Goal: Information Seeking & Learning: Learn about a topic

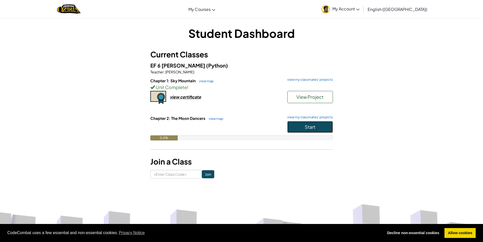
click at [310, 127] on span "Start" at bounding box center [310, 127] width 11 height 6
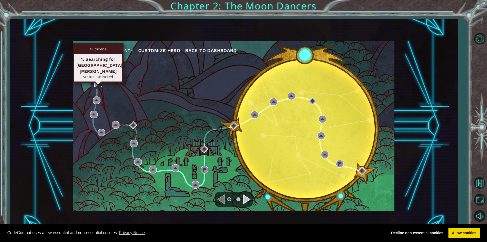
click at [98, 83] on img at bounding box center [98, 83] width 8 height 8
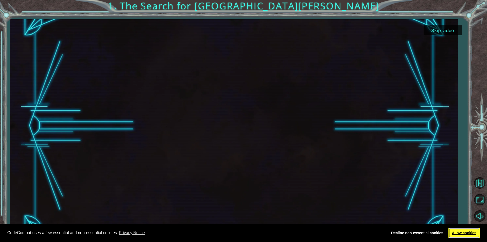
click at [462, 237] on link "Allow cookies" at bounding box center [463, 233] width 31 height 10
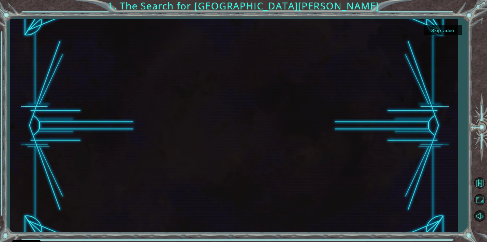
click at [444, 28] on button "Skip video" at bounding box center [442, 30] width 38 height 10
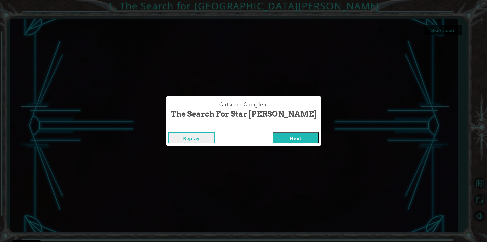
click at [272, 140] on button "Next" at bounding box center [295, 137] width 46 height 11
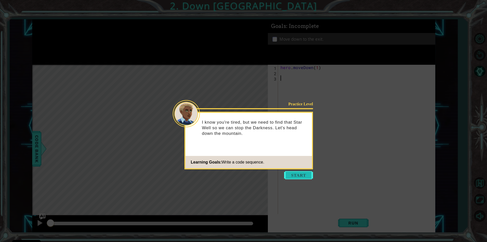
click at [304, 176] on button "Start" at bounding box center [298, 175] width 29 height 8
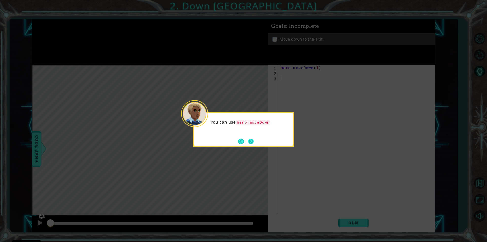
click at [250, 138] on button "Next" at bounding box center [251, 141] width 6 height 6
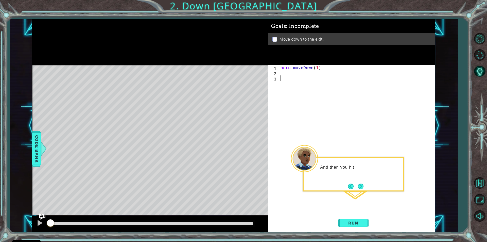
click at [360, 186] on button "Next" at bounding box center [360, 186] width 9 height 9
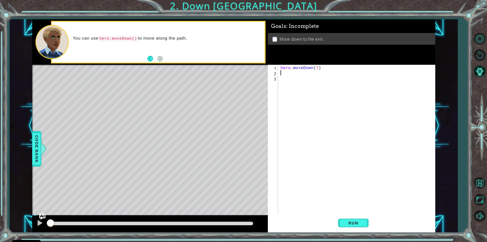
click at [300, 74] on div "hero . moveDown ( 1 )" at bounding box center [357, 145] width 157 height 160
click at [317, 67] on div "hero . moveDown ( 1 )" at bounding box center [357, 145] width 157 height 160
type textarea "hero.moveDown(2)"
click at [360, 222] on span "Run" at bounding box center [353, 222] width 20 height 5
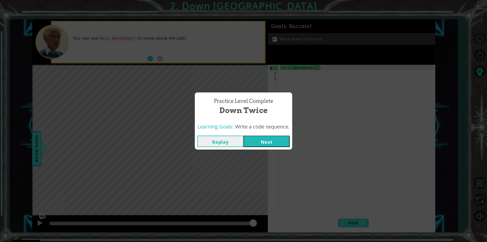
click at [274, 141] on button "Next" at bounding box center [266, 140] width 46 height 11
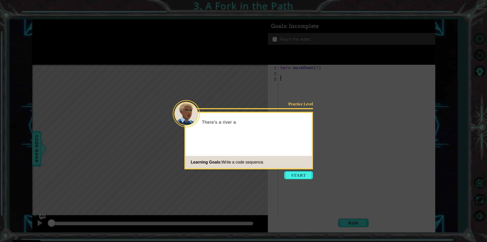
click at [299, 179] on icon at bounding box center [243, 121] width 487 height 242
click at [300, 176] on button "Start" at bounding box center [298, 175] width 29 height 8
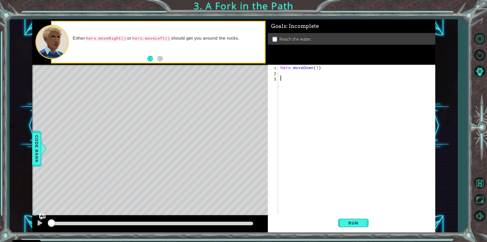
click at [299, 76] on div "hero . moveDown ( 1 )" at bounding box center [357, 145] width 157 height 160
click at [299, 73] on div "hero . moveDown ( 1 )" at bounding box center [357, 145] width 157 height 160
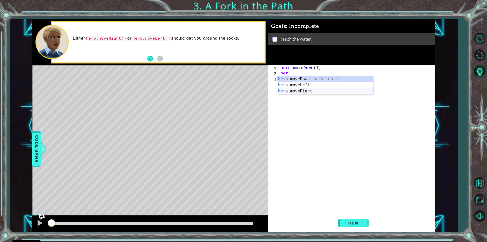
click at [344, 91] on div "her o.moveDown press enter her o.moveLeft press enter her o.moveRight press ent…" at bounding box center [325, 91] width 96 height 30
type textarea "hero.moveRight(1)"
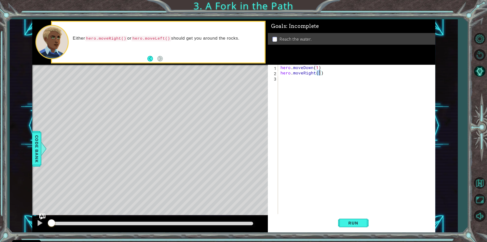
click at [302, 82] on div "hero . moveDown ( 1 ) hero . moveRight ( 1 )" at bounding box center [357, 145] width 157 height 160
click at [316, 82] on div "he ro.moveDown press enter he ro.moveLeft press enter he ro.moveRight press ent…" at bounding box center [325, 96] width 96 height 30
type textarea "hero.moveDown(1)"
click at [361, 223] on span "Run" at bounding box center [353, 222] width 20 height 5
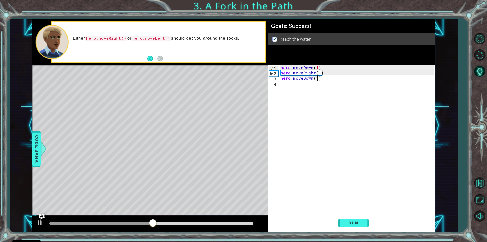
click at [250, 223] on div at bounding box center [151, 223] width 204 height 4
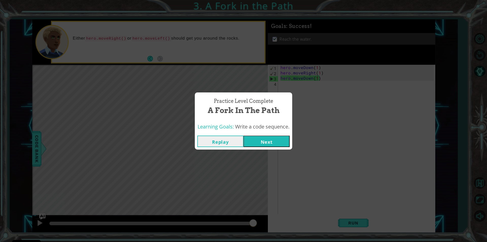
click at [277, 144] on button "Next" at bounding box center [266, 140] width 46 height 11
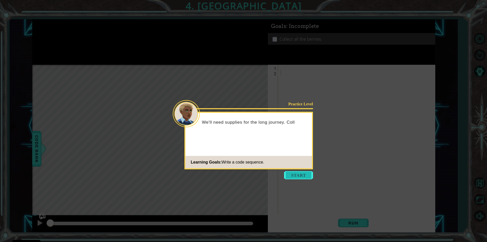
click at [306, 174] on button "Start" at bounding box center [298, 175] width 29 height 8
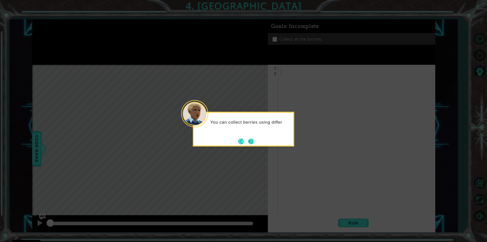
click at [252, 144] on button "Next" at bounding box center [250, 141] width 7 height 7
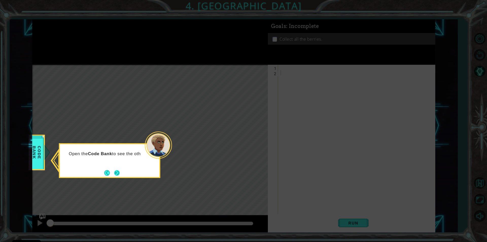
click at [115, 169] on button "Next" at bounding box center [117, 172] width 6 height 6
click at [118, 173] on button "Next" at bounding box center [117, 172] width 8 height 8
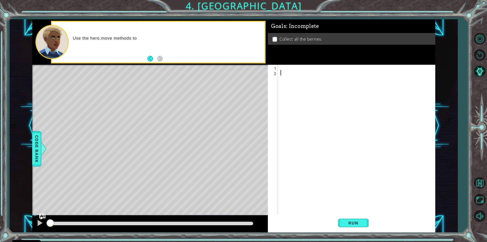
click at [284, 67] on div at bounding box center [357, 145] width 157 height 160
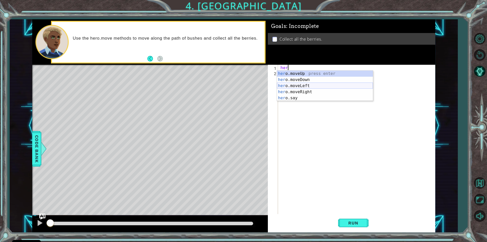
click at [307, 85] on div "her o.moveUp press enter her o.moveDown press enter her o.moveLeft press enter …" at bounding box center [325, 91] width 96 height 43
type textarea "hero.moveLeft(1)"
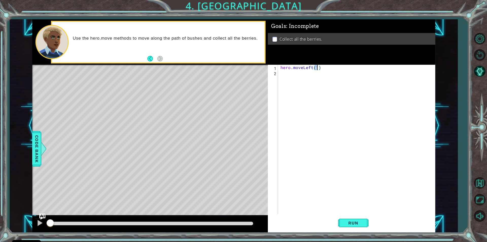
click at [303, 74] on div "hero . moveLeft ( 1 )" at bounding box center [357, 145] width 157 height 160
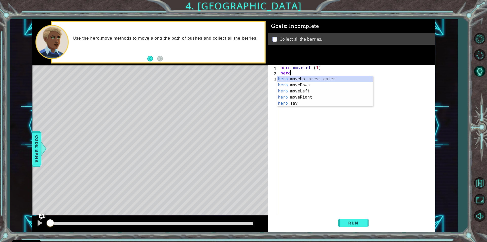
scroll to position [0, 0]
type textarea "hero"
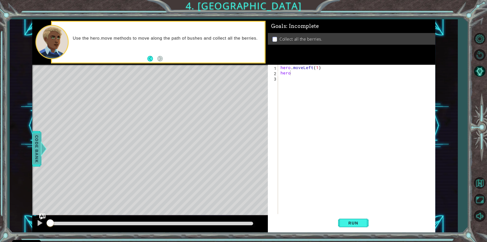
click at [38, 156] on span "Code Bank" at bounding box center [37, 148] width 8 height 31
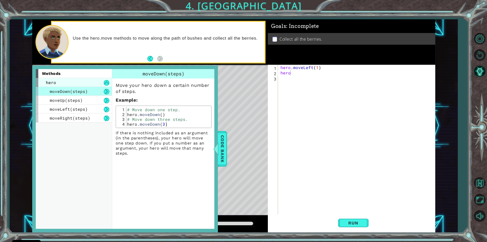
click at [65, 85] on div "hero" at bounding box center [74, 82] width 76 height 9
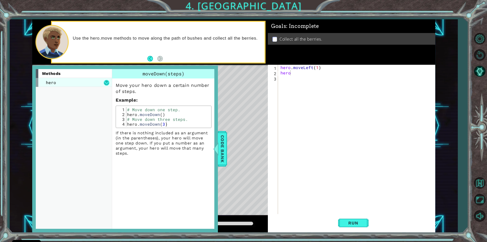
click at [107, 83] on button at bounding box center [107, 83] width 6 height 6
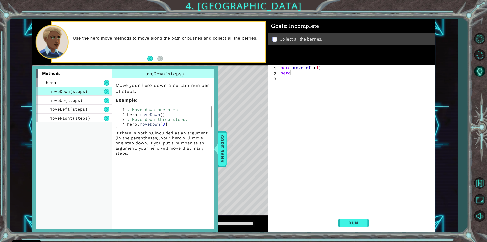
click at [304, 83] on div "hero . moveLeft ( 1 ) hero" at bounding box center [357, 145] width 157 height 160
click at [304, 81] on div "hero . moveLeft ( 1 ) hero" at bounding box center [357, 145] width 157 height 160
click at [226, 141] on span "Code Bank" at bounding box center [222, 148] width 8 height 31
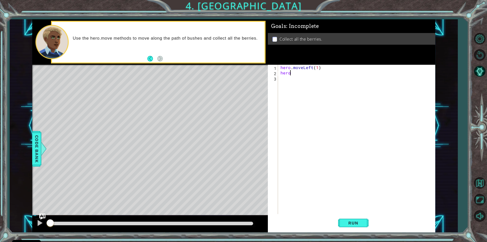
click at [297, 75] on div "hero . moveLeft ( 1 ) hero" at bounding box center [357, 145] width 157 height 160
click at [311, 85] on div "hero . m oveUp press enter hero . m oveDown press enter hero . m oveLeft press …" at bounding box center [325, 94] width 96 height 37
type textarea "hero.moveDown(1)"
click at [309, 80] on div "hero . moveLeft ( 1 ) hero . moveDown ( 1 )" at bounding box center [357, 145] width 157 height 160
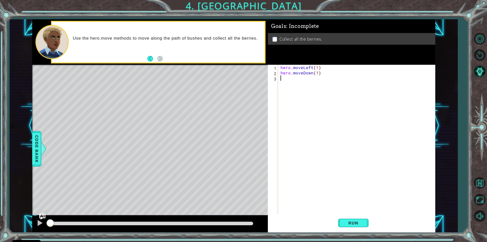
scroll to position [0, 0]
click at [318, 74] on div "hero . moveLeft ( 1 ) hero . moveDown ( 1 )" at bounding box center [357, 145] width 157 height 160
click at [317, 72] on div "hero . moveLeft ( 1 ) hero . moveDown ( 1 )" at bounding box center [357, 145] width 157 height 160
type textarea "hero.moveDown(2)"
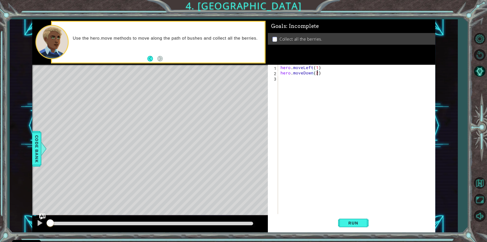
click at [314, 82] on div "hero . moveLeft ( 1 ) hero . moveDown ( 2 )" at bounding box center [357, 145] width 157 height 160
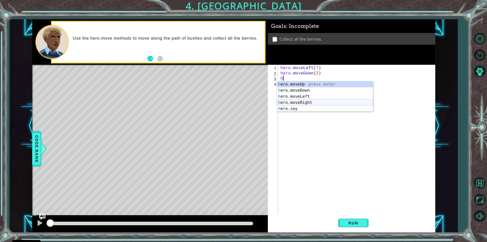
click at [312, 101] on div "h ero.moveUp press enter h ero.moveDown press enter h ero.moveLeft press enter …" at bounding box center [325, 102] width 96 height 43
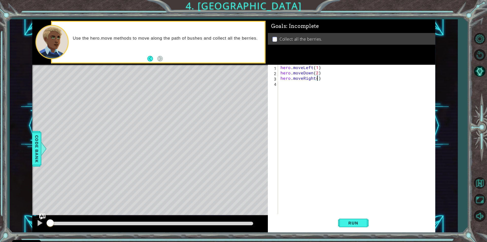
type textarea "hero.moveRight(2)"
click at [315, 92] on div "hero . moveLeft ( 1 ) hero . moveDown ( 2 ) hero . moveRight ( 2 )" at bounding box center [357, 145] width 157 height 160
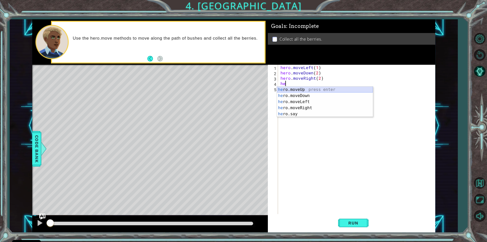
click at [313, 90] on div "he ro.moveUp press enter he ro.moveDown press enter he ro.moveLeft press enter …" at bounding box center [325, 107] width 96 height 43
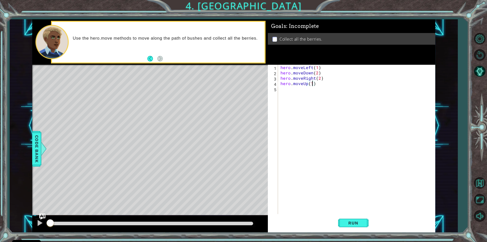
scroll to position [0, 2]
click at [360, 220] on span "Run" at bounding box center [353, 222] width 20 height 5
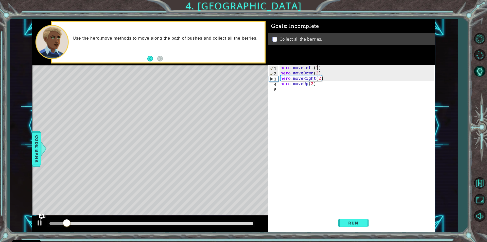
click at [318, 68] on div "hero . moveLeft ( 1 ) hero . moveDown ( 2 ) hero . moveRight ( 2 ) hero . moveU…" at bounding box center [357, 145] width 157 height 160
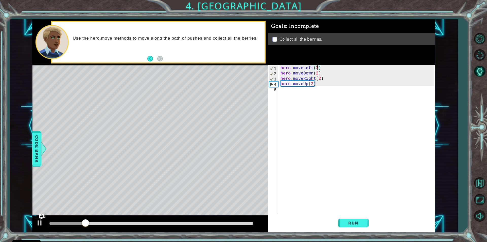
scroll to position [0, 2]
type textarea "hero.moveLeft(2)"
click at [353, 220] on span "Run" at bounding box center [353, 222] width 20 height 5
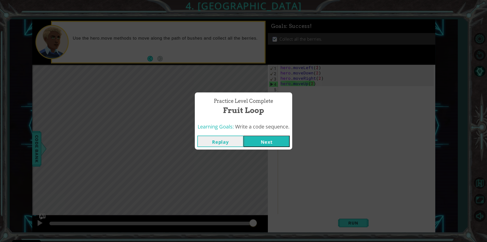
click at [267, 144] on button "Next" at bounding box center [266, 140] width 46 height 11
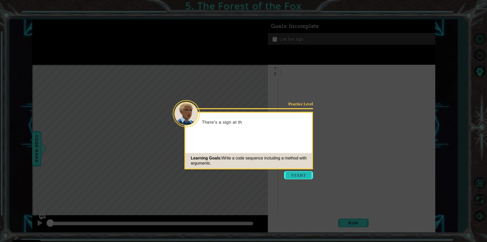
click at [302, 177] on button "Start" at bounding box center [298, 175] width 29 height 8
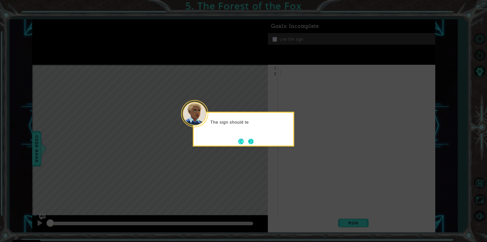
click at [249, 139] on button "Next" at bounding box center [250, 141] width 9 height 9
click at [249, 139] on button "Next" at bounding box center [251, 141] width 8 height 8
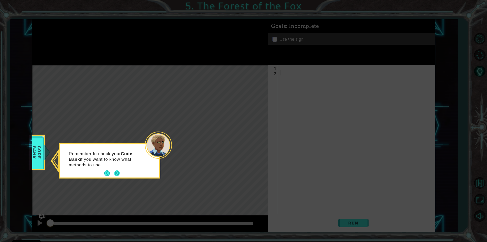
click at [117, 172] on button "Next" at bounding box center [117, 173] width 8 height 8
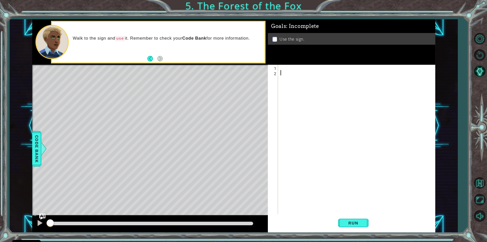
click at [379, 194] on div at bounding box center [357, 145] width 157 height 160
click at [297, 66] on div at bounding box center [357, 145] width 157 height 160
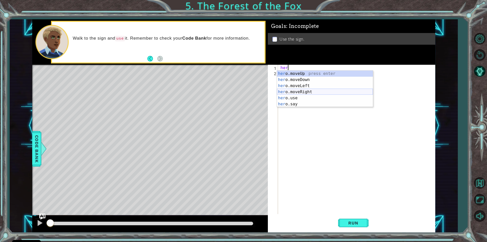
click at [312, 93] on div "her o.moveUp press enter her o.moveDown press enter her o.moveLeft press enter …" at bounding box center [325, 94] width 96 height 49
type textarea "hero.moveRight(1)"
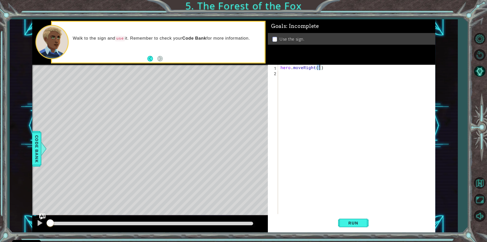
click at [312, 76] on div "hero . moveRight ( 1 )" at bounding box center [357, 145] width 157 height 160
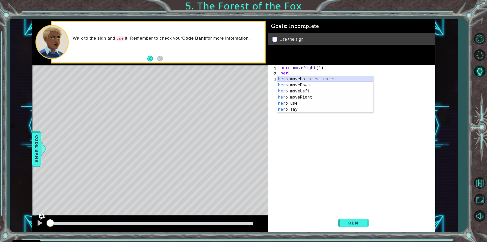
click at [302, 80] on div "her o.moveUp press enter her o.moveDown press enter her o.moveLeft press enter …" at bounding box center [325, 100] width 96 height 49
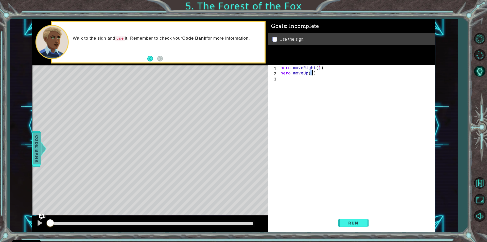
type textarea "hero.moveUp(1)"
click at [35, 154] on span "Code Bank" at bounding box center [37, 148] width 8 height 31
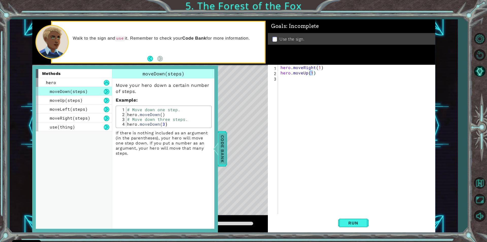
click at [225, 138] on span "Code Bank" at bounding box center [222, 148] width 8 height 31
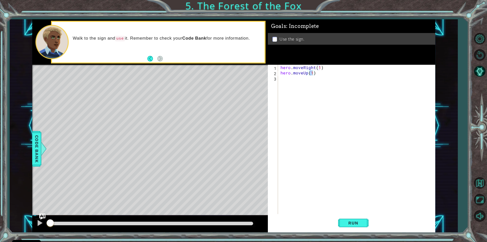
click at [301, 85] on div "hero . moveRight ( 1 ) hero . moveUp ( 1 )" at bounding box center [357, 145] width 157 height 160
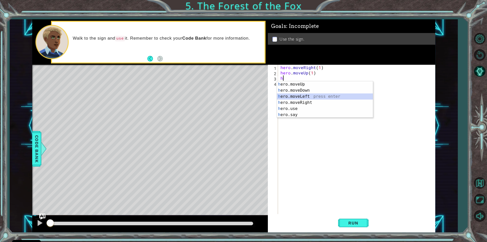
click at [302, 96] on div "h ero.moveUp press enter h ero.moveDown press enter h ero.moveLeft press enter …" at bounding box center [325, 105] width 96 height 49
type textarea "hero.moveLeft(1)"
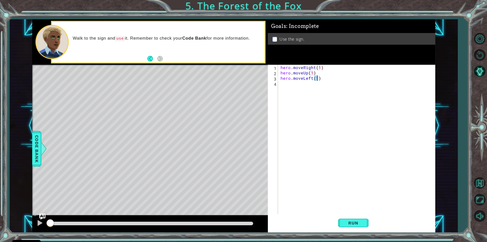
click at [302, 96] on div "hero . moveRight ( 1 ) hero . moveUp ( 1 ) hero . moveLeft ( 1 )" at bounding box center [357, 145] width 157 height 160
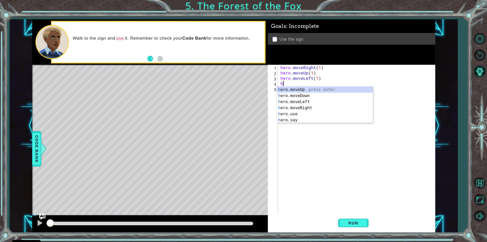
type textarea "hero.moveUp(1)"
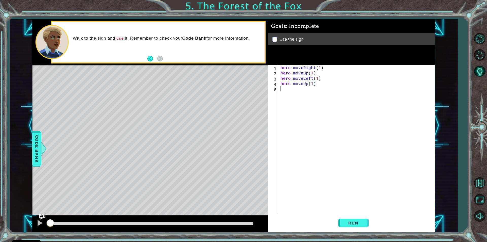
click at [302, 96] on div "hero . moveRight ( 1 ) hero . moveUp ( 1 ) hero . moveLeft ( 1 ) hero . moveUp …" at bounding box center [357, 145] width 157 height 160
click at [356, 224] on span "Run" at bounding box center [353, 222] width 20 height 5
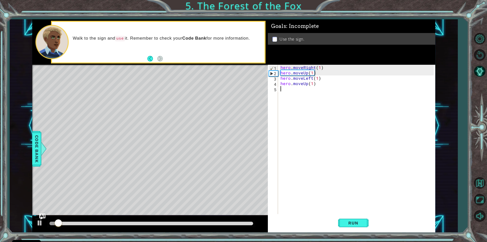
click at [252, 223] on div at bounding box center [151, 223] width 204 height 4
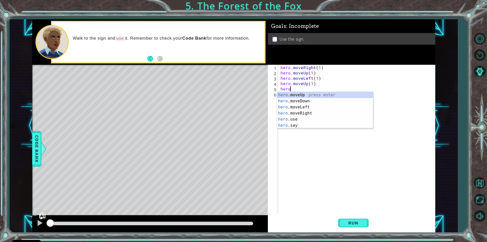
scroll to position [0, 0]
click at [306, 111] on div "hero .moveUp press enter hero .moveDown press enter hero .moveLeft press enter …" at bounding box center [325, 116] width 96 height 49
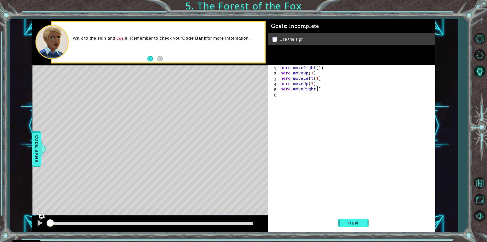
type textarea "hero.moveRight(2)"
click at [311, 96] on div "hero . moveRight ( 1 ) hero . moveUp ( 1 ) hero . moveLeft ( 1 ) hero . moveUp …" at bounding box center [357, 145] width 157 height 160
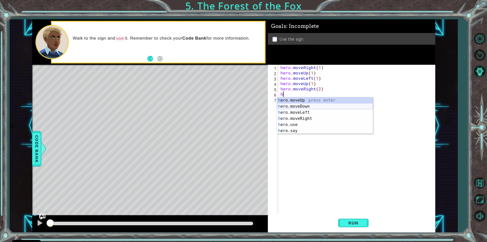
click at [308, 106] on div "h ero.moveUp press enter h ero.moveDown press enter h ero.moveLeft press enter …" at bounding box center [325, 121] width 96 height 49
type textarea "hero.moveDown(1)"
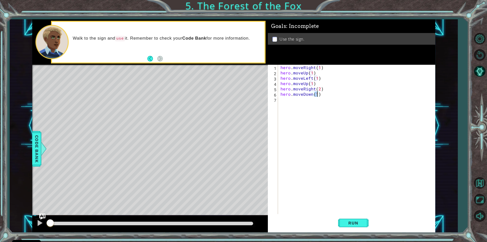
click at [306, 103] on div "hero . moveRight ( 1 ) hero . moveUp ( 1 ) hero . moveLeft ( 1 ) hero . moveUp …" at bounding box center [357, 145] width 157 height 160
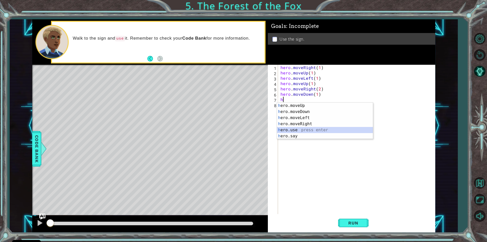
click at [302, 127] on div "h ero.moveUp press enter h ero.moveDown press enter h ero.moveLeft press enter …" at bounding box center [325, 126] width 96 height 49
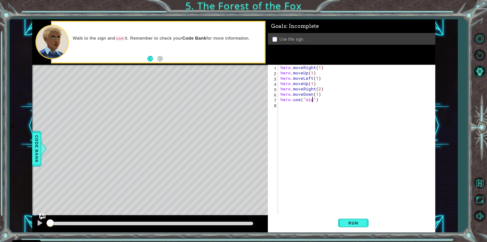
type textarea "hero.use("sign")"
click at [297, 110] on div "hero . moveRight ( 1 ) hero . moveUp ( 1 ) hero . moveLeft ( 1 ) hero . moveUp …" at bounding box center [357, 145] width 157 height 160
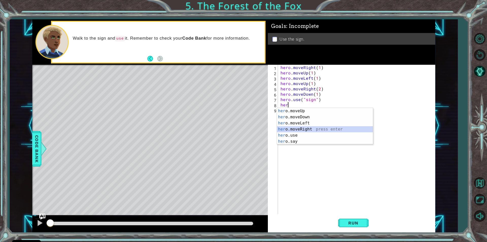
click at [286, 131] on div "her o.moveUp press enter her o.moveDown press enter her o.moveLeft press enter …" at bounding box center [325, 132] width 96 height 49
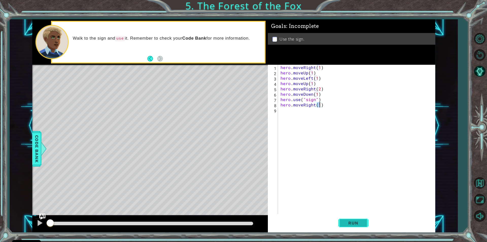
type textarea "hero.moveRight(1)"
click at [360, 224] on span "Run" at bounding box center [353, 222] width 20 height 5
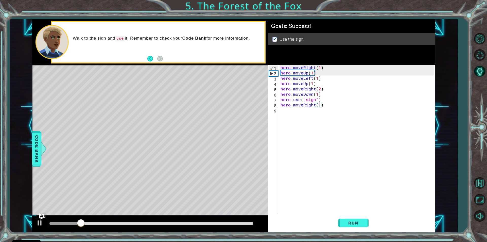
click at [250, 222] on div at bounding box center [151, 223] width 204 height 4
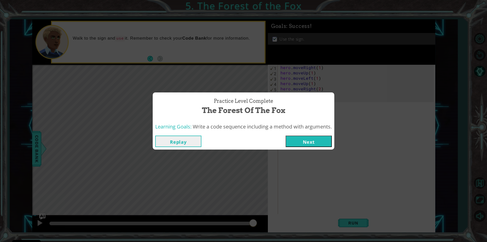
click at [315, 144] on button "Next" at bounding box center [308, 140] width 46 height 11
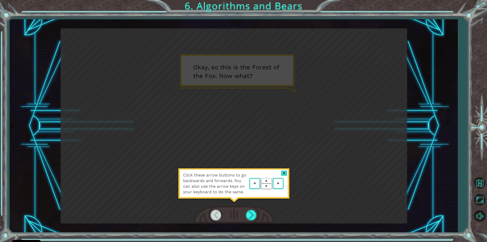
click at [284, 183] on area at bounding box center [284, 183] width 0 height 0
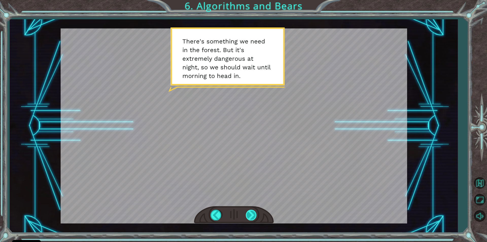
click at [251, 211] on div at bounding box center [251, 214] width 11 height 10
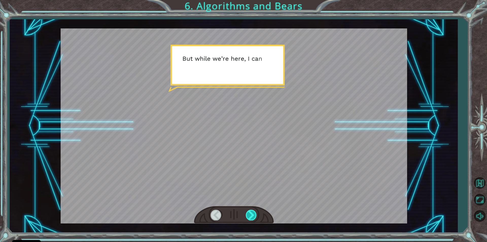
click at [251, 211] on div at bounding box center [251, 214] width 11 height 10
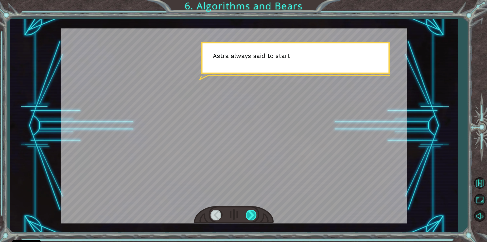
click at [251, 211] on div at bounding box center [251, 214] width 11 height 10
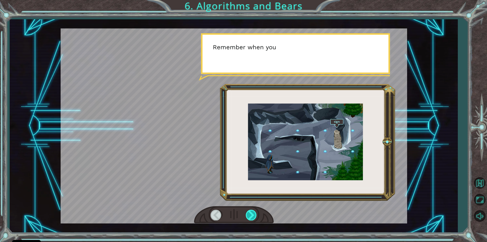
click at [251, 211] on div at bounding box center [251, 214] width 11 height 10
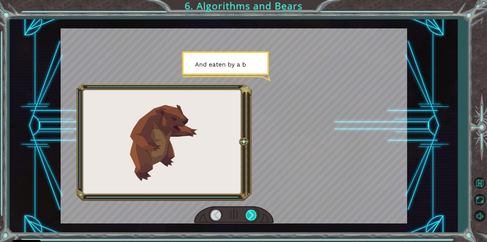
click at [251, 211] on div at bounding box center [251, 214] width 11 height 10
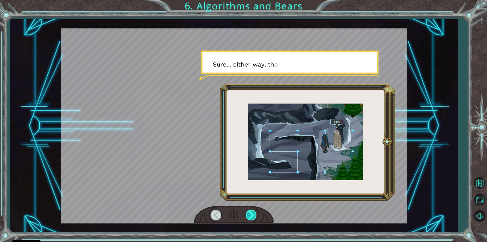
click at [251, 211] on div at bounding box center [251, 214] width 11 height 10
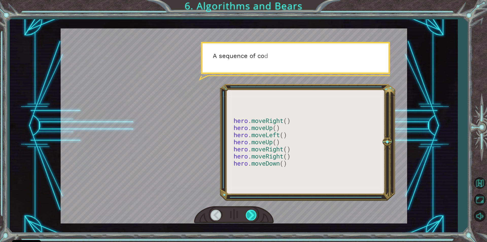
click at [251, 211] on div at bounding box center [251, 214] width 11 height 10
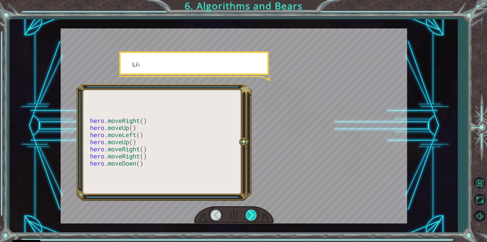
click at [251, 211] on div at bounding box center [251, 214] width 11 height 10
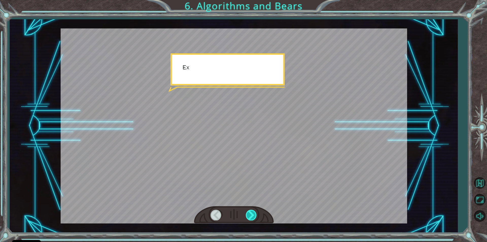
click at [252, 212] on div at bounding box center [251, 214] width 11 height 10
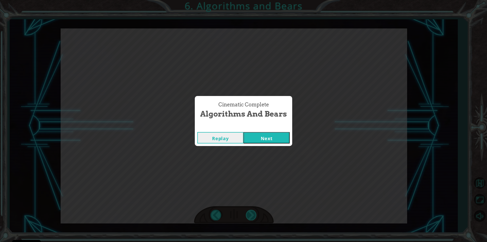
click at [252, 212] on div "Cinematic Complete Algorithms and Bears Replay Next" at bounding box center [243, 121] width 487 height 242
click at [270, 143] on div "Replay Next" at bounding box center [243, 137] width 97 height 16
click at [272, 136] on button "Next" at bounding box center [266, 137] width 46 height 11
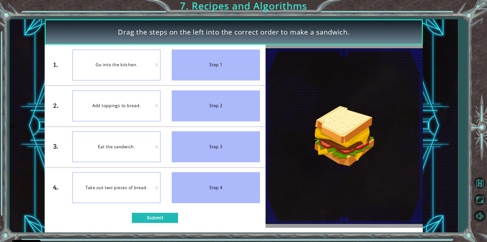
drag, startPoint x: 143, startPoint y: 66, endPoint x: 181, endPoint y: 63, distance: 38.8
click at [182, 63] on div "1. 2. 3. 4. Go into the kitchen. Add toppings to bread. Eat the sandwich. Take …" at bounding box center [155, 126] width 221 height 163
drag, startPoint x: 154, startPoint y: 64, endPoint x: 172, endPoint y: 62, distance: 18.6
click at [172, 62] on div "1. 2. 3. 4. Go into the kitchen. Add toppings to bread. Eat the sandwich. Take …" at bounding box center [155, 126] width 221 height 163
drag, startPoint x: 140, startPoint y: 192, endPoint x: 140, endPoint y: 133, distance: 59.3
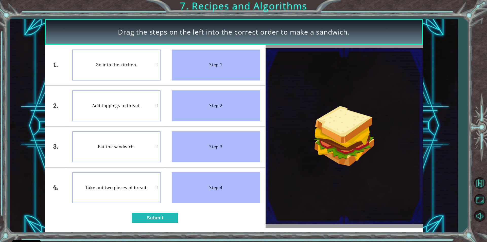
click at [140, 133] on ul "Go into the kitchen. Add toppings to bread. Eat the sandwich. Take out two piec…" at bounding box center [116, 126] width 99 height 163
drag, startPoint x: 156, startPoint y: 184, endPoint x: 163, endPoint y: 175, distance: 10.8
click at [169, 154] on div "1. 2. 3. 4. Go into the kitchen. Add toppings to bread. Eat the sandwich. Take …" at bounding box center [155, 126] width 221 height 163
drag, startPoint x: 200, startPoint y: 196, endPoint x: 160, endPoint y: 155, distance: 57.7
click at [184, 195] on div "Step 4" at bounding box center [216, 187] width 88 height 31
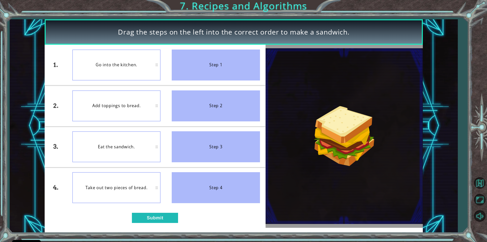
drag, startPoint x: 156, startPoint y: 188, endPoint x: 158, endPoint y: 165, distance: 23.1
click at [176, 155] on div "1. 2. 3. 4. Go into the kitchen. Add toppings to bread. Eat the sandwich. Take …" at bounding box center [155, 126] width 221 height 163
drag, startPoint x: 136, startPoint y: 191, endPoint x: 112, endPoint y: 85, distance: 108.5
click at [120, 114] on ul "Go into the kitchen. Add toppings to bread. Eat the sandwich. Take out two piec…" at bounding box center [116, 126] width 99 height 163
drag, startPoint x: 111, startPoint y: 71, endPoint x: 124, endPoint y: 122, distance: 52.9
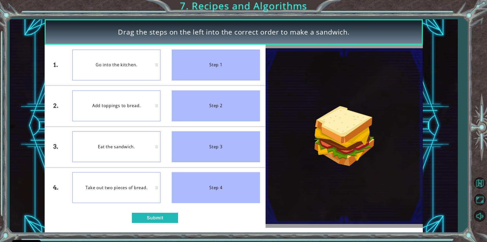
click at [124, 122] on ul "Go into the kitchen. Add toppings to bread. Eat the sandwich. Take out two piec…" at bounding box center [116, 126] width 99 height 163
drag, startPoint x: 197, startPoint y: 99, endPoint x: 170, endPoint y: 111, distance: 29.3
click at [171, 111] on li "Step 2" at bounding box center [215, 105] width 99 height 40
drag, startPoint x: 124, startPoint y: 103, endPoint x: 167, endPoint y: 95, distance: 44.1
click at [167, 95] on div "1. 2. 3. 4. Go into the kitchen. Add toppings to bread. Eat the sandwich. Take …" at bounding box center [155, 126] width 221 height 163
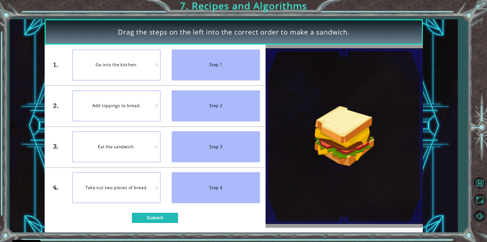
drag, startPoint x: 157, startPoint y: 107, endPoint x: 158, endPoint y: 91, distance: 16.0
click at [158, 91] on div "Add toppings to bread." at bounding box center [116, 105] width 88 height 31
drag, startPoint x: 156, startPoint y: 104, endPoint x: 98, endPoint y: 94, distance: 59.2
click at [141, 79] on ul "Go into the kitchen. Add toppings to bread. Eat the sandwich. Take out two piec…" at bounding box center [116, 126] width 99 height 163
drag, startPoint x: 84, startPoint y: 110, endPoint x: 92, endPoint y: 83, distance: 28.0
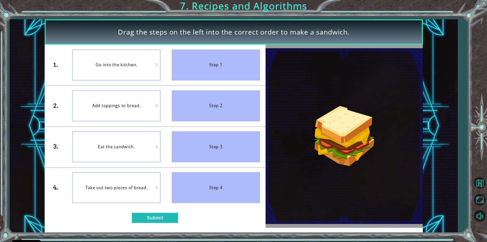
click at [92, 70] on ul "Go into the kitchen. Add toppings to bread. Eat the sandwich. Take out two piec…" at bounding box center [116, 126] width 99 height 163
drag, startPoint x: 83, startPoint y: 107, endPoint x: 96, endPoint y: 89, distance: 22.3
click at [96, 89] on li "Add toppings to bread." at bounding box center [116, 105] width 99 height 40
drag, startPoint x: 211, startPoint y: 71, endPoint x: 145, endPoint y: 71, distance: 65.9
click at [146, 80] on div "1. 2. 3. 4. Go into the kitchen. Add toppings to bread. Eat the sandwich. Take …" at bounding box center [155, 126] width 221 height 163
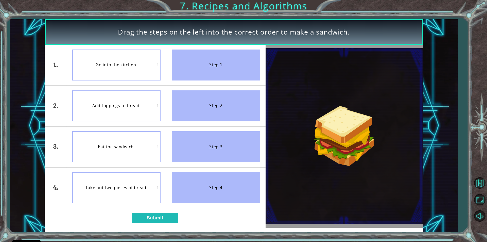
drag, startPoint x: 193, startPoint y: 64, endPoint x: 205, endPoint y: 111, distance: 47.8
click at [205, 111] on ul "Step 1 Step 2 Step 3 Step 4" at bounding box center [215, 126] width 99 height 163
drag, startPoint x: 139, startPoint y: 90, endPoint x: 151, endPoint y: 42, distance: 49.2
click at [151, 42] on div "Drag the steps on the left into the correct order to make a sandwich. 1. 2. 3. …" at bounding box center [234, 125] width 378 height 213
drag, startPoint x: 144, startPoint y: 58, endPoint x: 138, endPoint y: 121, distance: 63.7
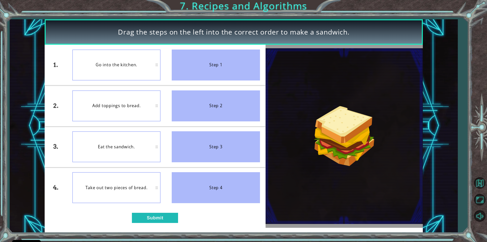
click at [138, 121] on ul "Go into the kitchen. Add toppings to bread. Eat the sandwich. Take out two piec…" at bounding box center [116, 126] width 99 height 163
drag, startPoint x: 124, startPoint y: 69, endPoint x: 208, endPoint y: 77, distance: 84.8
click at [208, 77] on div "1. 2. 3. 4. Go into the kitchen. Add toppings to bread. Eat the sandwich. Take …" at bounding box center [155, 126] width 221 height 163
drag, startPoint x: 119, startPoint y: 60, endPoint x: 131, endPoint y: 108, distance: 48.8
click at [131, 108] on ul "Go into the kitchen. Add toppings to bread. Eat the sandwich. Take out two piec…" at bounding box center [116, 126] width 99 height 163
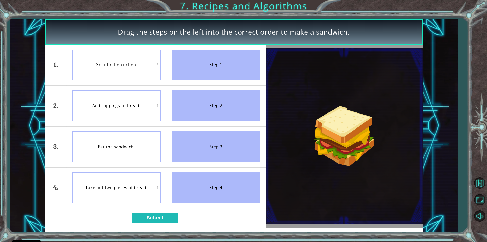
drag, startPoint x: 129, startPoint y: 66, endPoint x: 125, endPoint y: 101, distance: 35.7
click at [125, 101] on ul "Go into the kitchen. Add toppings to bread. Eat the sandwich. Take out two piec…" at bounding box center [116, 126] width 99 height 163
drag, startPoint x: 129, startPoint y: 70, endPoint x: 130, endPoint y: 108, distance: 38.5
click at [130, 108] on ul "Go into the kitchen. Add toppings to bread. Eat the sandwich. Take out two piec…" at bounding box center [116, 126] width 99 height 163
drag, startPoint x: 131, startPoint y: 72, endPoint x: 130, endPoint y: 106, distance: 33.2
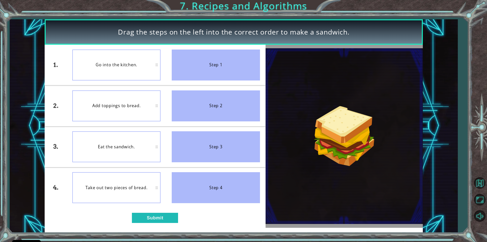
click at [130, 106] on ul "Go into the kitchen. Add toppings to bread. Eat the sandwich. Take out two piec…" at bounding box center [116, 126] width 99 height 163
drag, startPoint x: 139, startPoint y: 74, endPoint x: 139, endPoint y: 99, distance: 25.3
click at [139, 99] on ul "Go into the kitchen. Add toppings to bread. Eat the sandwich. Take out two piec…" at bounding box center [116, 126] width 99 height 163
drag, startPoint x: 141, startPoint y: 74, endPoint x: 141, endPoint y: 96, distance: 22.3
click at [139, 98] on ul "Go into the kitchen. Add toppings to bread. Eat the sandwich. Take out two piec…" at bounding box center [116, 126] width 99 height 163
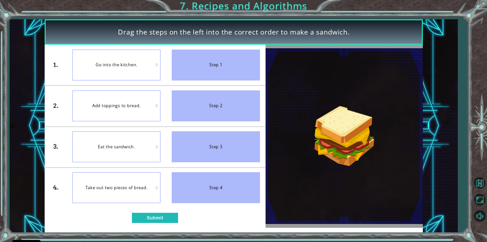
drag, startPoint x: 157, startPoint y: 66, endPoint x: 151, endPoint y: 112, distance: 46.3
click at [151, 112] on ul "Go into the kitchen. Add toppings to bread. Eat the sandwich. Take out two piec…" at bounding box center [116, 126] width 99 height 163
drag, startPoint x: 156, startPoint y: 61, endPoint x: 134, endPoint y: 106, distance: 50.0
click at [134, 106] on ul "Go into the kitchen. Add toppings to bread. Eat the sandwich. Take out two piec…" at bounding box center [116, 126] width 99 height 163
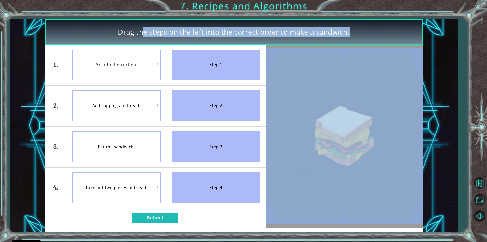
drag, startPoint x: 111, startPoint y: 29, endPoint x: 111, endPoint y: 98, distance: 69.7
click at [111, 98] on div "Drag the steps on the left into the correct order to make a sandwich. 1. 2. 3. …" at bounding box center [234, 125] width 378 height 213
drag, startPoint x: 104, startPoint y: 40, endPoint x: 111, endPoint y: 125, distance: 84.9
click at [111, 125] on div "Drag the steps on the left into the correct order to make a sandwich. 1. 2. 3. …" at bounding box center [234, 125] width 378 height 213
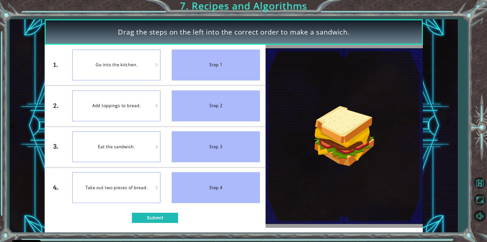
click at [127, 58] on div "Go into the kitchen." at bounding box center [116, 64] width 88 height 31
click at [152, 217] on button "Submit" at bounding box center [155, 217] width 46 height 10
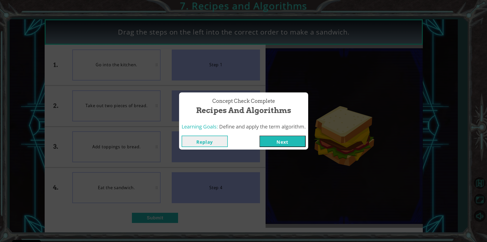
click at [275, 138] on button "Next" at bounding box center [282, 140] width 46 height 11
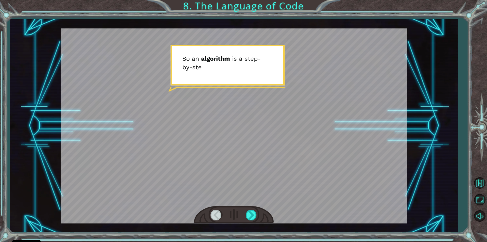
click at [267, 134] on div at bounding box center [234, 125] width 346 height 195
click at [250, 215] on div at bounding box center [251, 214] width 11 height 10
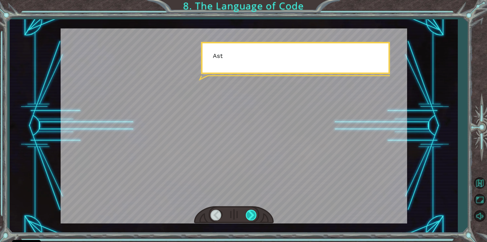
click at [250, 215] on div at bounding box center [251, 214] width 11 height 10
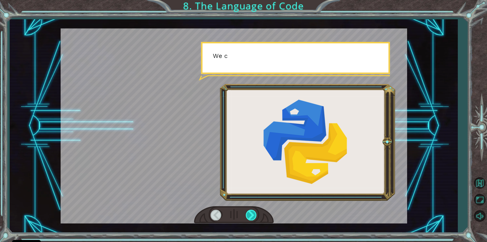
click at [250, 215] on div at bounding box center [251, 214] width 11 height 10
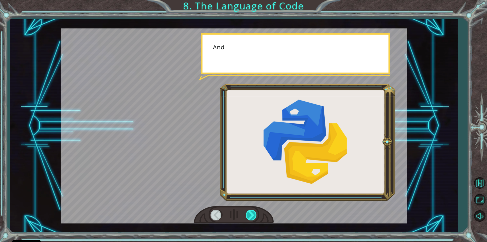
click at [250, 215] on div at bounding box center [251, 214] width 11 height 10
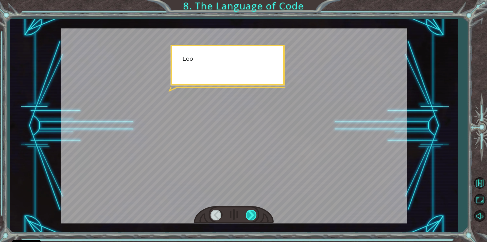
click at [250, 215] on div at bounding box center [251, 214] width 11 height 10
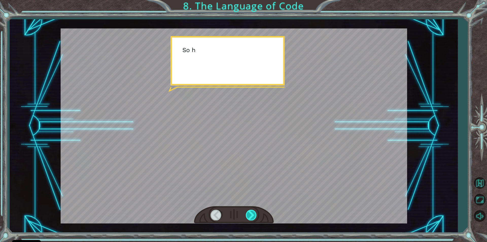
click at [250, 215] on div at bounding box center [251, 214] width 11 height 10
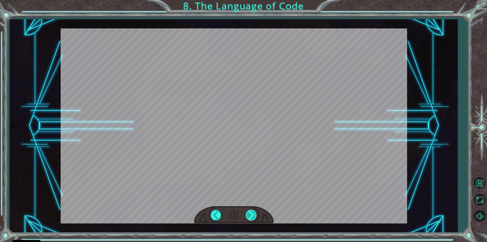
click at [250, 0] on div "S o a n a l g o r i t h m i s a s t e p - b y - s t e p s e t o f i n s t r u c…" at bounding box center [243, 0] width 487 height 0
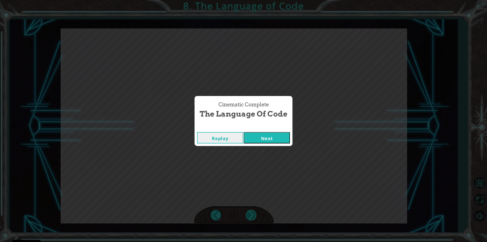
click at [251, 214] on div "Cinematic Complete The Language of Code Replay Next" at bounding box center [243, 121] width 487 height 242
click at [268, 141] on button "Next" at bounding box center [267, 137] width 46 height 11
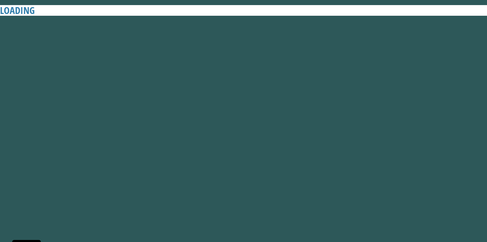
click at [268, 140] on button "Next" at bounding box center [267, 137] width 46 height 11
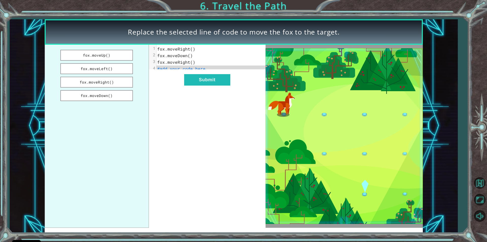
click at [192, 50] on span "fox.moveRight()" at bounding box center [176, 48] width 38 height 5
click at [191, 48] on span "fox.moveRight()" at bounding box center [176, 48] width 38 height 5
click at [109, 96] on button "fox.moveDown()" at bounding box center [96, 95] width 72 height 11
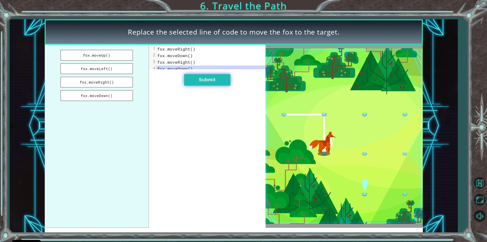
click at [200, 80] on button "Submit" at bounding box center [207, 79] width 46 height 11
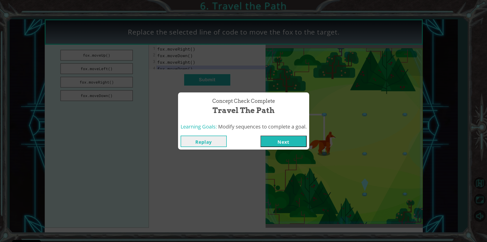
click at [296, 145] on button "Next" at bounding box center [283, 140] width 46 height 11
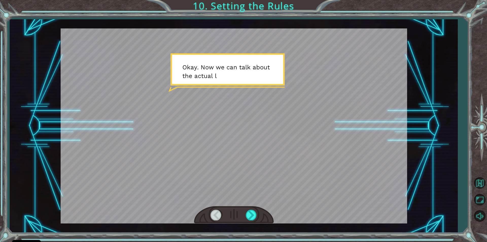
click at [210, 107] on div at bounding box center [234, 125] width 346 height 195
click at [249, 210] on div at bounding box center [251, 214] width 11 height 10
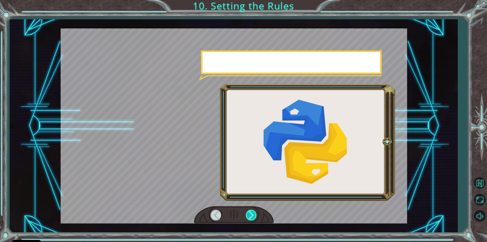
click at [249, 210] on div at bounding box center [251, 214] width 11 height 10
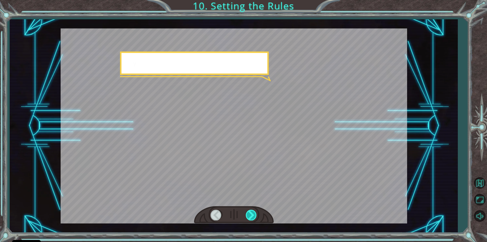
click at [250, 210] on div at bounding box center [251, 214] width 11 height 10
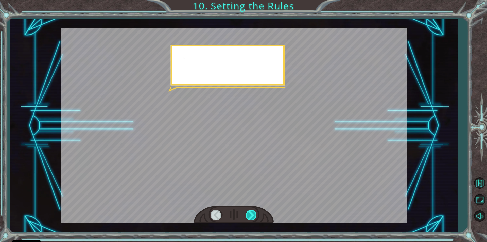
click at [250, 210] on div at bounding box center [251, 214] width 11 height 10
click at [250, 209] on div at bounding box center [251, 214] width 11 height 10
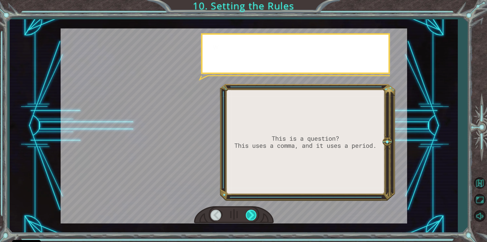
click at [250, 209] on div at bounding box center [251, 214] width 11 height 10
click at [250, 209] on div at bounding box center [234, 214] width 80 height 17
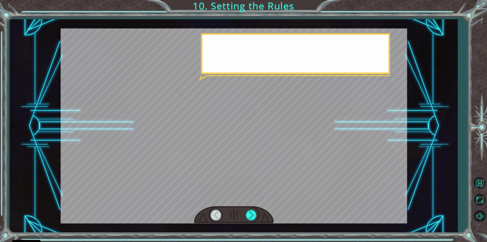
click at [250, 209] on div at bounding box center [234, 214] width 80 height 17
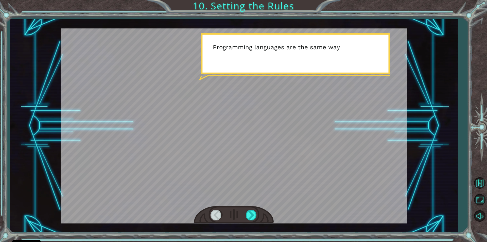
click at [250, 209] on div at bounding box center [234, 214] width 80 height 17
click at [251, 211] on div at bounding box center [251, 214] width 11 height 10
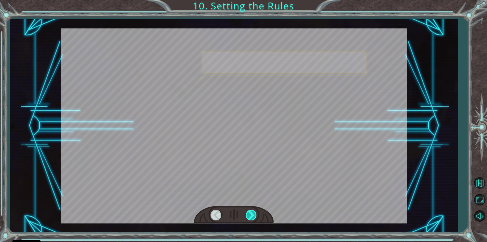
click at [251, 212] on div at bounding box center [251, 214] width 11 height 10
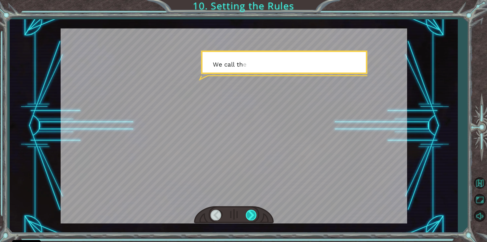
click at [252, 212] on div at bounding box center [251, 214] width 11 height 10
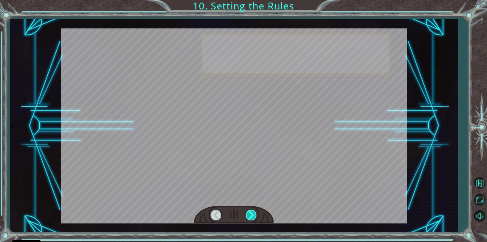
click at [252, 212] on div at bounding box center [251, 214] width 11 height 10
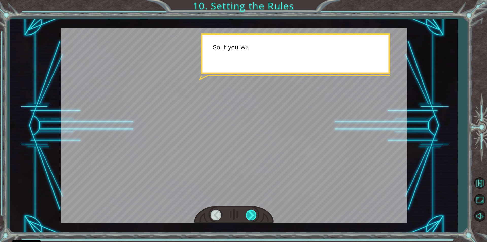
click at [252, 212] on div at bounding box center [251, 214] width 11 height 10
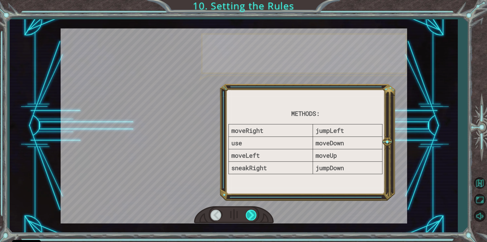
click at [252, 212] on div at bounding box center [251, 214] width 11 height 10
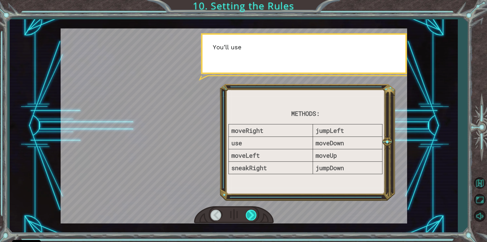
click at [252, 212] on div at bounding box center [251, 214] width 11 height 10
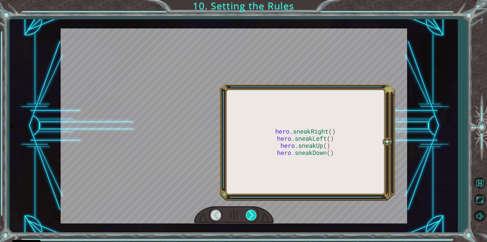
click at [252, 212] on div at bounding box center [251, 214] width 11 height 10
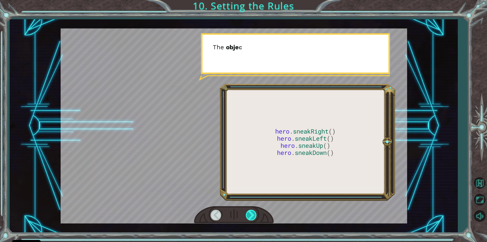
click at [252, 212] on div at bounding box center [251, 214] width 11 height 10
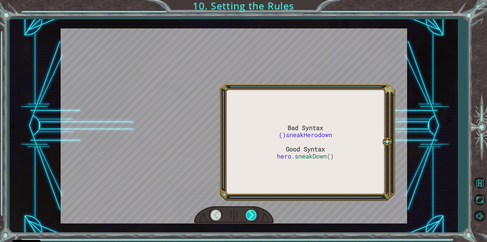
click at [252, 212] on div at bounding box center [251, 214] width 11 height 10
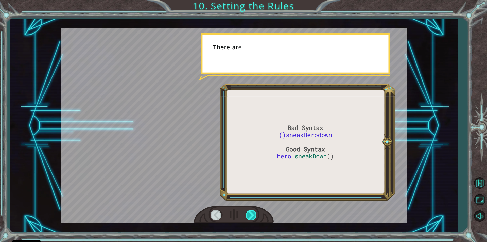
click at [252, 212] on div at bounding box center [251, 214] width 11 height 10
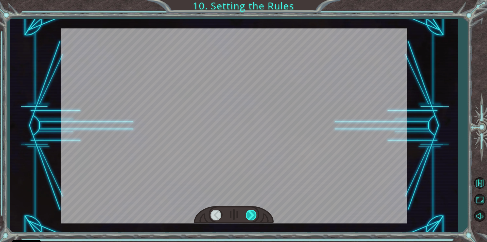
click at [252, 212] on div at bounding box center [251, 214] width 11 height 10
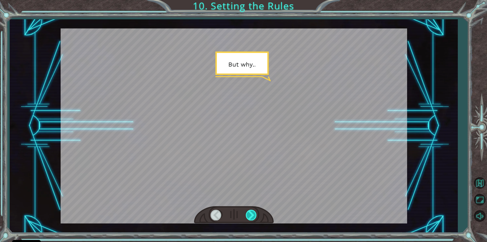
click at [252, 212] on div at bounding box center [251, 214] width 11 height 10
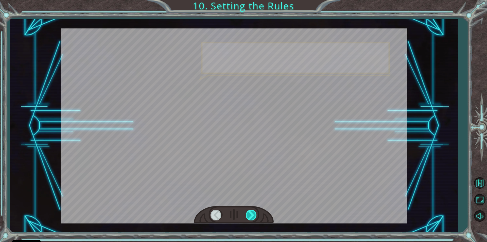
click at [252, 212] on div at bounding box center [251, 214] width 11 height 10
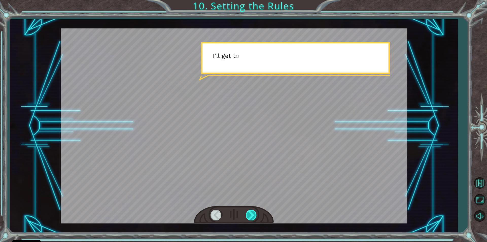
click at [252, 212] on div at bounding box center [251, 214] width 11 height 10
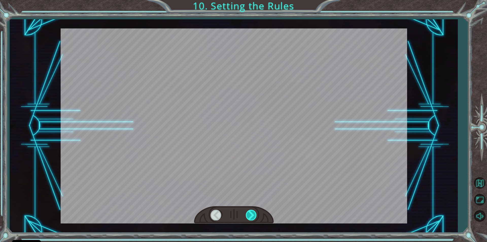
click at [252, 212] on div at bounding box center [251, 214] width 11 height 10
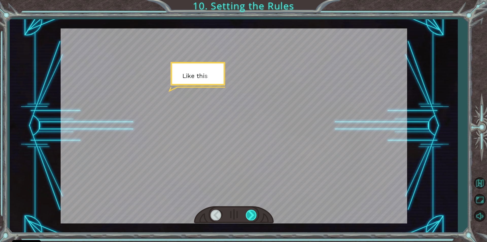
click at [252, 212] on div at bounding box center [251, 214] width 11 height 10
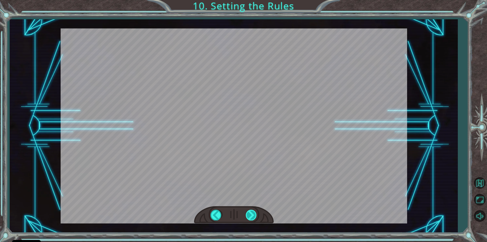
click at [252, 212] on div at bounding box center [251, 214] width 11 height 10
click at [252, 0] on div "Bad Syntax ()sneakHerodown Good Syntax hero . sneakDown () O k a y . N o w w e …" at bounding box center [243, 0] width 487 height 0
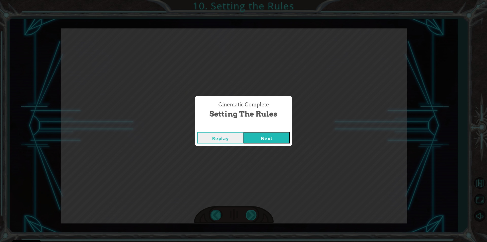
click at [252, 212] on div "Cinematic Complete Setting the Rules Replay Next" at bounding box center [243, 121] width 487 height 242
click at [266, 135] on button "Next" at bounding box center [266, 137] width 46 height 11
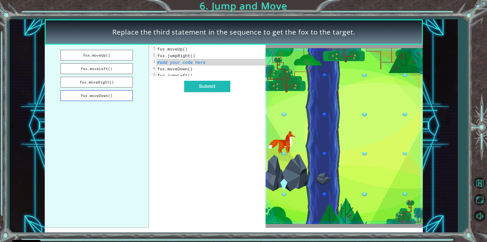
click at [107, 96] on button "fox.moveDown()" at bounding box center [96, 95] width 72 height 11
click at [194, 92] on button "Submit" at bounding box center [207, 86] width 46 height 11
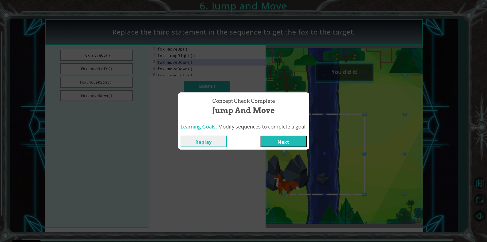
click at [289, 139] on button "Next" at bounding box center [283, 140] width 46 height 11
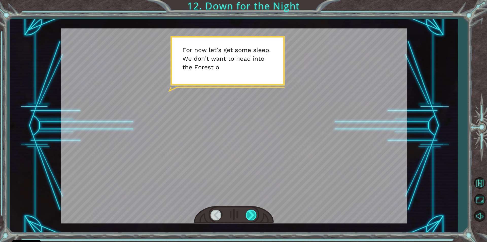
click at [250, 210] on div at bounding box center [251, 214] width 11 height 10
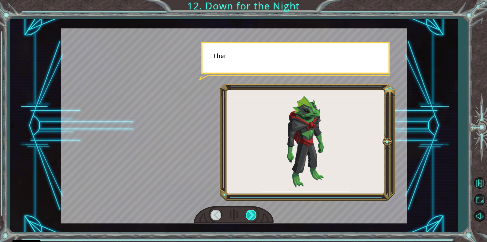
click at [250, 210] on div at bounding box center [251, 214] width 11 height 10
click at [250, 211] on div at bounding box center [251, 214] width 11 height 10
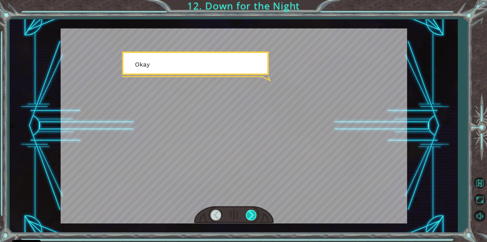
click at [250, 211] on div at bounding box center [251, 214] width 11 height 10
click at [251, 211] on div at bounding box center [251, 214] width 11 height 10
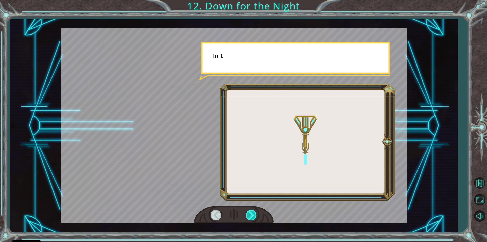
click at [251, 211] on div at bounding box center [251, 214] width 11 height 10
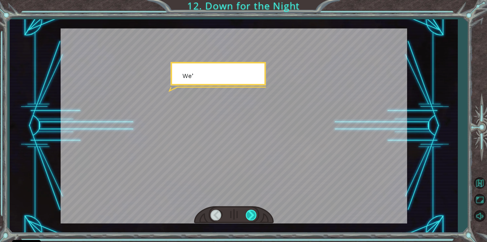
click at [251, 211] on div at bounding box center [251, 214] width 11 height 10
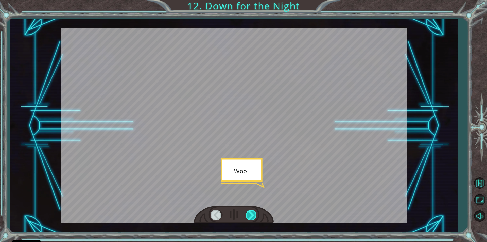
click at [251, 211] on div at bounding box center [251, 214] width 11 height 10
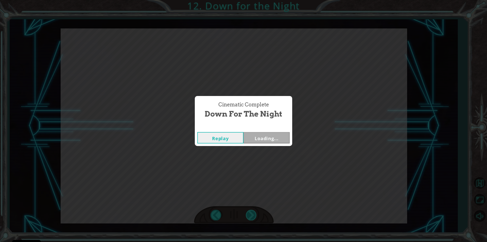
click at [251, 0] on div "F o r n o w l e t ’ s g e t s o m e s l e e p . W e d o n ’ t w a n t t o h e a…" at bounding box center [243, 0] width 487 height 0
click at [251, 211] on div "Cinematic Complete Down for the Night Replay Loading..." at bounding box center [243, 121] width 487 height 242
click at [264, 137] on button "Next" at bounding box center [266, 137] width 46 height 11
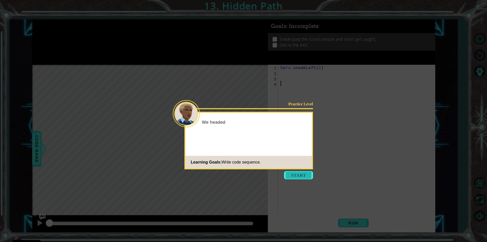
click at [288, 176] on button "Start" at bounding box center [298, 175] width 29 height 8
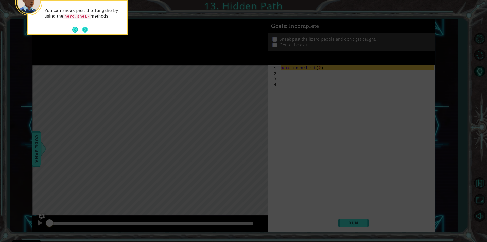
click at [87, 31] on button "Next" at bounding box center [85, 30] width 6 height 6
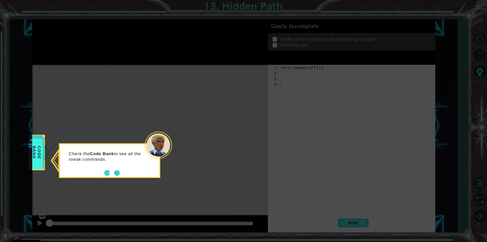
click at [116, 171] on button "Next" at bounding box center [117, 172] width 7 height 7
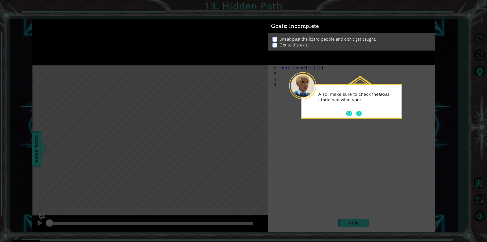
click at [363, 116] on div "Also, make sure to check the Goal List to see what your" at bounding box center [351, 101] width 101 height 35
click at [358, 113] on button "Next" at bounding box center [358, 113] width 7 height 7
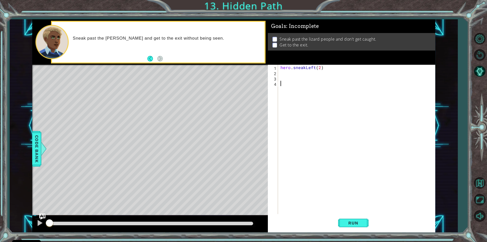
click at [298, 79] on div "hero . sneakLeft ( 2 )" at bounding box center [357, 145] width 157 height 160
click at [298, 77] on div "hero . sneakLeft ( 2 )" at bounding box center [357, 145] width 157 height 160
click at [359, 216] on button "Run" at bounding box center [353, 222] width 30 height 17
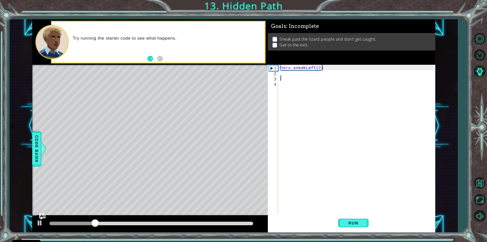
click at [296, 78] on div "hero . sneakLeft ( 2 )" at bounding box center [357, 145] width 157 height 160
click at [296, 74] on div "hero . sneakLeft ( 2 )" at bounding box center [357, 145] width 157 height 160
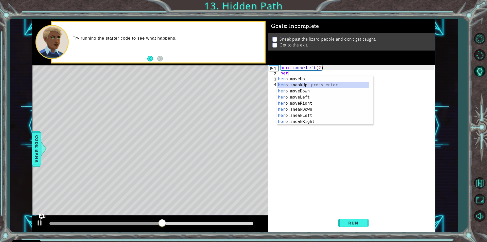
click at [304, 84] on div "her o.moveUp press enter her o.sneakUp press enter her o.moveDown press enter h…" at bounding box center [323, 106] width 92 height 61
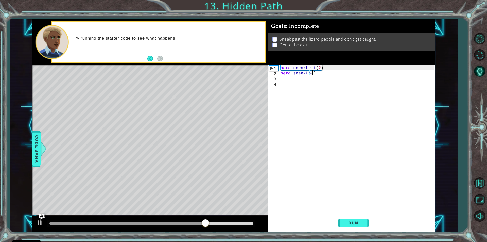
type textarea "hero.sneakUp(2)"
click at [293, 88] on div "hero . sneakLeft ( 2 ) hero . sneakUp ( 2 )" at bounding box center [357, 145] width 157 height 160
click at [294, 81] on div "hero . sneakLeft ( 2 ) hero . sneakUp ( 2 )" at bounding box center [357, 145] width 157 height 160
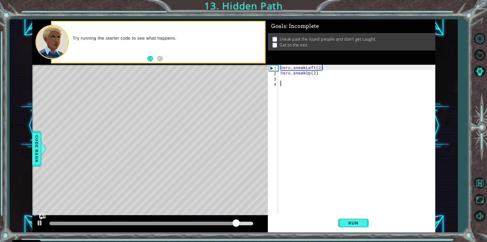
click at [294, 80] on div "hero . sneakLeft ( 2 ) hero . sneakUp ( 2 )" at bounding box center [357, 145] width 157 height 160
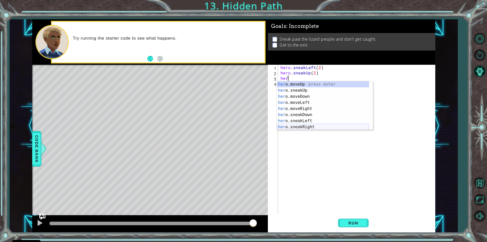
click at [312, 125] on div "her o.moveUp press enter her o.sneakUp press enter her o.moveDown press enter h…" at bounding box center [323, 111] width 92 height 61
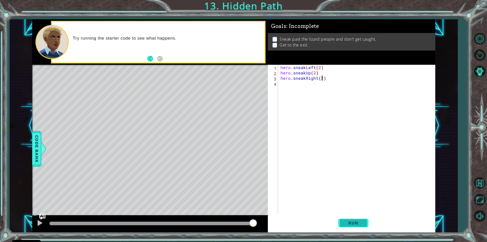
scroll to position [0, 2]
type textarea "hero.sneakRight(2)"
click at [343, 219] on button "Run" at bounding box center [353, 222] width 30 height 17
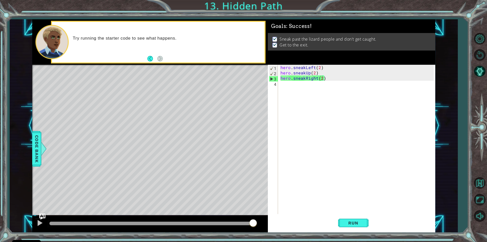
drag, startPoint x: 152, startPoint y: 222, endPoint x: 312, endPoint y: 199, distance: 161.5
click at [312, 199] on body "Cookie Policy CodeCombat uses a few essential and non-essential cookies. Privac…" at bounding box center [243, 121] width 487 height 242
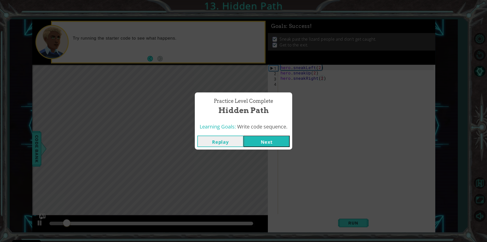
click at [269, 141] on button "Next" at bounding box center [266, 140] width 46 height 11
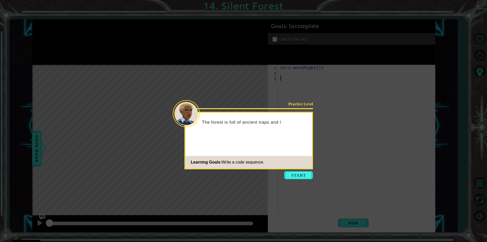
click at [301, 180] on icon at bounding box center [243, 121] width 487 height 242
click at [301, 176] on button "Start" at bounding box center [298, 175] width 29 height 8
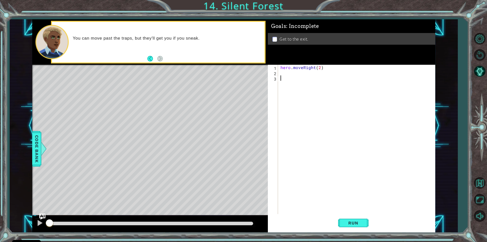
click at [295, 76] on div "hero . moveRight ( 2 )" at bounding box center [357, 145] width 157 height 160
click at [359, 220] on span "Run" at bounding box center [353, 222] width 20 height 5
click at [306, 78] on div "hero . moveRight ( 2 )" at bounding box center [357, 145] width 157 height 160
click at [305, 72] on div "hero . moveRight ( 2 )" at bounding box center [357, 145] width 157 height 160
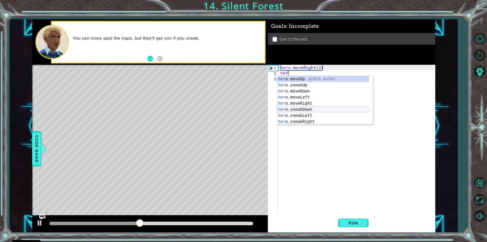
click at [314, 109] on div "her o.moveUp press enter her o.sneakUp press enter her o.moveDown press enter h…" at bounding box center [323, 106] width 92 height 61
type textarea "hero.sneakDown(1)"
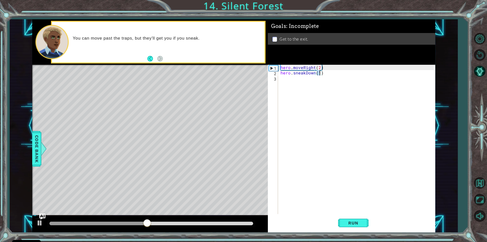
click at [315, 83] on div "hero . moveRight ( 2 ) hero . sneakDown ( 1 )" at bounding box center [357, 145] width 157 height 160
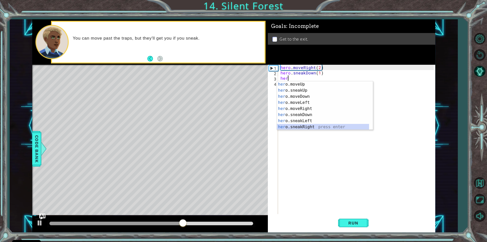
click at [300, 125] on div "her o.moveUp press enter her o.sneakUp press enter her o.moveDown press enter h…" at bounding box center [323, 111] width 92 height 61
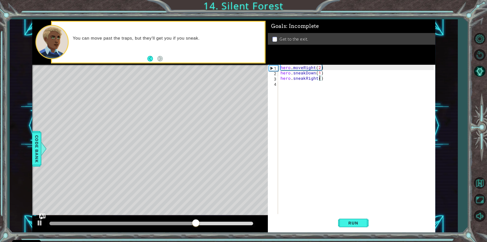
type textarea "hero.sneakRight(2)"
click at [311, 80] on div "hero . moveRight ( 2 ) hero . sneakDown ( 1 ) hero . sneakRight ( 2 )" at bounding box center [357, 145] width 157 height 160
click at [308, 89] on div "hero . moveRight ( 2 ) hero . sneakDown ( 1 ) hero . sneakRight ( 2 )" at bounding box center [357, 145] width 157 height 160
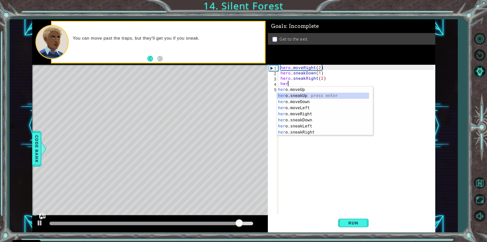
click at [307, 98] on div "her o.moveUp press enter her o.sneakUp press enter her o.moveDown press enter h…" at bounding box center [323, 116] width 92 height 61
type textarea "hero.sneakUp(1)"
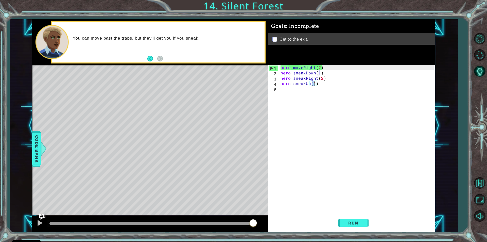
click at [317, 93] on div "hero . moveRight ( 2 ) hero . sneakDown ( 1 ) hero . sneakRight ( 2 ) hero . sn…" at bounding box center [357, 145] width 157 height 160
type textarea "h"
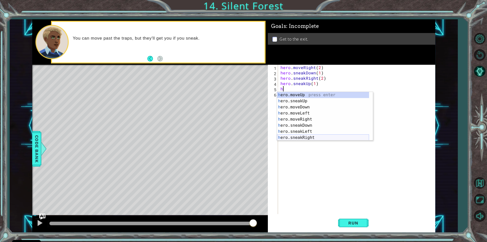
click at [303, 141] on div "hero . moveRight ( 2 ) hero . sneakDown ( 1 ) hero . sneakRight ( 2 ) hero . sn…" at bounding box center [357, 145] width 157 height 160
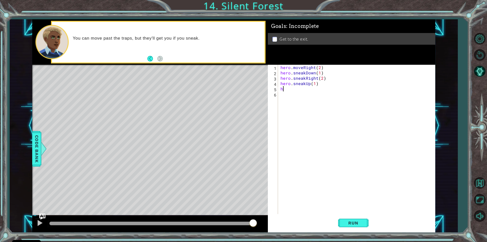
click at [305, 88] on div "hero . moveRight ( 2 ) hero . sneakDown ( 1 ) hero . sneakRight ( 2 ) hero . sn…" at bounding box center [357, 145] width 157 height 160
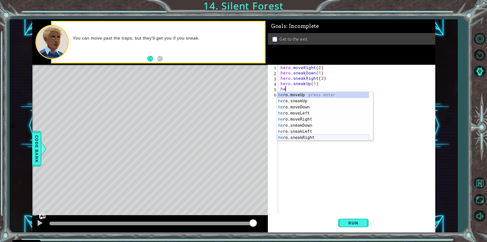
click at [312, 138] on div "he ro.moveUp press enter he ro.sneakUp press enter he ro.moveDown press enter h…" at bounding box center [323, 122] width 92 height 61
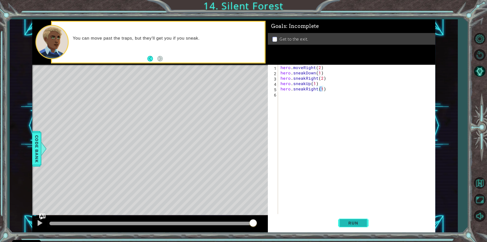
click at [353, 223] on span "Run" at bounding box center [353, 222] width 20 height 5
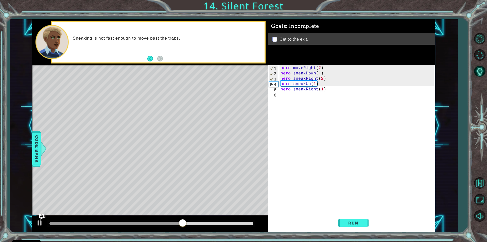
click at [249, 221] on div at bounding box center [151, 223] width 204 height 4
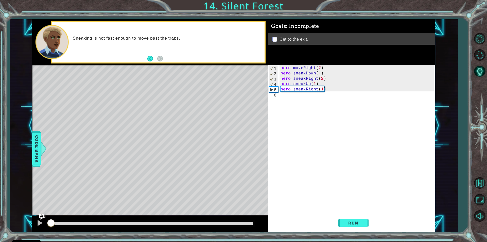
click at [316, 88] on div "hero . moveRight ( 2 ) hero . sneakDown ( 1 ) hero . sneakRight ( 2 ) hero . sn…" at bounding box center [357, 145] width 157 height 160
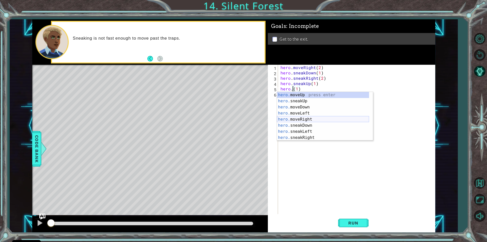
click at [308, 121] on div "hero. moveUp press enter hero. sneakUp press enter hero. moveDown press enter h…" at bounding box center [323, 122] width 92 height 61
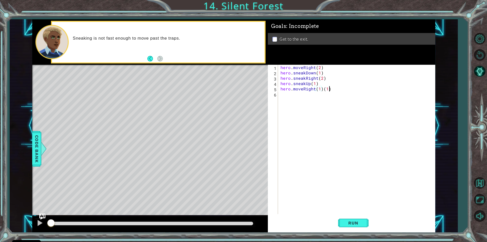
click at [342, 90] on div "hero . moveRight ( 2 ) hero . sneakDown ( 1 ) hero . sneakRight ( 2 ) hero . sn…" at bounding box center [357, 145] width 157 height 160
click at [357, 223] on span "Run" at bounding box center [353, 222] width 20 height 5
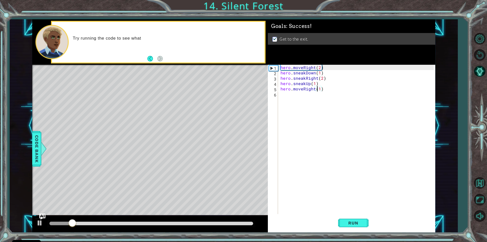
click at [318, 88] on div "hero . moveRight ( 2 ) hero . sneakDown ( 1 ) hero . sneakRight ( 2 ) hero . sn…" at bounding box center [357, 145] width 157 height 160
click at [320, 89] on div "hero . moveRight ( 2 ) hero . sneakDown ( 1 ) hero . sneakRight ( 2 ) hero . sn…" at bounding box center [357, 145] width 157 height 160
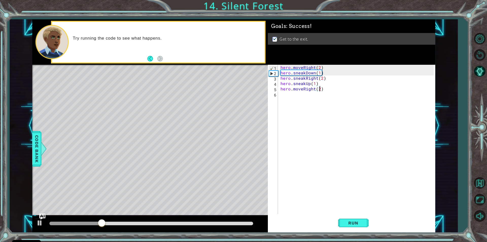
scroll to position [0, 2]
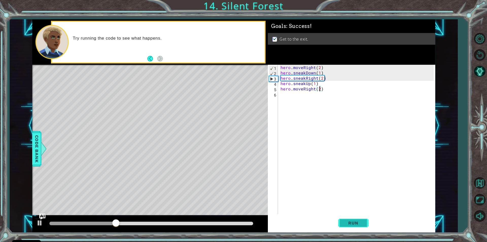
type textarea "hero.moveRight(2)"
click at [359, 219] on button "Run" at bounding box center [353, 222] width 30 height 17
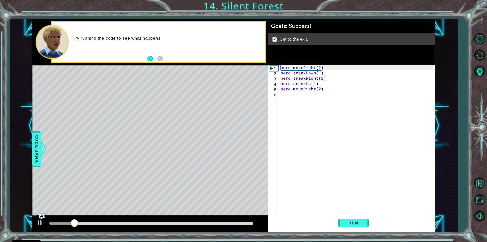
click at [252, 224] on div at bounding box center [151, 223] width 204 height 4
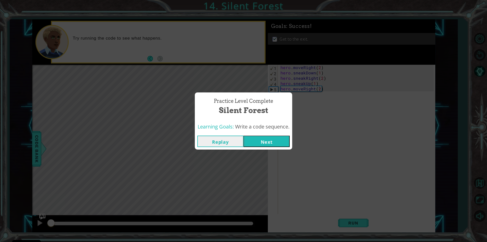
click at [274, 143] on button "Next" at bounding box center [266, 140] width 46 height 11
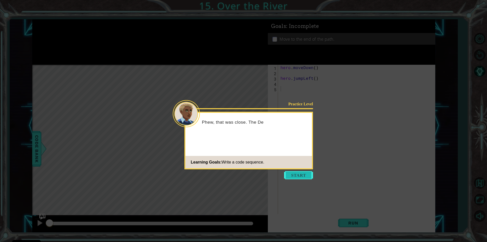
click at [297, 176] on button "Start" at bounding box center [298, 175] width 29 height 8
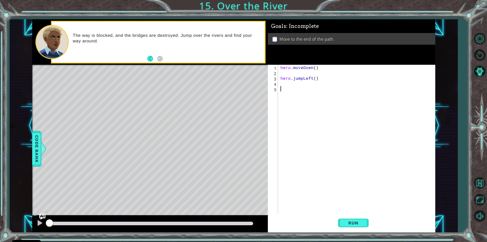
click at [311, 79] on div "hero . moveDown ( ) hero . jumpLeft ( )" at bounding box center [357, 145] width 157 height 160
type textarea "hero.jumpLeft()"
click at [308, 85] on div "hero . moveDown ( ) hero . jumpLeft ( )" at bounding box center [357, 145] width 157 height 160
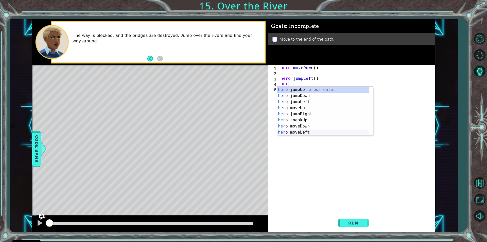
click at [308, 133] on div "her o.jumpUp press enter her o.jumpDown press enter her o.jumpLeft press enter …" at bounding box center [323, 116] width 92 height 61
type textarea "hero.moveLeft(1)"
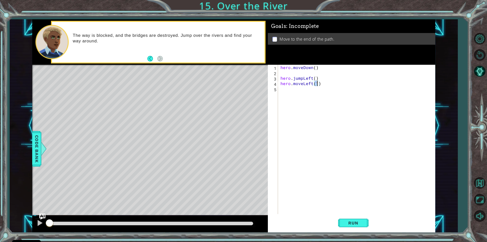
click at [294, 91] on div "hero . moveDown ( ) hero . jumpLeft ( ) hero . moveLeft ( 1 )" at bounding box center [357, 145] width 157 height 160
type textarea "h"
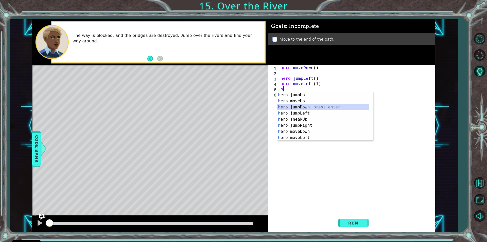
click at [317, 108] on div "h ero.jumpUp press enter h ero.moveUp press enter h ero.jumpDown press enter h …" at bounding box center [323, 122] width 92 height 61
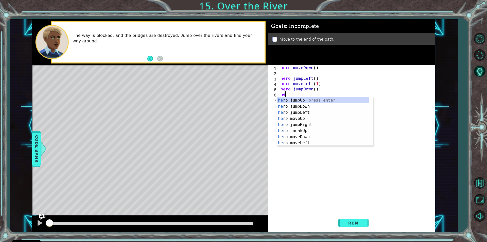
type textarea "her"
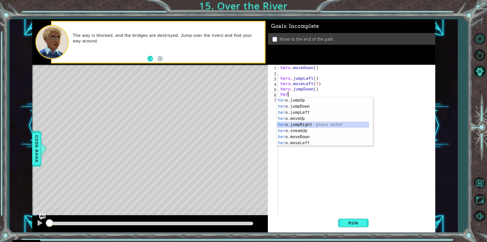
click at [308, 125] on div "her o.jumpUp press enter her o.jumpDown press enter her o.jumpLeft press enter …" at bounding box center [323, 127] width 92 height 61
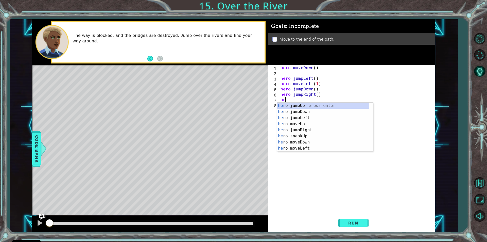
type textarea "her"
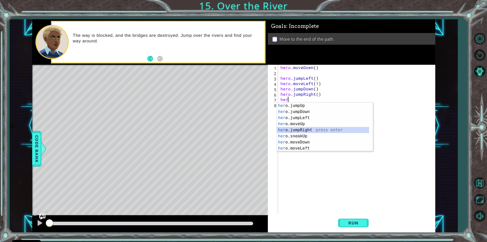
click at [303, 131] on div "her o.jumpUp press enter her o.jumpDown press enter her o.jumpLeft press enter …" at bounding box center [323, 132] width 92 height 61
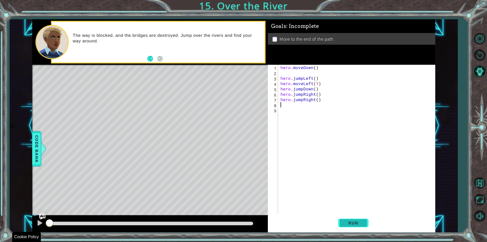
click at [353, 215] on button "Run" at bounding box center [353, 222] width 30 height 17
click at [353, 216] on button "Run" at bounding box center [353, 222] width 30 height 17
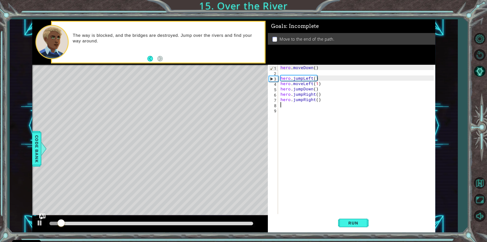
click at [251, 223] on div at bounding box center [151, 223] width 204 height 4
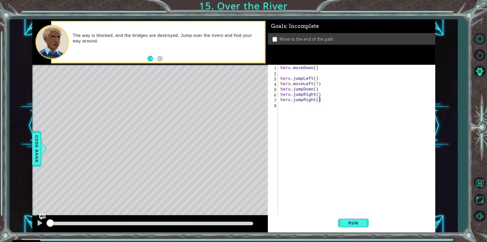
click at [321, 101] on div "hero . moveDown ( ) hero . jumpLeft ( ) hero . moveLeft ( 1 ) hero . jumpDown (…" at bounding box center [357, 145] width 157 height 160
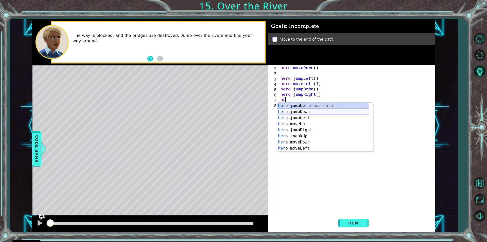
type textarea "h"
click at [308, 123] on div "her o. mo veUp press enter her o. mo veDown press enter her o. mo veLeft press …" at bounding box center [325, 123] width 96 height 43
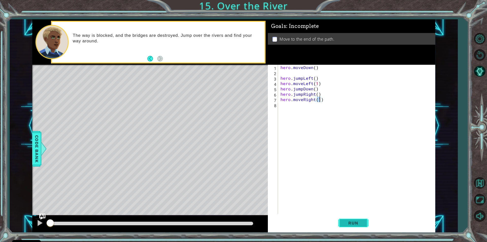
type textarea "hero.moveRight(1)"
click at [352, 221] on span "Run" at bounding box center [353, 222] width 20 height 5
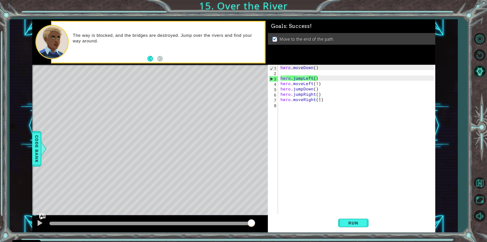
click at [252, 223] on div at bounding box center [151, 223] width 204 height 4
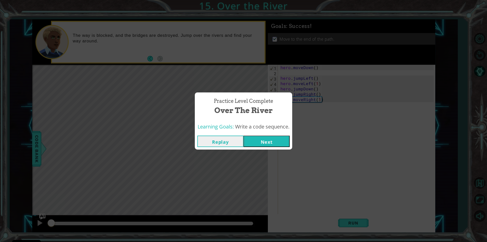
click at [276, 142] on button "Next" at bounding box center [266, 140] width 46 height 11
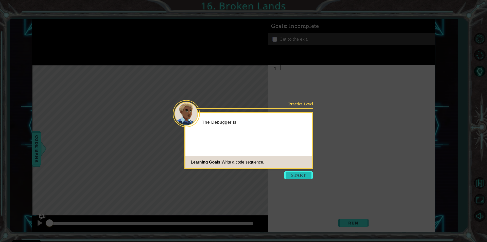
click at [298, 174] on button "Start" at bounding box center [298, 175] width 29 height 8
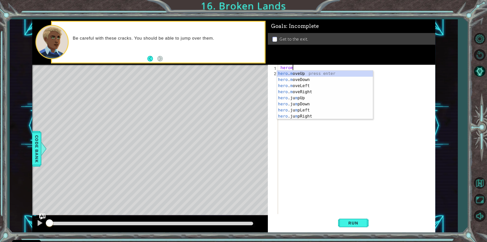
scroll to position [0, 1]
click at [344, 91] on div "hero . mo veUp press enter hero . mo veDown press enter hero . mo veLeft press …" at bounding box center [325, 91] width 96 height 43
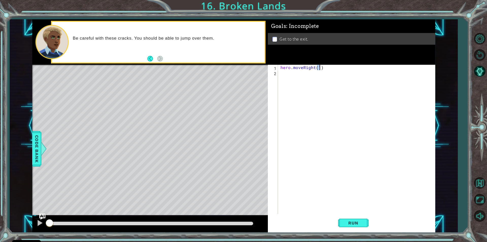
type textarea "hero.moveRight(1)"
click at [329, 80] on div "hero . moveRight ( 1 )" at bounding box center [357, 145] width 157 height 160
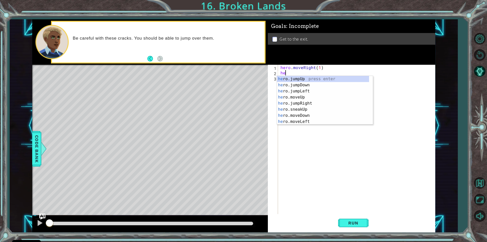
type textarea "her"
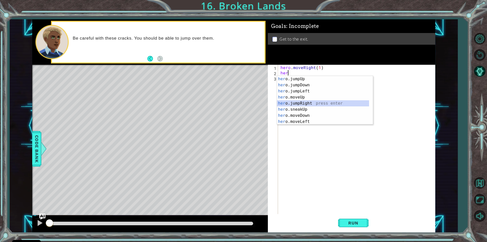
click at [312, 103] on div "her o.jumpUp press enter her o.jumpDown press enter her o.jumpLeft press enter …" at bounding box center [323, 106] width 92 height 61
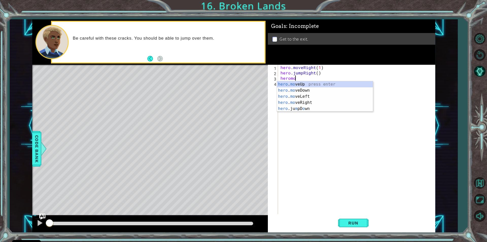
scroll to position [0, 1]
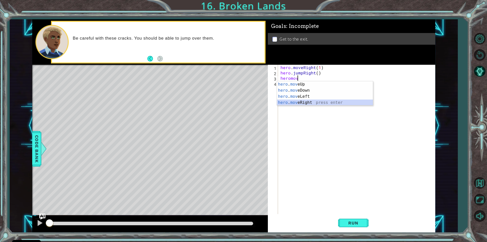
click at [305, 101] on div "hero . mov eUp press enter hero . mov eDown press enter hero . mov eLeft press …" at bounding box center [325, 99] width 96 height 37
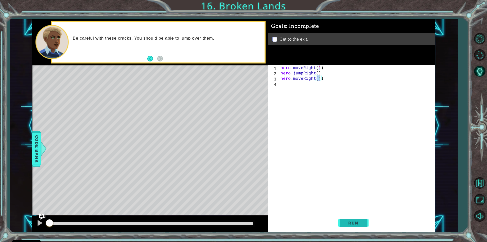
type textarea "hero.moveRight(1)"
click at [359, 228] on button "Run" at bounding box center [353, 222] width 30 height 17
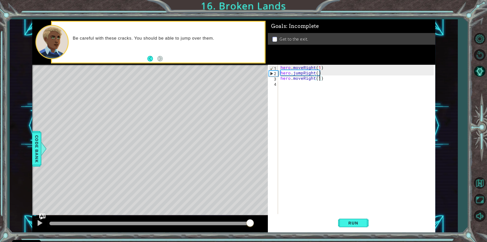
click at [250, 222] on div at bounding box center [151, 223] width 204 height 4
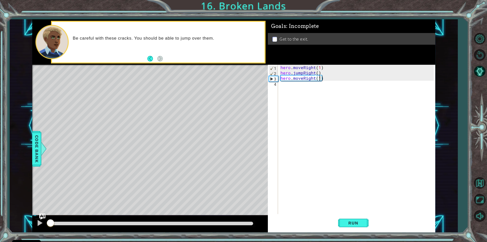
click at [299, 88] on div "hero . moveRight ( 1 ) hero . jumpRight ( ) hero . moveRight ( 1 )" at bounding box center [357, 145] width 157 height 160
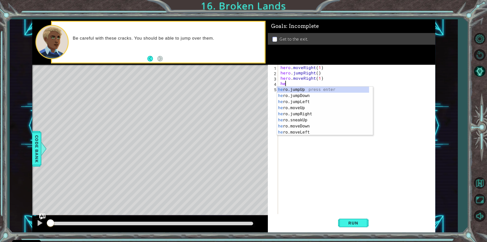
type textarea "her"
click at [300, 90] on div "her o.jumpUp press enter her o.jumpDown press enter her o.jumpLeft press enter …" at bounding box center [323, 116] width 92 height 61
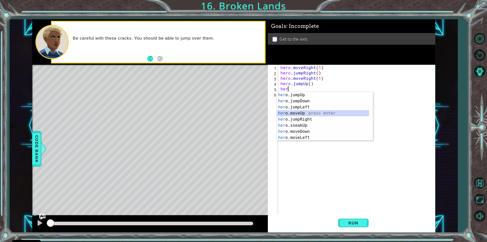
click at [305, 113] on div "her o.jumpUp press enter her o.jumpDown press enter her o.jumpLeft press enter …" at bounding box center [323, 122] width 92 height 61
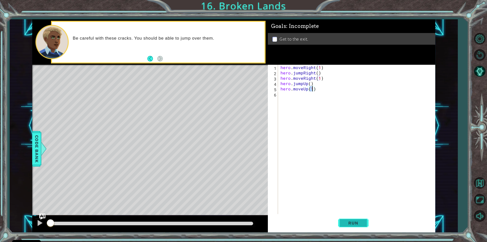
type textarea "hero.moveUp(1)"
click at [359, 227] on button "Run" at bounding box center [353, 222] width 30 height 17
click at [359, 225] on span "Run" at bounding box center [353, 222] width 20 height 5
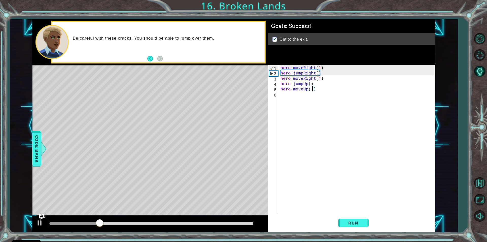
click at [252, 222] on div at bounding box center [151, 223] width 204 height 4
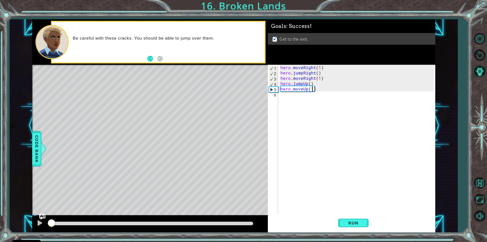
click at [234, 223] on div at bounding box center [151, 223] width 204 height 4
click at [357, 223] on span "Run" at bounding box center [353, 222] width 20 height 5
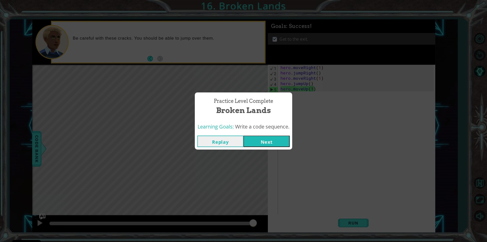
click at [278, 140] on button "Next" at bounding box center [266, 140] width 46 height 11
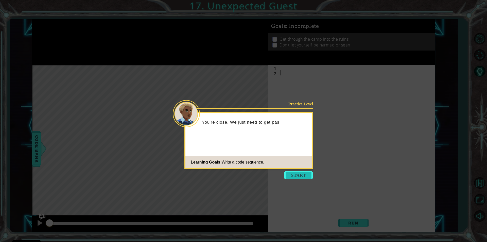
click at [299, 177] on button "Start" at bounding box center [298, 175] width 29 height 8
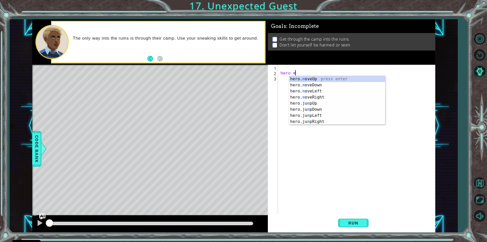
scroll to position [0, 1]
click at [317, 79] on div "hero. mo veUp press enter hero. mo veDown press enter hero. mo veLeft press ent…" at bounding box center [337, 97] width 96 height 43
type textarea "hero.moveUp(1)"
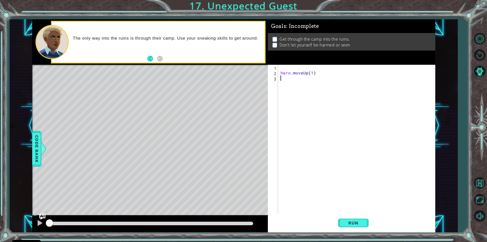
click at [313, 81] on div "hero . moveUp ( 1 )" at bounding box center [357, 145] width 157 height 160
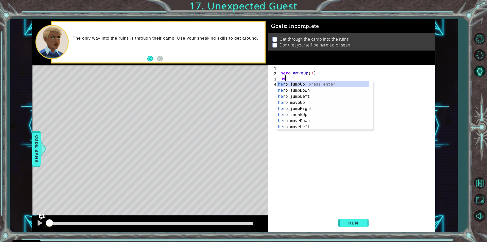
type textarea "her"
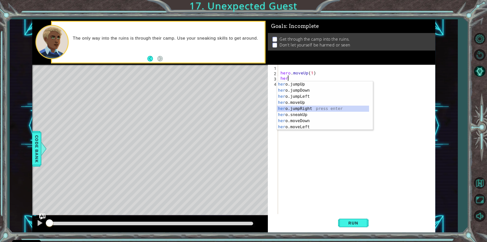
click at [315, 106] on div "her o.jumpUp press enter her o.jumpDown press enter her o.jumpLeft press enter …" at bounding box center [323, 111] width 92 height 61
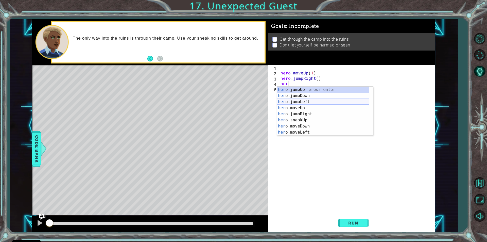
type textarea "hero"
click at [314, 96] on div "hero .jumpUp press enter hero .jumpDown press enter hero .jumpLeft press enter …" at bounding box center [323, 116] width 92 height 61
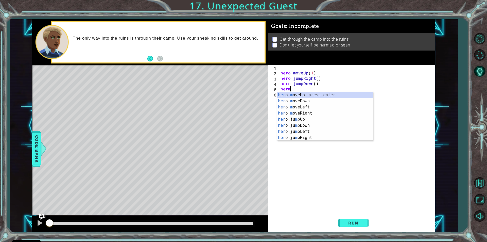
scroll to position [0, 1]
click at [312, 113] on div "her o. mo veUp press enter her o. mo veDown press enter her o. mo veLeft press …" at bounding box center [325, 113] width 96 height 43
type textarea "hero.moveRight(1)"
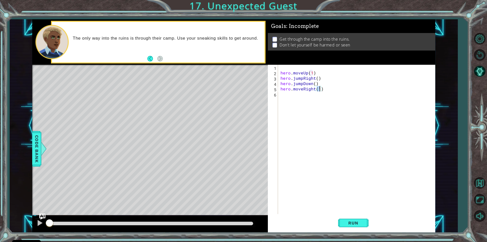
click at [304, 101] on div "hero . moveUp ( 1 ) hero . jumpRight ( ) hero . jumpDown ( ) hero . moveRight (…" at bounding box center [357, 145] width 157 height 160
type textarea "hero.moveUp(2)"
click at [301, 106] on div "hero . moveUp ( 1 ) hero . jumpRight ( ) hero . jumpDown ( ) hero . moveRight (…" at bounding box center [357, 145] width 157 height 160
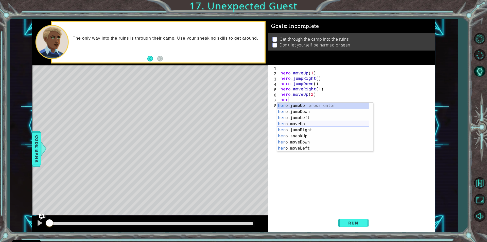
scroll to position [0, 0]
click at [306, 124] on div "her o. m oveUp press enter her o. m oveDown press enter her o. m oveLeft press …" at bounding box center [325, 132] width 96 height 61
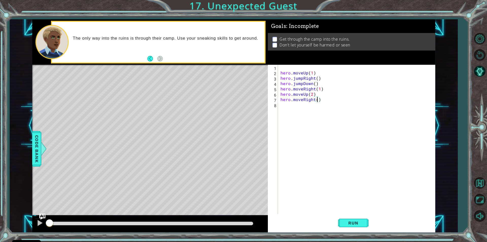
type textarea "hero.moveRight(2)"
click at [302, 112] on div "hero . moveUp ( 1 ) hero . jumpRight ( ) hero . jumpDown ( ) hero . moveRight (…" at bounding box center [357, 145] width 157 height 160
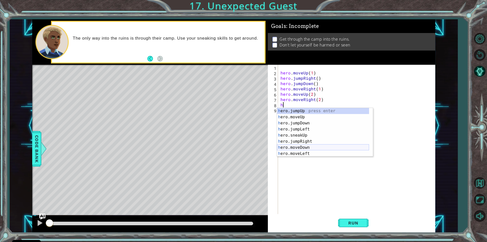
click at [313, 147] on div "h ero.jumpUp press enter h ero.moveUp press enter h ero.jumpDown press enter h …" at bounding box center [323, 138] width 92 height 61
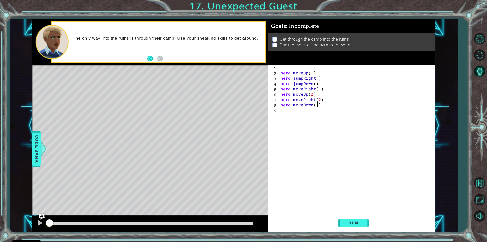
scroll to position [0, 2]
click at [343, 222] on button "Run" at bounding box center [353, 222] width 30 height 17
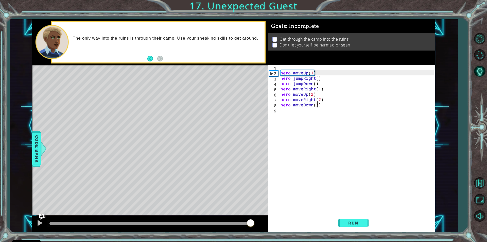
click at [251, 224] on div at bounding box center [151, 223] width 204 height 4
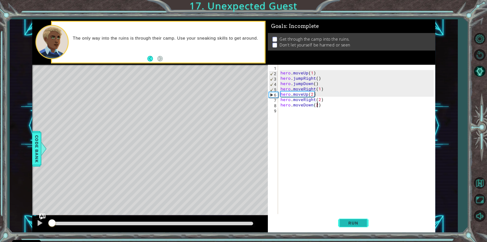
click at [345, 224] on span "Run" at bounding box center [353, 222] width 20 height 5
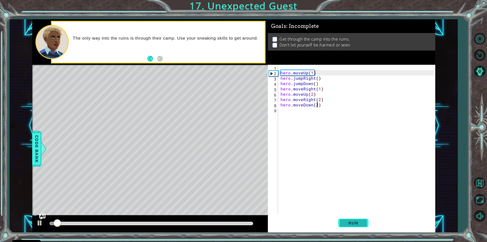
click at [345, 224] on span "Run" at bounding box center [353, 222] width 20 height 5
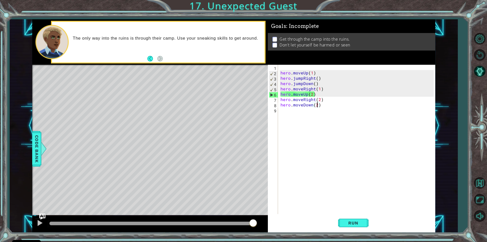
click at [302, 89] on div "hero . moveUp ( 1 ) hero . jumpRight ( ) hero . jumpDown ( ) hero . moveRight (…" at bounding box center [357, 145] width 157 height 160
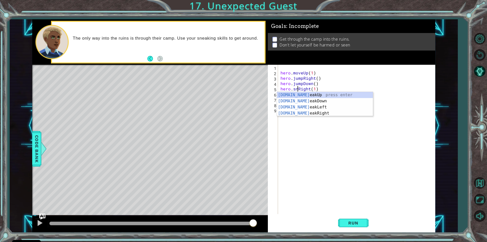
scroll to position [0, 1]
type textarea "hero.sneakRight(1)"
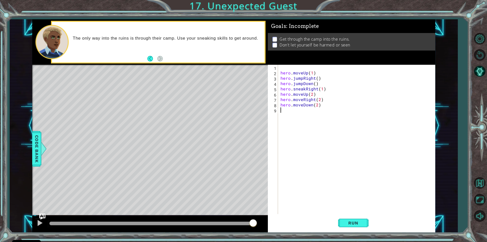
click at [337, 136] on div "hero . moveUp ( 1 ) hero . jumpRight ( ) hero . jumpDown ( ) hero . sneakRight …" at bounding box center [357, 145] width 157 height 160
click at [302, 94] on div "hero . moveUp ( 1 ) hero . jumpRight ( ) hero . jumpDown ( ) hero . sneakRight …" at bounding box center [357, 145] width 157 height 160
type textarea "hero.sneakUp(2)"
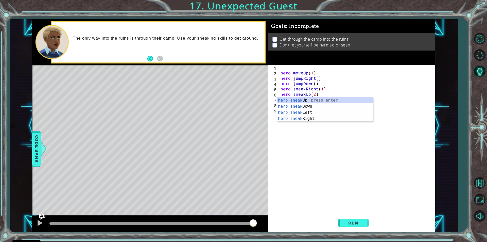
scroll to position [0, 2]
click at [330, 149] on div "hero . moveUp ( 1 ) hero . jumpRight ( ) hero . jumpDown ( ) hero . sneakRight …" at bounding box center [357, 145] width 157 height 160
click at [302, 99] on div "hero . moveUp ( 1 ) hero . jumpRight ( ) hero . jumpDown ( ) hero . sneakRight …" at bounding box center [357, 145] width 157 height 160
type textarea "hero.sneakRight(2)"
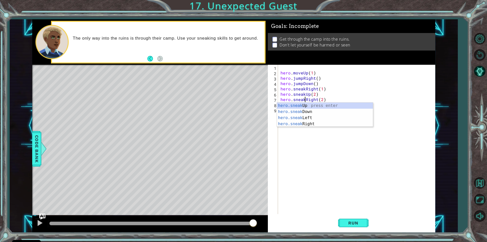
scroll to position [0, 2]
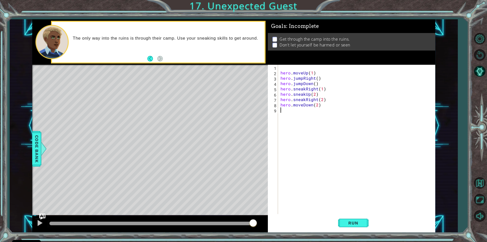
click at [342, 135] on div "hero . moveUp ( 1 ) hero . jumpRight ( ) hero . jumpDown ( ) hero . sneakRight …" at bounding box center [357, 145] width 157 height 160
click at [302, 105] on div "hero . moveUp ( 1 ) hero . jumpRight ( ) hero . jumpDown ( ) hero . sneakRight …" at bounding box center [357, 145] width 157 height 160
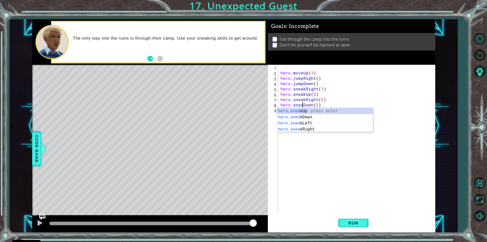
scroll to position [0, 2]
type textarea "hero.sneakDown(2)"
click at [359, 219] on button "Run" at bounding box center [353, 222] width 30 height 17
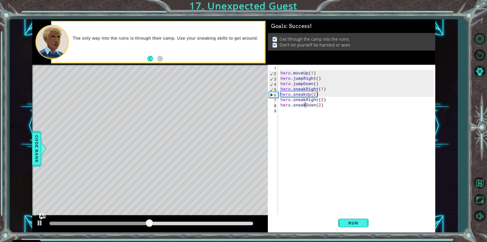
click at [250, 223] on div at bounding box center [151, 223] width 204 height 4
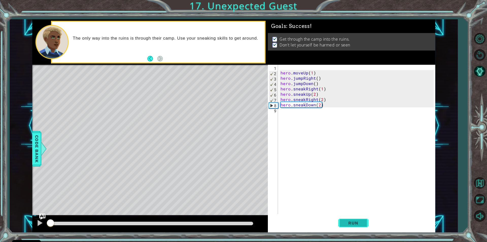
click at [358, 220] on span "Run" at bounding box center [353, 222] width 20 height 5
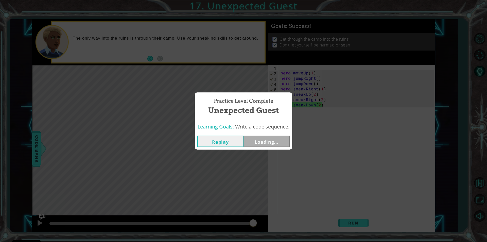
drag, startPoint x: 79, startPoint y: 223, endPoint x: 302, endPoint y: 211, distance: 223.7
click at [300, 213] on body "Cookie Policy CodeCombat uses a few essential and non-essential cookies. Privac…" at bounding box center [243, 121] width 487 height 242
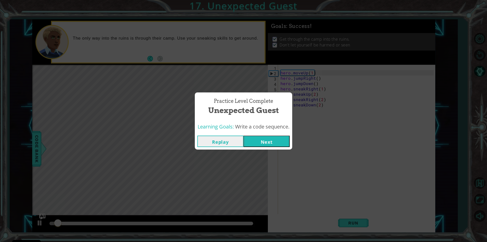
click at [268, 139] on button "Next" at bounding box center [266, 140] width 46 height 11
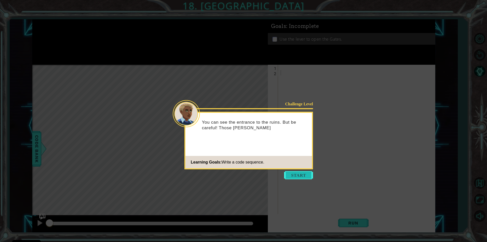
click at [291, 178] on button "Start" at bounding box center [298, 175] width 29 height 8
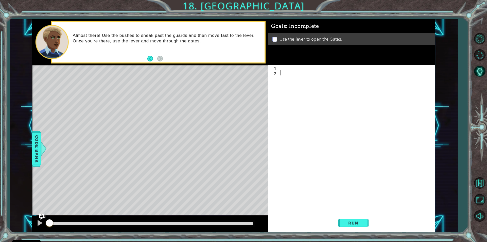
click at [303, 70] on div at bounding box center [357, 145] width 157 height 160
click at [287, 68] on div at bounding box center [357, 145] width 157 height 160
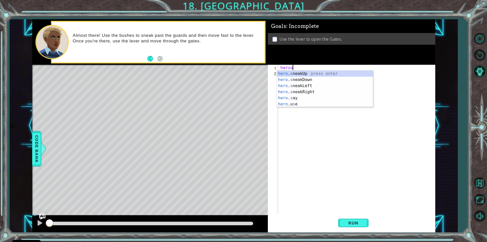
scroll to position [0, 1]
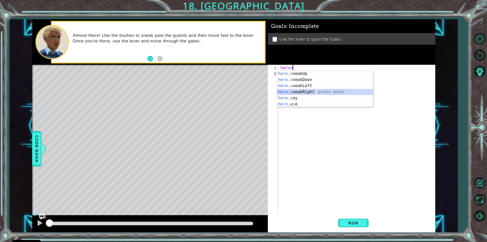
click at [310, 90] on div "hero . s neakUp press enter hero . s neakDown press enter hero . s neakLeft pre…" at bounding box center [325, 94] width 96 height 49
type textarea "hero.sneakRight(1)"
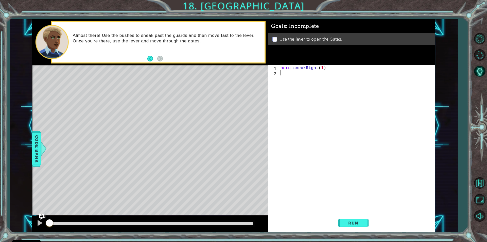
click at [309, 78] on div "hero . sneakRight ( 1 )" at bounding box center [357, 145] width 157 height 160
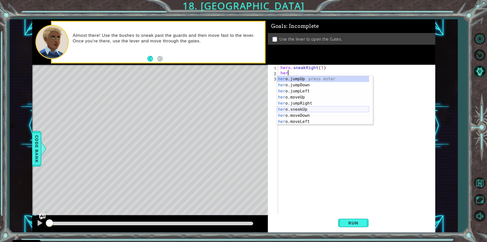
click at [305, 109] on div "her o.jumpUp press enter her o.jumpDown press enter her o.jumpLeft press enter …" at bounding box center [323, 106] width 92 height 61
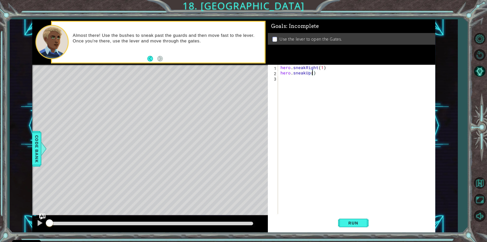
type textarea "hero.sneakUp(2)"
click at [296, 76] on div "hero . sneakRight ( 1 ) hero . sneakUp ( 2 )" at bounding box center [357, 145] width 157 height 160
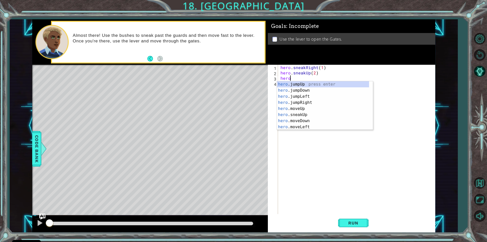
scroll to position [0, 1]
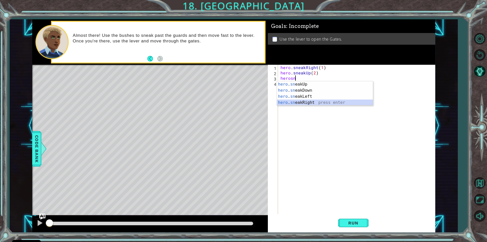
click at [300, 103] on div "hero . sn eakUp press enter hero . sn eakDown press enter hero . sn eakLeft pre…" at bounding box center [325, 99] width 96 height 37
type textarea "hero.sneakRight(1)"
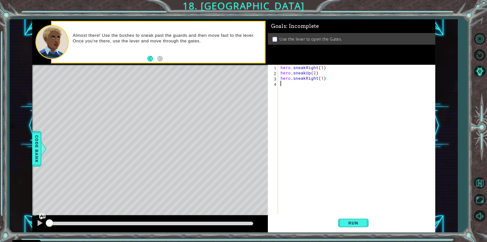
click at [318, 83] on div "hero . sneakRight ( 1 ) hero . sneakUp ( 2 ) hero . sneakRight ( 1 )" at bounding box center [357, 145] width 157 height 160
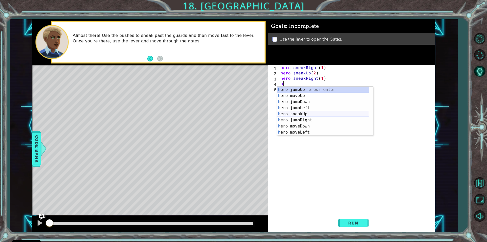
click at [300, 114] on div "h ero.jumpUp press enter h ero.moveUp press enter h ero.jumpDown press enter h …" at bounding box center [323, 116] width 92 height 61
type textarea "hero.sneakUp(1)"
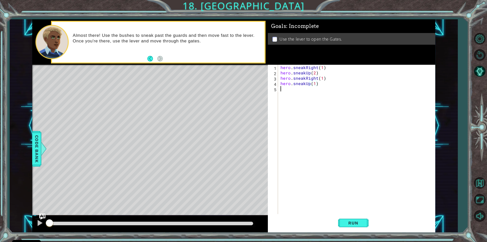
click at [297, 96] on div "hero . sneakRight ( 1 ) hero . sneakUp ( 2 ) hero . sneakRight ( 1 ) hero . sne…" at bounding box center [357, 145] width 157 height 160
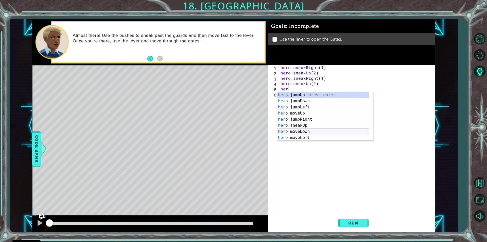
scroll to position [0, 0]
click at [322, 114] on div "her o. m oveUp press enter her o. m oveDown press enter her o. m oveLeft press …" at bounding box center [325, 122] width 96 height 61
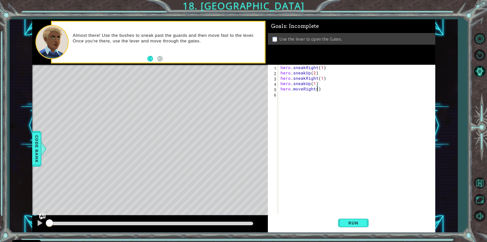
type textarea "hero.moveRight(2)"
click at [308, 100] on div "hero . sneakRight ( 1 ) hero . sneakUp ( 2 ) hero . sneakRight ( 1 ) hero . sne…" at bounding box center [357, 145] width 157 height 160
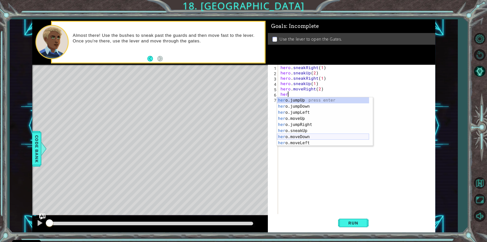
click at [309, 134] on div "her o.jumpUp press enter her o.jumpDown press enter her o.jumpLeft press enter …" at bounding box center [323, 127] width 92 height 61
type textarea "hero.moveDown(1)"
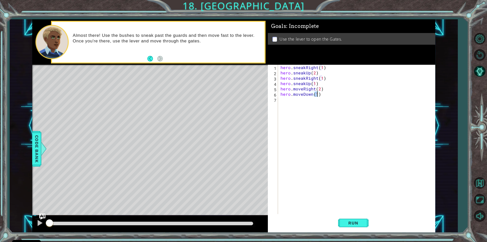
click at [302, 98] on div "hero . sneakRight ( 1 ) hero . sneakUp ( 2 ) hero . sneakRight ( 1 ) hero . sne…" at bounding box center [357, 145] width 157 height 160
type textarea "h"
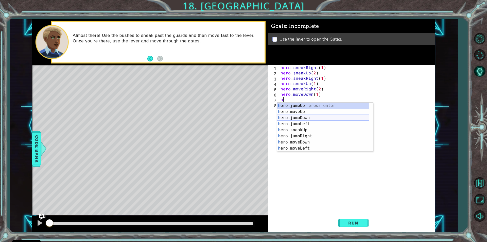
click at [305, 115] on div "h ero.jumpUp press enter h ero.moveUp press enter h ero.jumpDown press enter h …" at bounding box center [323, 132] width 92 height 61
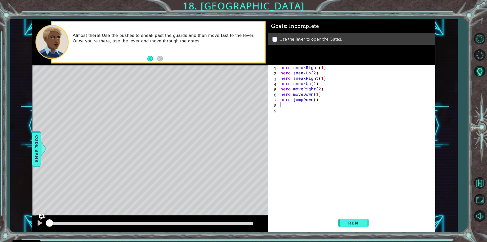
click at [298, 110] on div "hero . sneakRight ( 1 ) hero . sneakUp ( 2 ) hero . sneakRight ( 1 ) hero . sne…" at bounding box center [357, 145] width 157 height 160
click at [298, 107] on div "hero . sneakRight ( 1 ) hero . sneakUp ( 2 ) hero . sneakRight ( 1 ) hero . sne…" at bounding box center [357, 145] width 157 height 160
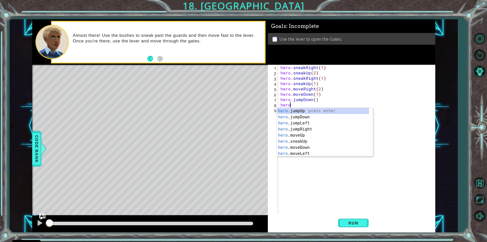
scroll to position [0, 1]
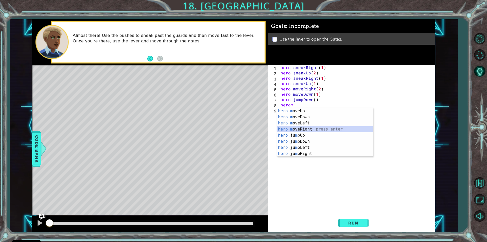
click at [314, 129] on div "hero . m oveUp press enter hero . m oveDown press enter hero . m oveLeft press …" at bounding box center [325, 138] width 96 height 61
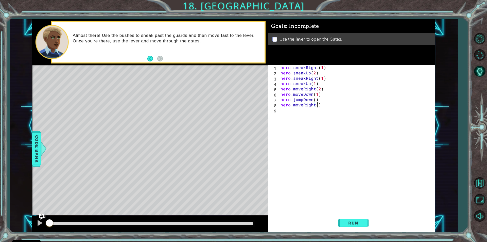
type textarea "hero.moveRight(2)"
click at [312, 118] on div "hero . sneakRight ( 1 ) hero . sneakUp ( 2 ) hero . sneakRight ( 1 ) hero . sne…" at bounding box center [357, 145] width 157 height 160
type textarea "h"
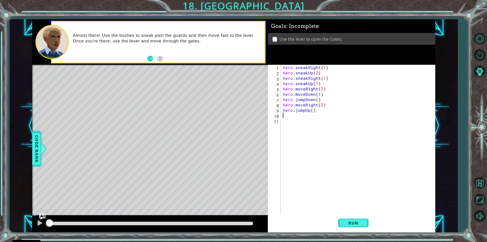
click at [301, 115] on div "hero . sneakRight ( 1 ) hero . sneakUp ( 2 ) hero . sneakRight ( 1 ) hero . sne…" at bounding box center [359, 145] width 154 height 160
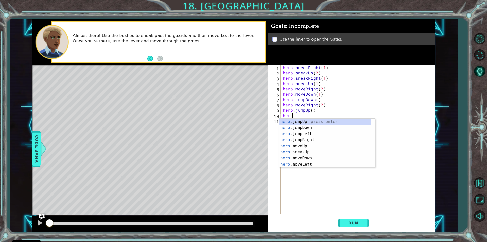
scroll to position [0, 0]
click at [306, 146] on div "hero .jumpUp press enter hero .jumpDown press enter hero .jumpLeft press enter …" at bounding box center [325, 148] width 92 height 61
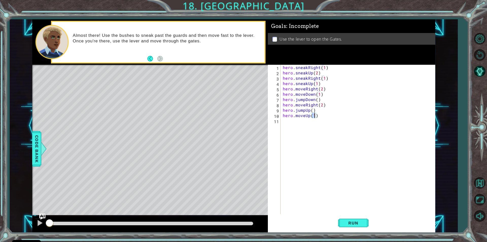
click at [309, 125] on div "hero . sneakRight ( 1 ) hero . sneakUp ( 2 ) hero . sneakRight ( 1 ) hero . sne…" at bounding box center [359, 145] width 154 height 160
click at [324, 103] on div "hero . sneakRight ( 1 ) hero . sneakUp ( 2 ) hero . sneakRight ( 1 ) hero . sne…" at bounding box center [357, 145] width 157 height 160
click at [323, 107] on div "hero . sneakRight ( 1 ) hero . sneakUp ( 2 ) hero . sneakRight ( 1 ) hero . sne…" at bounding box center [357, 145] width 157 height 160
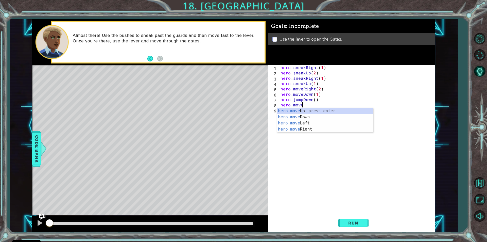
scroll to position [0, 1]
click at [352, 223] on span "Run" at bounding box center [353, 222] width 20 height 5
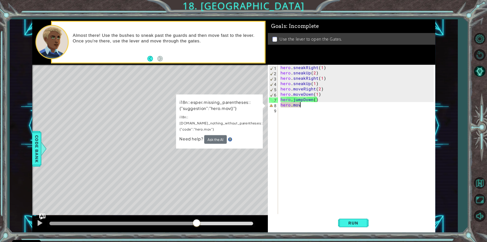
drag, startPoint x: 140, startPoint y: 224, endPoint x: 202, endPoint y: 218, distance: 61.9
click at [200, 223] on div at bounding box center [151, 223] width 204 height 4
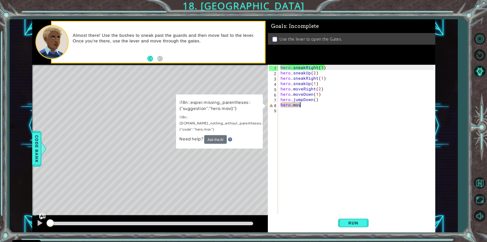
drag, startPoint x: 212, startPoint y: 222, endPoint x: 6, endPoint y: 217, distance: 205.9
click at [6, 217] on div "1 ההההההההההההההההההההההההההההההההההההההההההההההההההההההההההההההההההההההההההההה…" at bounding box center [243, 121] width 487 height 242
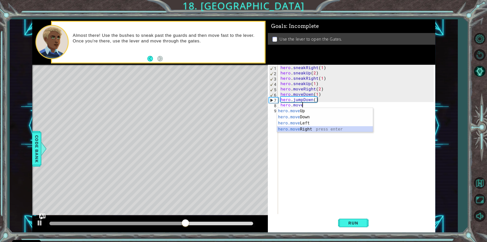
click at [321, 130] on div "hero.move Up press enter hero.move Down press enter hero.move Left press enter …" at bounding box center [325, 126] width 96 height 37
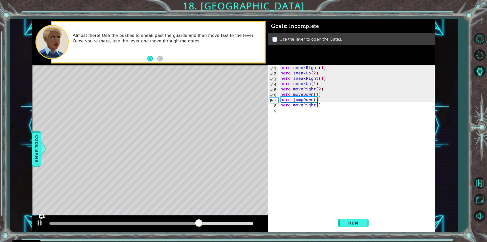
type textarea "hero.moveRight(2)"
click at [308, 113] on div "hero . sneakRight ( 1 ) hero . sneakUp ( 2 ) hero . sneakRight ( 1 ) hero . sne…" at bounding box center [357, 145] width 157 height 160
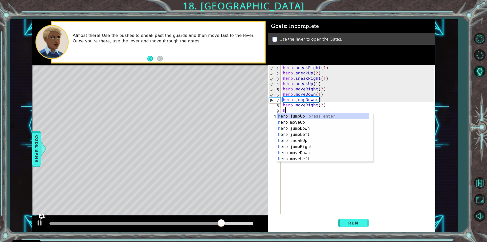
type textarea "her"
click at [315, 115] on div "her o.jumpUp press enter her o.jumpDown press enter her o.jumpLeft press enter …" at bounding box center [325, 143] width 92 height 61
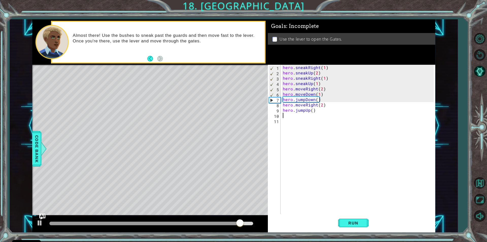
click at [311, 117] on div "hero . sneakRight ( 1 ) hero . sneakUp ( 2 ) hero . sneakRight ( 1 ) hero . sne…" at bounding box center [359, 145] width 154 height 160
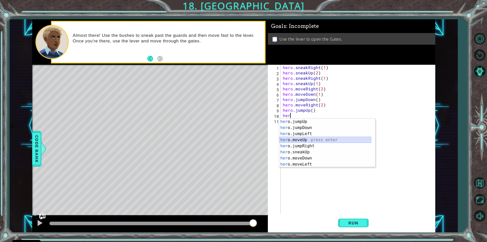
click at [309, 141] on div "her o.jumpUp press enter her o.jumpDown press enter her o.jumpLeft press enter …" at bounding box center [325, 148] width 92 height 61
type textarea "hero.moveUp(1)"
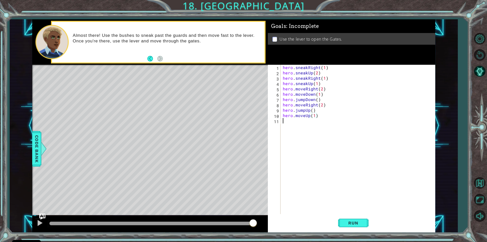
click at [308, 130] on div "hero . sneakRight ( 1 ) hero . sneakUp ( 2 ) hero . sneakRight ( 1 ) hero . sne…" at bounding box center [359, 145] width 154 height 160
click at [325, 128] on div "her o. use press enter" at bounding box center [327, 133] width 96 height 18
type textarea "hero.use("lever")"
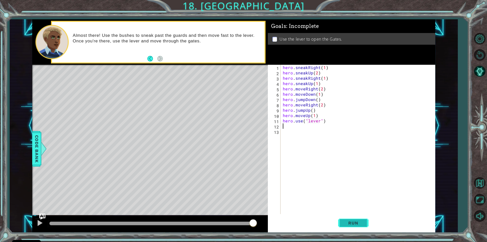
click at [355, 220] on button "Run" at bounding box center [353, 222] width 30 height 17
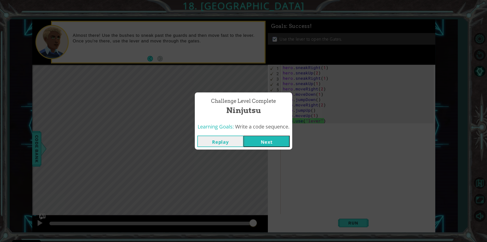
drag, startPoint x: 186, startPoint y: 224, endPoint x: 272, endPoint y: 228, distance: 86.8
click at [272, 228] on body "Cookie Policy CodeCombat uses a few essential and non-essential cookies. Privac…" at bounding box center [243, 121] width 487 height 242
click at [274, 132] on div "Learning Goals: Write a code sequence." at bounding box center [243, 126] width 97 height 12
click at [272, 141] on button "Next" at bounding box center [266, 140] width 46 height 11
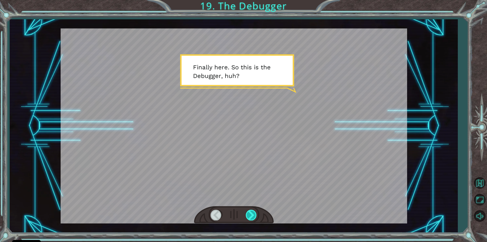
click at [257, 218] on div at bounding box center [251, 214] width 11 height 10
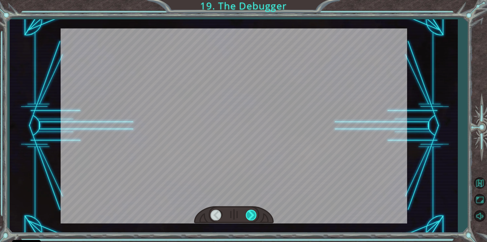
click at [255, 215] on div at bounding box center [251, 214] width 11 height 10
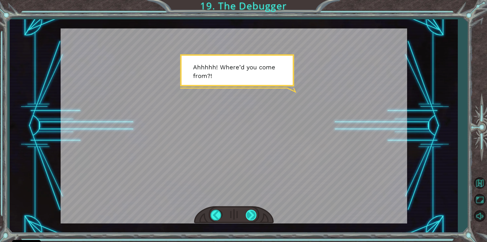
click at [254, 215] on div at bounding box center [251, 214] width 11 height 10
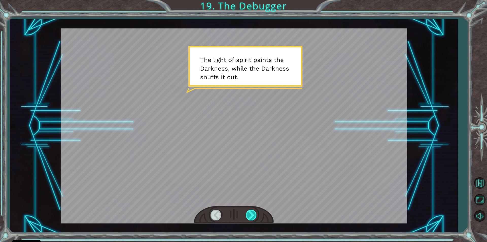
click at [249, 214] on div at bounding box center [251, 214] width 11 height 10
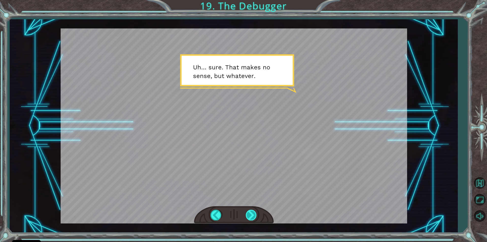
click at [249, 214] on div at bounding box center [251, 214] width 11 height 10
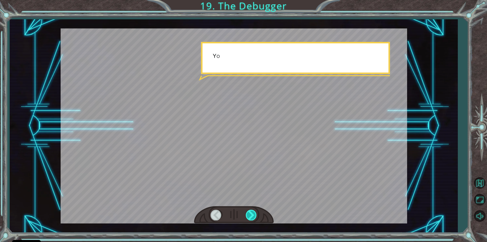
click at [249, 214] on div at bounding box center [251, 214] width 11 height 10
click at [249, 213] on div at bounding box center [251, 214] width 11 height 10
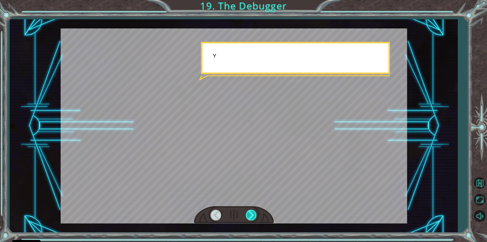
click at [249, 213] on div at bounding box center [251, 214] width 11 height 10
click at [281, 224] on div "Temporary Text F i n a l l y h e r e . S o t h i s i s t h e D e b u g g e r , …" at bounding box center [234, 125] width 448 height 213
click at [277, 225] on div "Temporary Text F i n a l l y h e r e . S o t h i s i s t h e D e b u g g e r , …" at bounding box center [234, 125] width 448 height 213
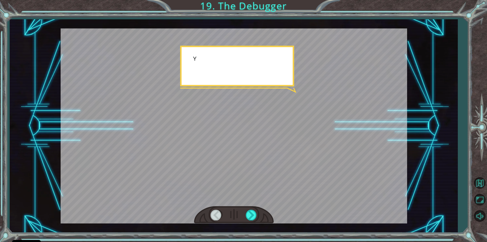
click at [274, 223] on div "Temporary Text F i n a l l y h e r e . S o t h i s i s t h e D e b u g g e r , …" at bounding box center [234, 125] width 448 height 213
click at [256, 218] on div at bounding box center [251, 214] width 11 height 10
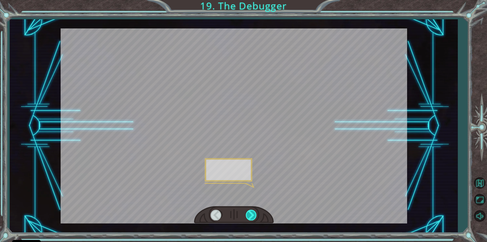
drag, startPoint x: 256, startPoint y: 218, endPoint x: 250, endPoint y: 218, distance: 6.1
click at [254, 218] on div at bounding box center [251, 214] width 11 height 10
click at [250, 218] on div at bounding box center [251, 214] width 11 height 10
click at [250, 217] on div at bounding box center [251, 214] width 11 height 10
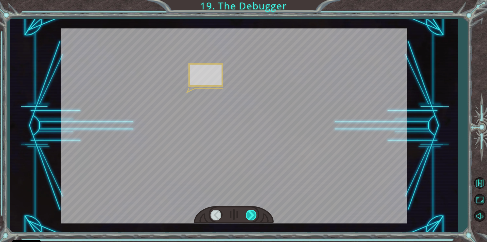
click at [250, 216] on div at bounding box center [251, 214] width 11 height 10
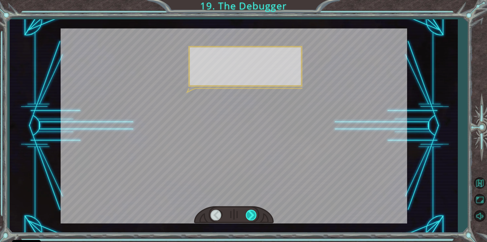
click at [250, 216] on div at bounding box center [251, 214] width 11 height 10
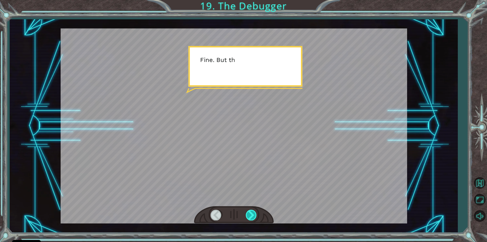
click at [250, 216] on div at bounding box center [251, 214] width 11 height 10
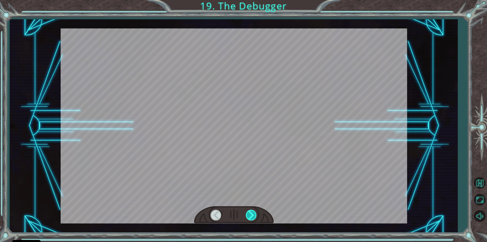
click at [250, 216] on div at bounding box center [251, 214] width 11 height 10
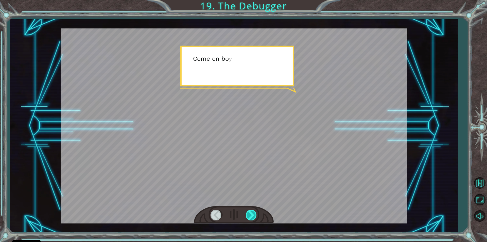
click at [250, 216] on div at bounding box center [251, 214] width 11 height 10
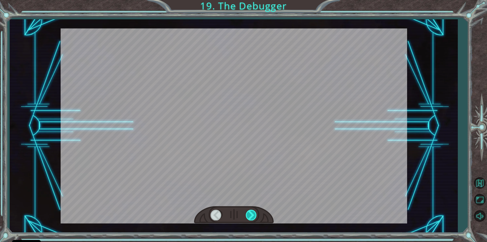
click at [250, 216] on div at bounding box center [251, 214] width 11 height 10
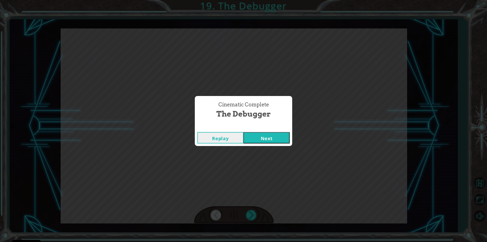
click at [274, 134] on button "Next" at bounding box center [266, 137] width 46 height 11
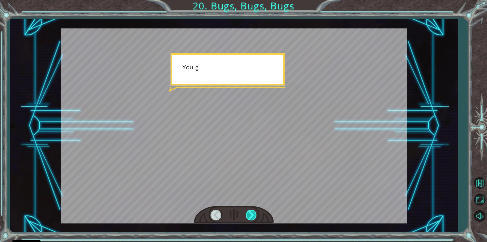
click at [251, 216] on div at bounding box center [251, 214] width 11 height 10
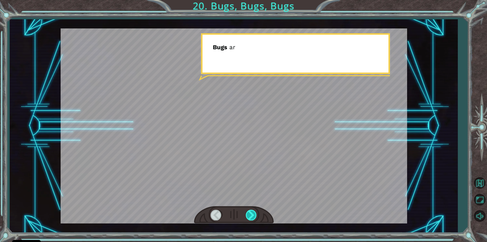
click at [251, 216] on div at bounding box center [251, 214] width 11 height 10
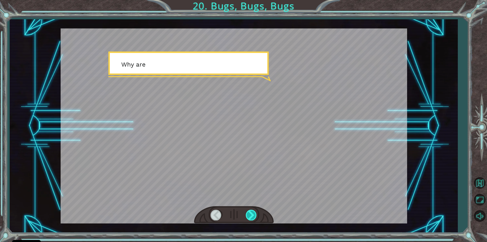
click at [251, 216] on div at bounding box center [251, 214] width 11 height 10
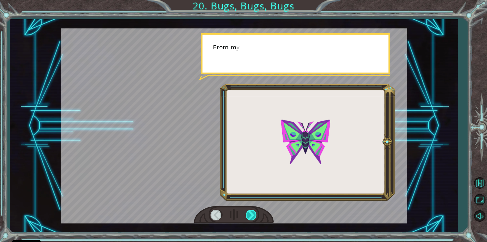
click at [251, 216] on div at bounding box center [251, 214] width 11 height 10
click at [250, 216] on div at bounding box center [251, 214] width 11 height 10
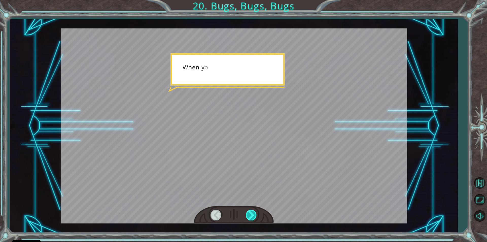
click at [250, 216] on div at bounding box center [251, 214] width 11 height 10
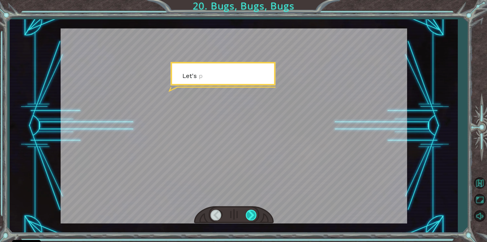
click at [250, 216] on div at bounding box center [251, 214] width 11 height 10
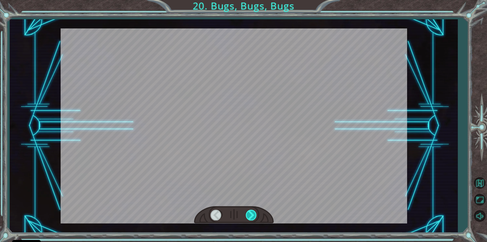
click at [250, 216] on div at bounding box center [251, 214] width 11 height 10
click at [250, 0] on div "Y o u g o t t h e D e b u g g e r ! N o t b a d . S o l e t ’ s t a l k b u g s…" at bounding box center [243, 0] width 487 height 0
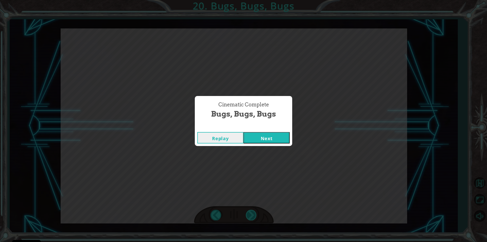
click at [250, 216] on div "Cinematic Complete Bugs, Bugs, Bugs Replay Next" at bounding box center [243, 121] width 487 height 242
click at [255, 144] on div "Replay Next" at bounding box center [243, 137] width 97 height 16
click at [260, 138] on button "Next" at bounding box center [266, 137] width 46 height 11
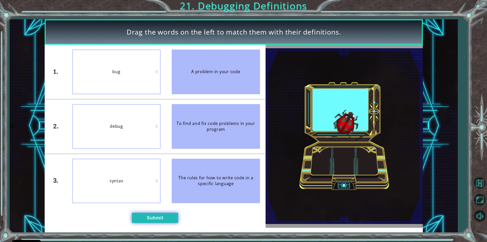
click at [155, 218] on button "Submit" at bounding box center [155, 217] width 46 height 10
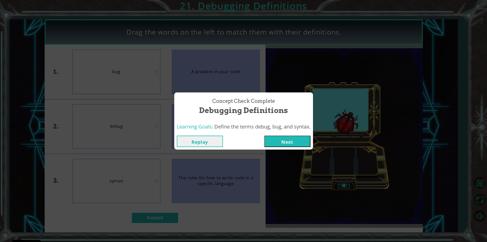
click at [279, 143] on button "Next" at bounding box center [287, 140] width 46 height 11
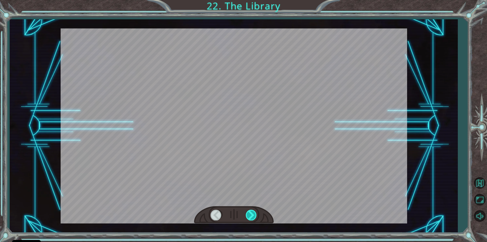
click at [249, 215] on div at bounding box center [251, 214] width 11 height 10
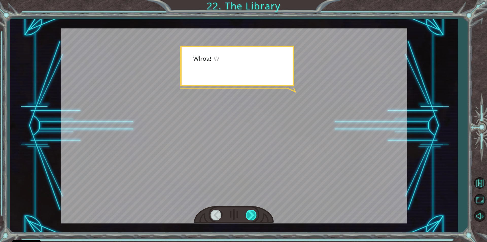
click at [249, 215] on div at bounding box center [251, 214] width 11 height 10
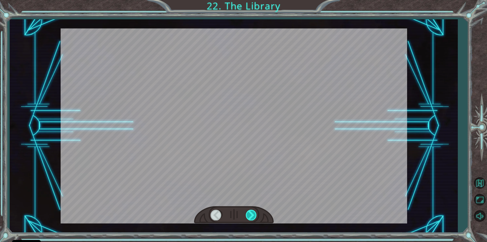
click at [249, 215] on div at bounding box center [251, 214] width 11 height 10
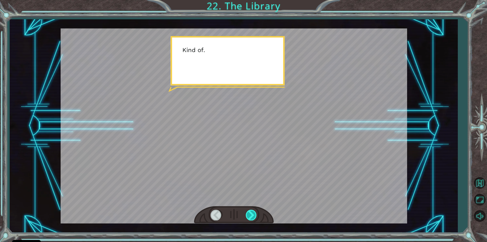
click at [249, 215] on div at bounding box center [251, 214] width 11 height 10
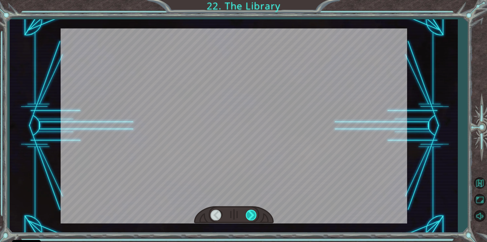
click at [249, 215] on div at bounding box center [251, 214] width 11 height 10
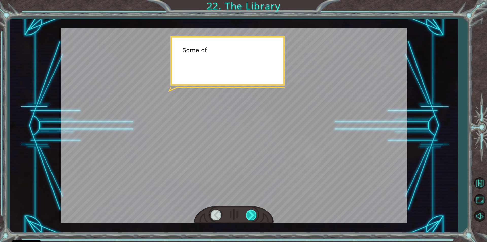
click at [249, 213] on div at bounding box center [251, 214] width 11 height 10
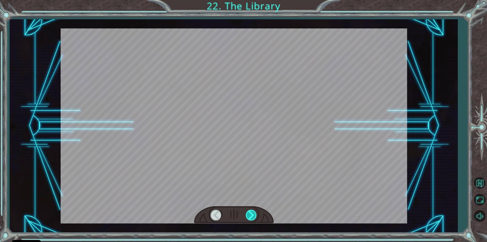
click at [249, 213] on div at bounding box center [251, 214] width 11 height 10
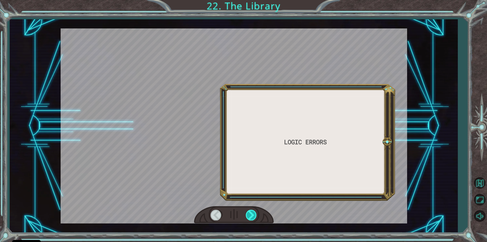
click at [249, 213] on div at bounding box center [251, 214] width 11 height 10
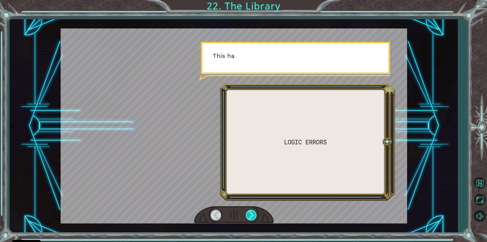
click at [249, 213] on div at bounding box center [251, 214] width 11 height 10
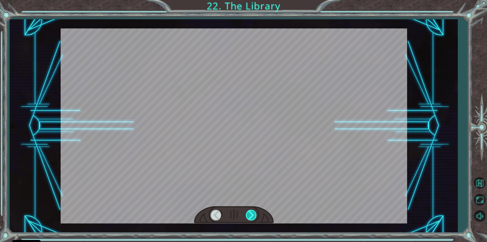
click at [249, 213] on div at bounding box center [251, 214] width 11 height 10
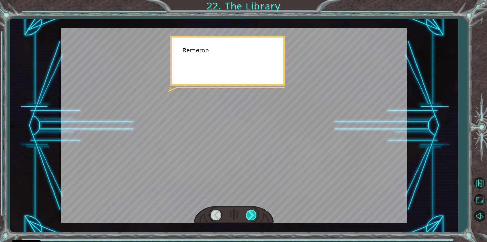
click at [249, 213] on div at bounding box center [251, 214] width 11 height 10
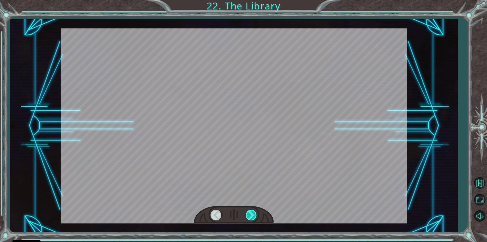
click at [249, 213] on div at bounding box center [251, 214] width 11 height 10
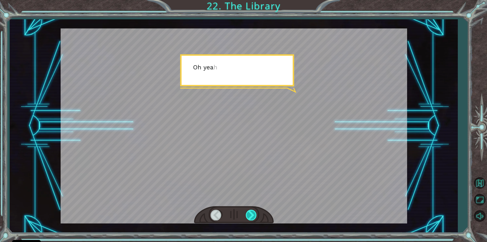
click at [249, 213] on div at bounding box center [251, 214] width 11 height 10
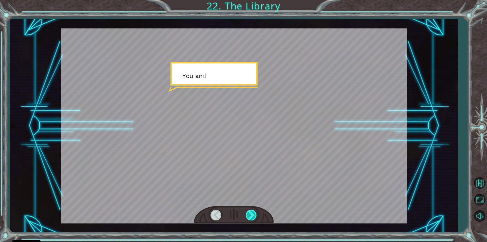
click at [249, 213] on div at bounding box center [251, 214] width 11 height 10
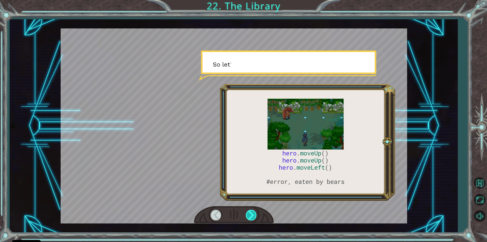
click at [249, 213] on div at bounding box center [251, 214] width 11 height 10
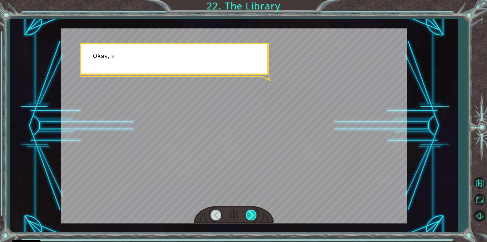
click at [249, 213] on div at bounding box center [251, 214] width 11 height 10
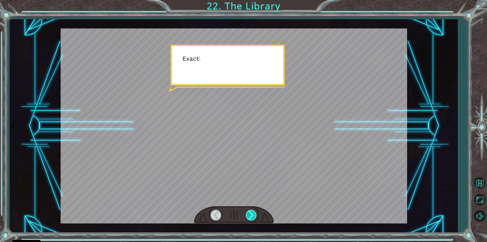
click at [249, 213] on div at bounding box center [251, 214] width 11 height 10
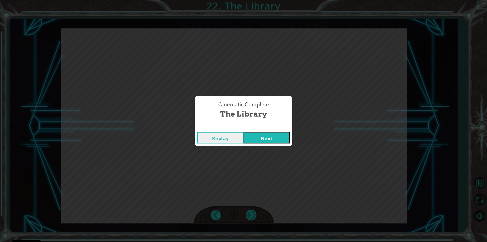
click at [249, 213] on div "Cinematic Complete The Library Replay Next" at bounding box center [243, 121] width 487 height 242
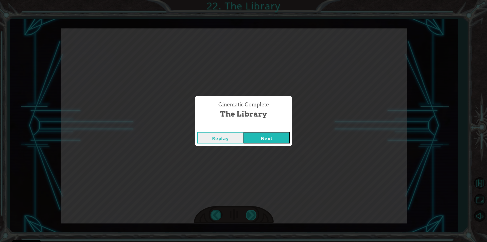
click at [249, 213] on div "Cinematic Complete The Library Replay Next" at bounding box center [243, 121] width 487 height 242
click at [251, 131] on div "Replay Next" at bounding box center [243, 137] width 97 height 16
click at [253, 139] on button "Next" at bounding box center [266, 137] width 46 height 11
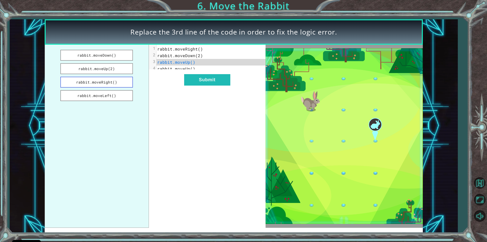
click at [109, 81] on button "rabbit.moveRight()" at bounding box center [96, 82] width 72 height 11
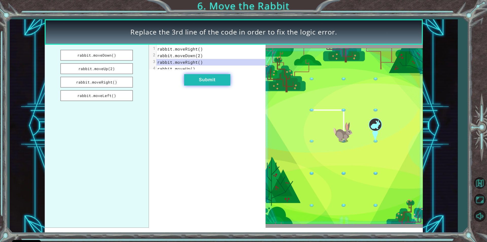
click at [197, 85] on button "Submit" at bounding box center [207, 79] width 46 height 11
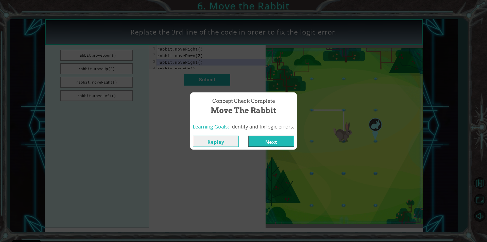
click at [277, 141] on button "Next" at bounding box center [271, 140] width 46 height 11
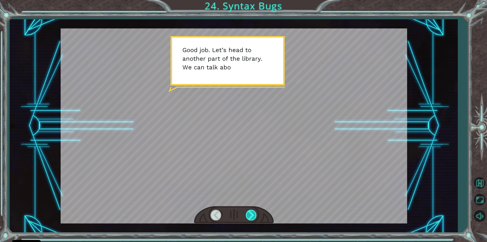
click at [251, 216] on div at bounding box center [251, 214] width 11 height 10
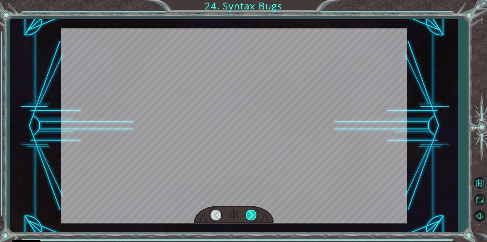
click at [251, 216] on div at bounding box center [251, 214] width 11 height 10
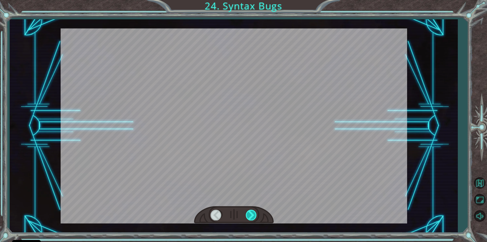
click at [251, 216] on div at bounding box center [251, 214] width 11 height 10
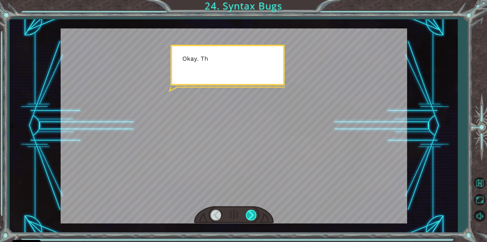
click at [251, 216] on div at bounding box center [251, 214] width 11 height 10
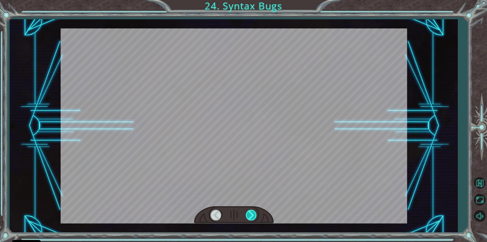
click at [251, 216] on div at bounding box center [251, 214] width 11 height 10
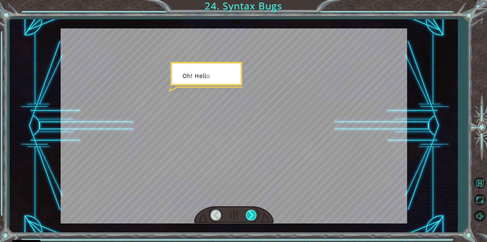
click at [251, 216] on div at bounding box center [251, 214] width 11 height 10
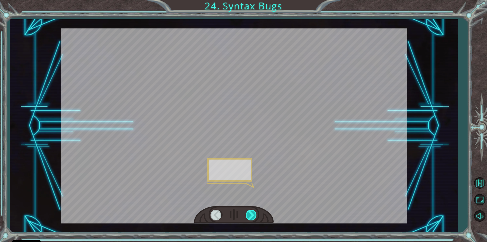
click at [251, 216] on div at bounding box center [251, 214] width 11 height 10
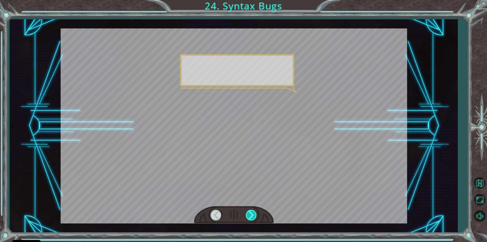
click at [251, 216] on div at bounding box center [251, 214] width 11 height 10
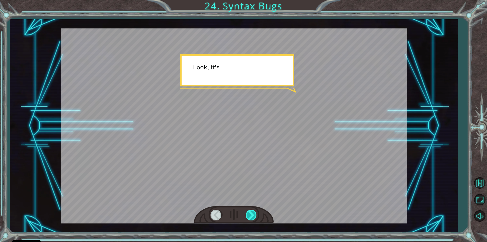
click at [251, 216] on div at bounding box center [251, 214] width 11 height 10
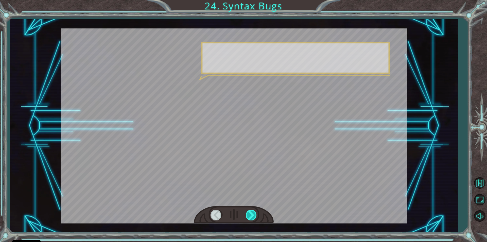
click at [251, 216] on div at bounding box center [251, 214] width 11 height 10
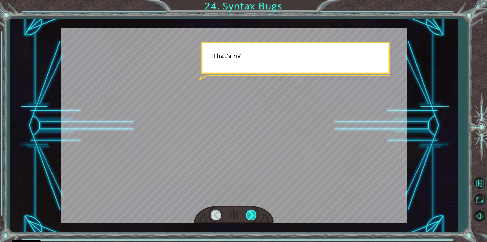
click at [251, 216] on div at bounding box center [251, 214] width 11 height 10
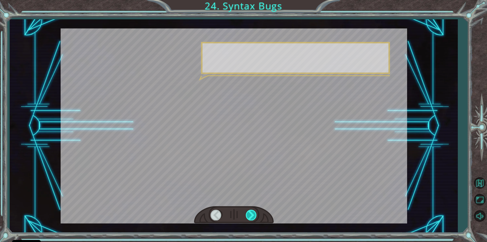
click at [251, 216] on div at bounding box center [251, 214] width 11 height 10
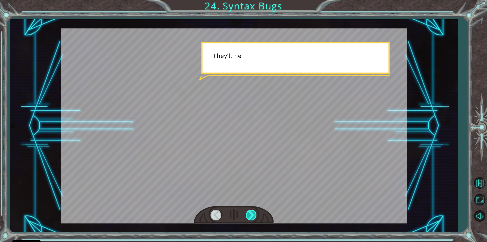
click at [252, 216] on div at bounding box center [251, 214] width 11 height 10
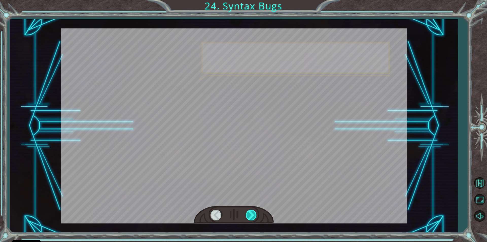
click at [252, 215] on div at bounding box center [251, 214] width 11 height 10
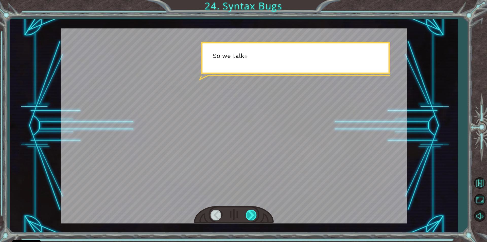
click at [252, 215] on div at bounding box center [251, 214] width 11 height 10
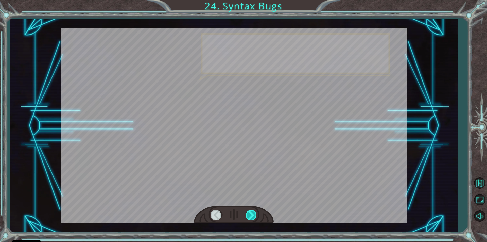
click at [252, 215] on div at bounding box center [251, 214] width 11 height 10
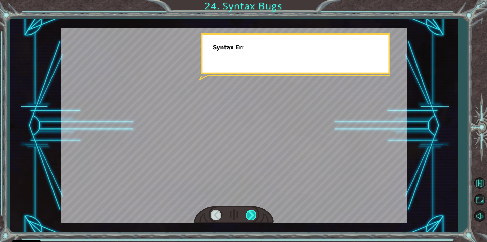
click at [252, 215] on div at bounding box center [251, 214] width 11 height 10
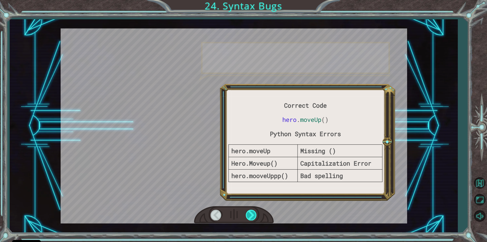
click at [252, 215] on div at bounding box center [251, 214] width 11 height 10
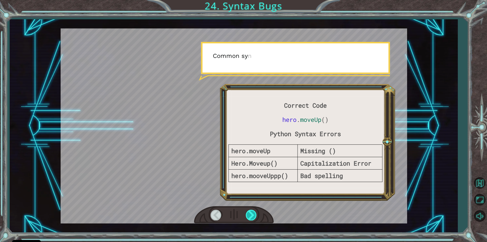
click at [252, 214] on div at bounding box center [251, 214] width 11 height 10
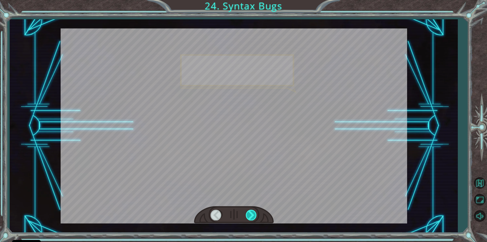
click at [252, 214] on div at bounding box center [251, 214] width 11 height 10
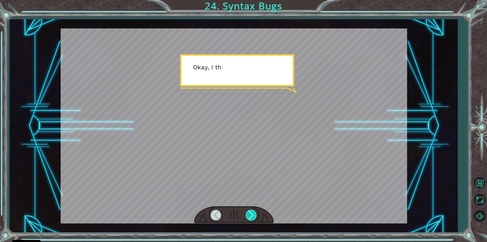
click at [252, 214] on div at bounding box center [251, 214] width 11 height 10
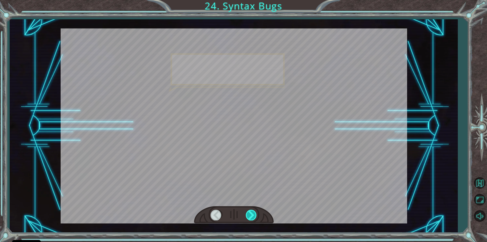
click at [252, 214] on div at bounding box center [251, 214] width 11 height 10
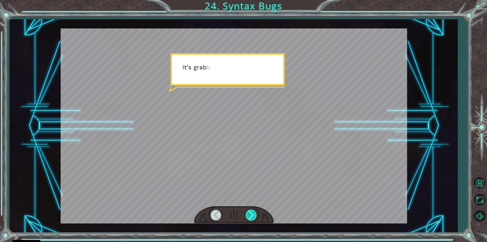
click at [252, 214] on div at bounding box center [251, 214] width 11 height 10
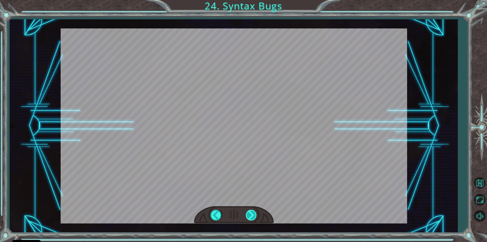
click at [252, 214] on div at bounding box center [251, 214] width 11 height 10
click at [252, 0] on div "Correct Code hero . moveUp () Python Syntax Errors hero.moveUp Missing () Hero.…" at bounding box center [243, 0] width 487 height 0
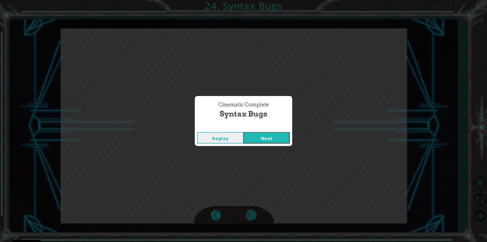
click at [252, 214] on div "Cinematic Complete Syntax Bugs Replay Next" at bounding box center [243, 121] width 487 height 242
click at [257, 134] on button "Next" at bounding box center [266, 137] width 46 height 11
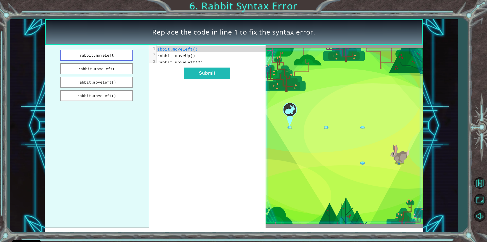
click at [120, 54] on button "rabbit.moveLeft" at bounding box center [96, 55] width 72 height 11
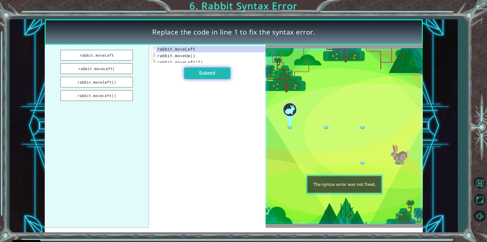
click at [206, 72] on button "Submit" at bounding box center [207, 72] width 46 height 11
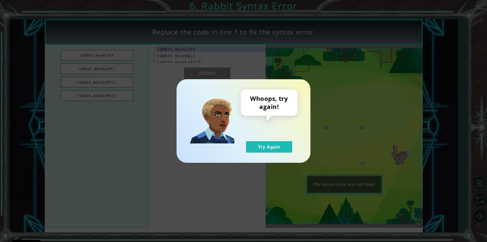
click at [263, 155] on div "Whoops, try again! Try Again" at bounding box center [243, 120] width 134 height 83
click at [255, 144] on button "Try Again" at bounding box center [269, 146] width 46 height 11
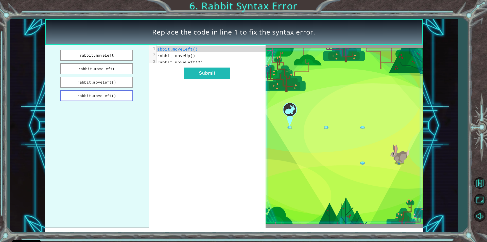
click at [111, 97] on button "rabbit.moveLeft()" at bounding box center [96, 95] width 72 height 11
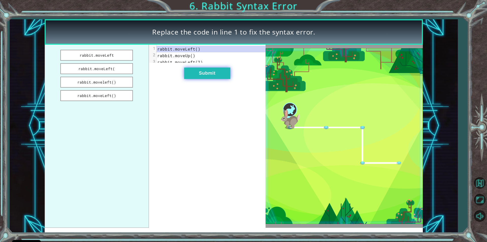
click at [205, 79] on button "Submit" at bounding box center [207, 72] width 46 height 11
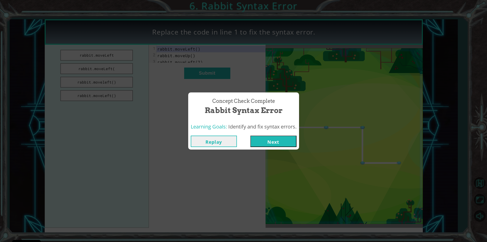
click at [263, 138] on button "Next" at bounding box center [273, 140] width 46 height 11
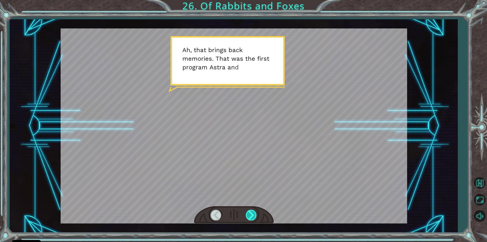
click at [250, 215] on div at bounding box center [251, 214] width 11 height 10
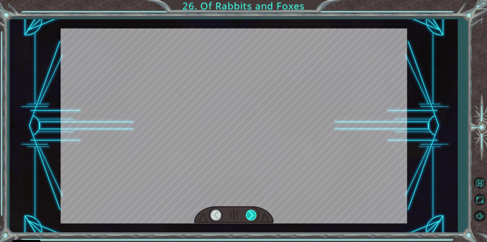
click at [250, 215] on div at bounding box center [251, 214] width 11 height 10
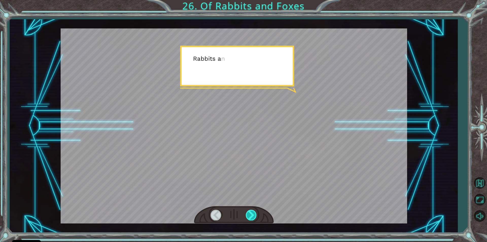
click at [250, 215] on div at bounding box center [251, 214] width 11 height 10
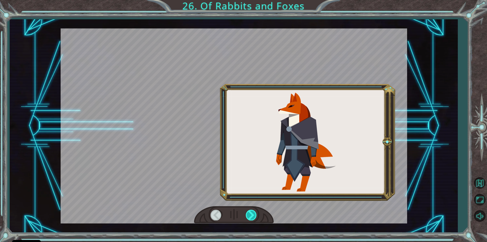
click at [250, 215] on div at bounding box center [251, 214] width 11 height 10
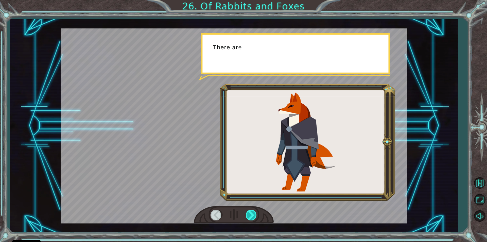
click at [250, 215] on div at bounding box center [251, 214] width 11 height 10
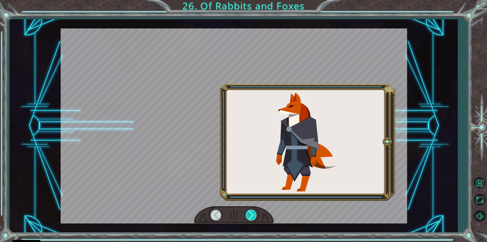
click at [250, 215] on div at bounding box center [251, 214] width 11 height 10
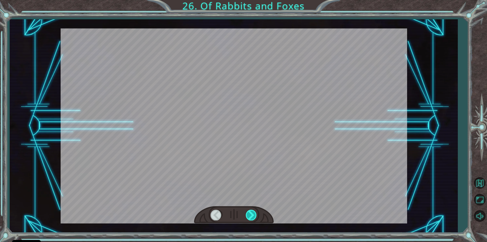
click at [250, 215] on div at bounding box center [251, 214] width 11 height 10
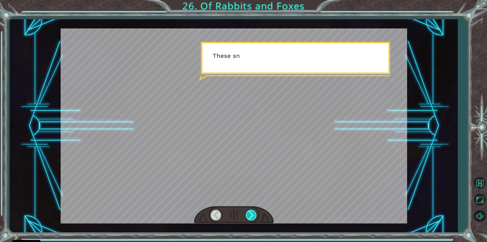
click at [250, 215] on div at bounding box center [251, 214] width 11 height 10
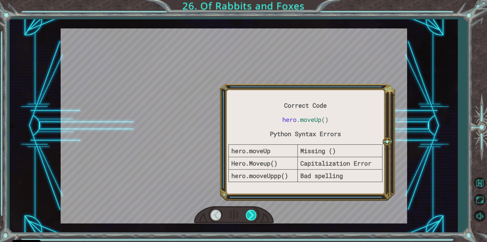
click at [250, 215] on div at bounding box center [251, 214] width 11 height 10
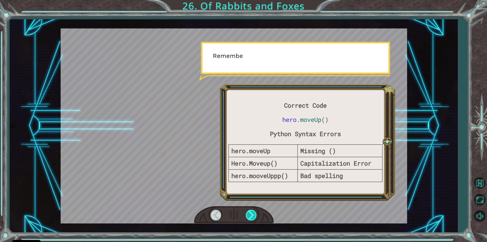
click at [250, 215] on div at bounding box center [251, 214] width 11 height 10
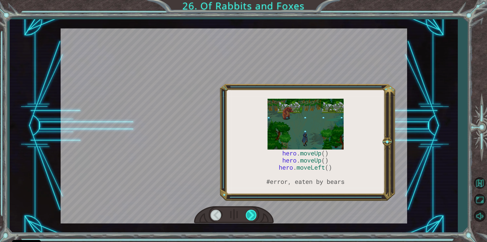
click at [250, 215] on div at bounding box center [251, 214] width 11 height 10
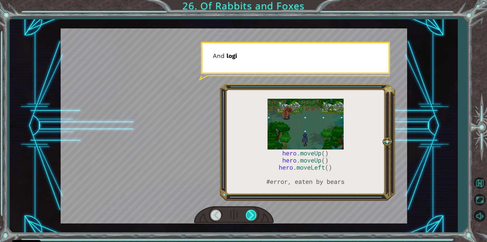
click at [250, 215] on div at bounding box center [251, 214] width 11 height 10
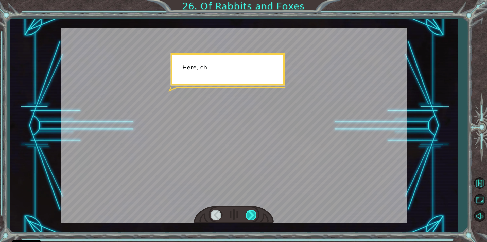
click at [250, 215] on div at bounding box center [251, 214] width 11 height 10
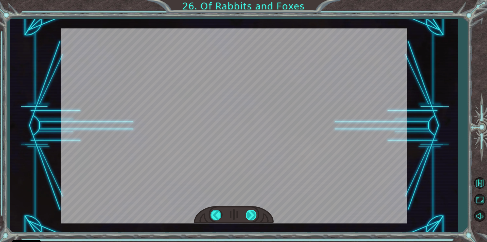
click at [250, 0] on div "hero . moveUp () hero . moveUp () hero . moveLeft () #error, eaten by bears A h…" at bounding box center [243, 0] width 487 height 0
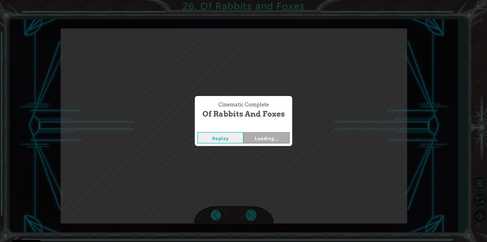
click at [250, 215] on div "Cinematic Complete Of Rabbits and Foxes Replay Loading..." at bounding box center [243, 121] width 487 height 242
click at [257, 136] on button "Next" at bounding box center [266, 137] width 46 height 11
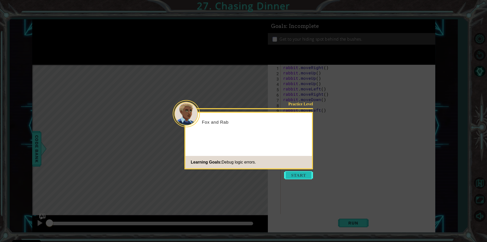
click at [299, 178] on button "Start" at bounding box center [298, 175] width 29 height 8
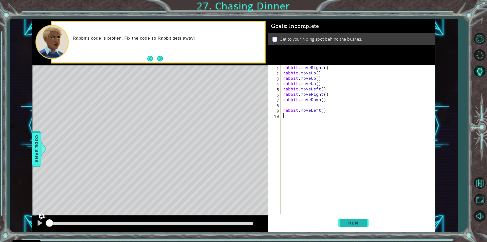
click at [340, 225] on button "Run" at bounding box center [353, 222] width 30 height 17
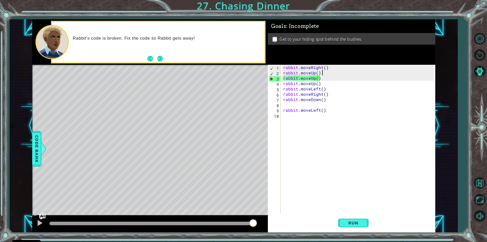
click at [326, 72] on div "rabbit . moveRight ( ) rabbit . moveUp ( ) rabbit . moveUp ( ) rabbit . moveUp …" at bounding box center [359, 145] width 154 height 160
click at [323, 66] on div "rabbit . moveRight ( ) rabbit . moveUp ( ) rabbit . moveUp ( ) rabbit . moveUp …" at bounding box center [359, 145] width 154 height 160
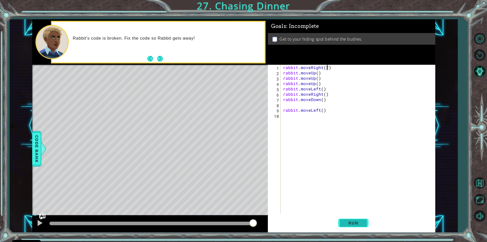
click at [361, 226] on button "Run" at bounding box center [353, 222] width 30 height 17
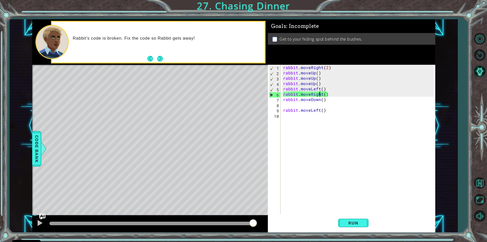
click at [320, 93] on div "rabbit . moveRight ( 2 ) rabbit . moveUp ( ) rabbit . moveUp ( ) rabbit . moveU…" at bounding box center [359, 145] width 154 height 160
click at [321, 97] on div "rabbit . moveRight ( 2 ) rabbit . moveUp ( ) rabbit . moveUp ( ) rabbit . moveU…" at bounding box center [359, 145] width 154 height 160
click at [321, 95] on div "rabbit . moveRight ( 2 ) rabbit . moveUp ( ) rabbit . moveUp ( ) rabbit . moveU…" at bounding box center [359, 145] width 154 height 160
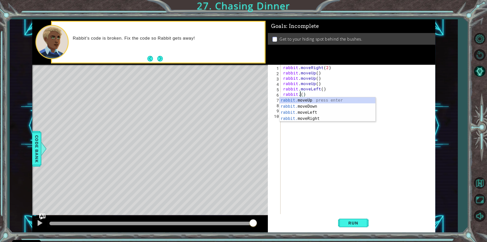
scroll to position [0, 1]
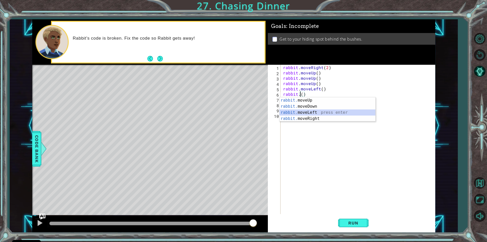
click at [312, 111] on div "rabbit. moveUp press enter rabbit. moveDown press enter rabbit. moveLeft press …" at bounding box center [327, 115] width 96 height 37
type textarea "rabbit.moveLeft(1)"
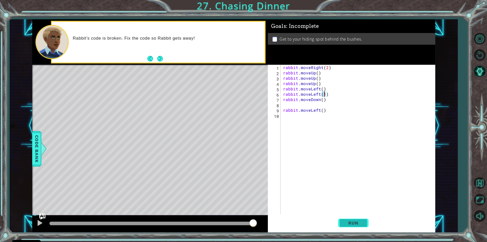
click at [360, 229] on button "Run" at bounding box center [353, 222] width 30 height 17
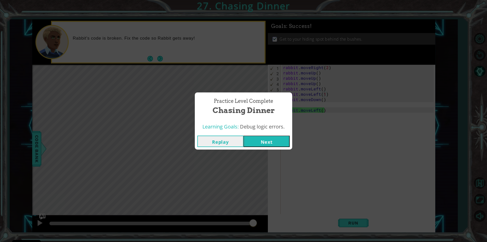
click at [265, 141] on button "Next" at bounding box center [266, 140] width 46 height 11
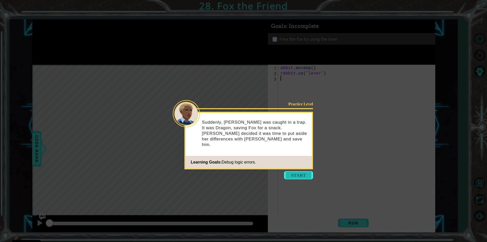
click at [296, 171] on button "Start" at bounding box center [298, 175] width 29 height 8
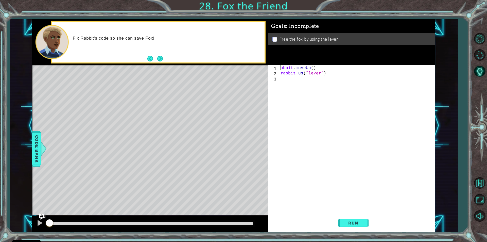
click at [281, 69] on div "abbit . moveUp ( ) rabbit . us ( "lever" )" at bounding box center [357, 145] width 157 height 160
click at [356, 222] on span "Run" at bounding box center [353, 222] width 20 height 5
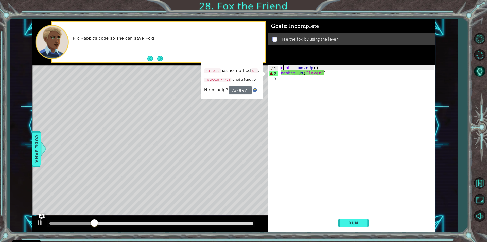
click at [302, 72] on div "rabbit . moveUp ( ) rabbit . us ( "lever" )" at bounding box center [357, 145] width 157 height 160
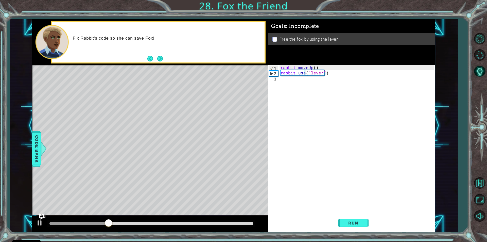
scroll to position [0, 2]
type textarea "rabbit.use("lever")"
click at [340, 226] on button "Run" at bounding box center [353, 222] width 30 height 17
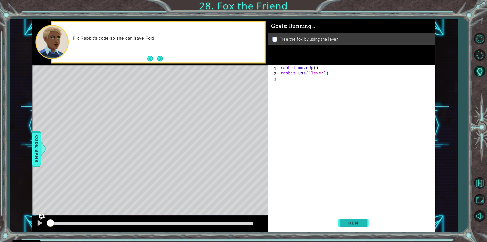
click at [354, 225] on span "Run" at bounding box center [353, 222] width 20 height 5
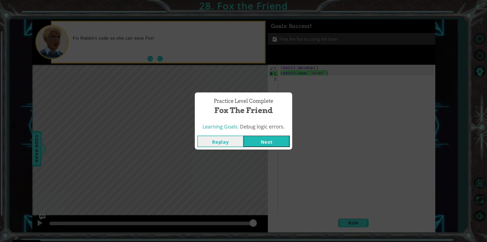
click at [264, 139] on button "Next" at bounding box center [266, 140] width 46 height 11
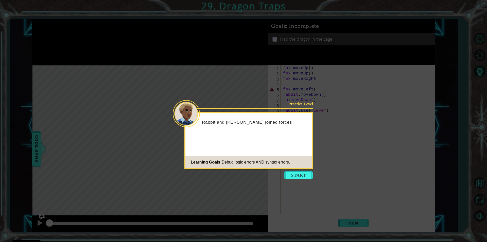
click at [300, 170] on icon at bounding box center [243, 121] width 487 height 242
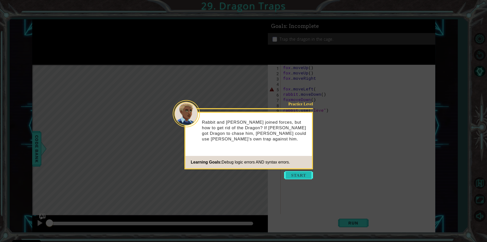
click at [292, 179] on button "Start" at bounding box center [298, 175] width 29 height 8
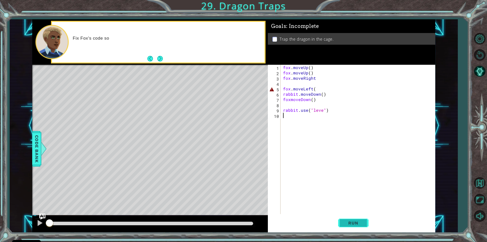
click at [349, 227] on button "Run" at bounding box center [353, 222] width 30 height 17
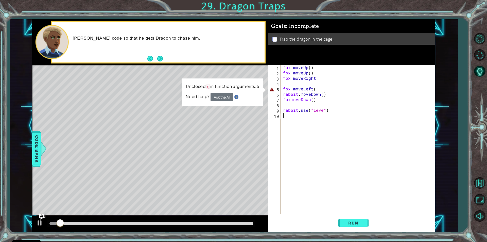
click at [315, 88] on div "fox . moveUp ( ) fox . moveUp ( ) fox . moveRight fox . moveLeft ( rabbit . mov…" at bounding box center [359, 145] width 154 height 160
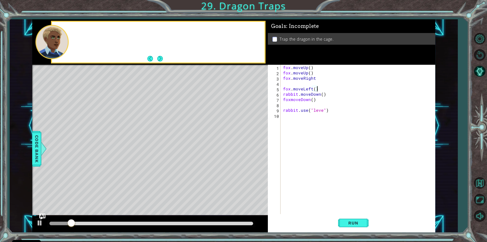
scroll to position [0, 2]
click at [320, 112] on div "fox . moveUp ( ) fox . moveUp ( ) fox . moveRight fox . moveLeft ( ) rabbit . m…" at bounding box center [359, 145] width 154 height 160
click at [320, 109] on div "fox . moveUp ( ) fox . moveUp ( ) fox . moveRight fox . moveLeft ( ) rabbit . m…" at bounding box center [359, 145] width 154 height 160
click at [323, 112] on div "fox . moveUp ( ) fox . moveUp ( ) fox . moveRight fox . moveLeft ( ) rabbit . m…" at bounding box center [359, 145] width 154 height 160
click at [322, 111] on div "fox . moveUp ( ) fox . moveUp ( ) fox . moveRight fox . moveLeft ( ) rabbit . m…" at bounding box center [359, 145] width 154 height 160
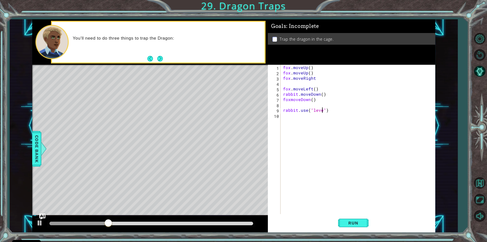
scroll to position [0, 3]
click at [364, 224] on button "Run" at bounding box center [353, 222] width 30 height 17
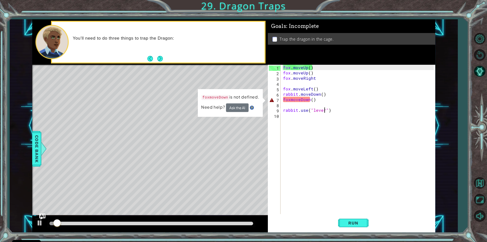
click at [290, 99] on div "fox . moveUp ( ) fox . moveUp ( ) fox . moveRight fox . moveLeft ( ) rabbit . m…" at bounding box center [359, 145] width 154 height 160
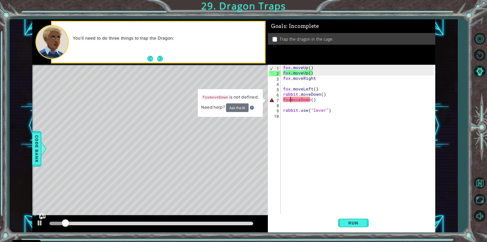
scroll to position [0, 1]
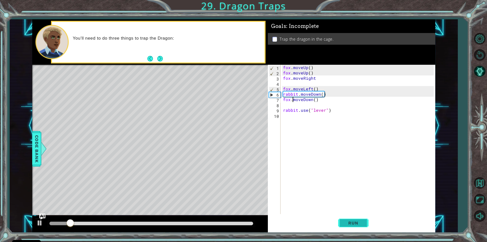
click at [362, 220] on span "Run" at bounding box center [353, 222] width 20 height 5
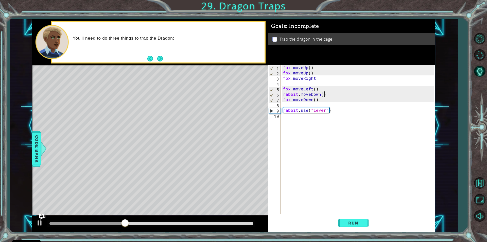
click at [329, 94] on div "fox . moveUp ( ) fox . moveUp ( ) fox . moveRight fox . moveLeft ( ) rabbit . m…" at bounding box center [359, 145] width 154 height 160
click at [297, 93] on div "fox . moveUp ( ) fox . moveUp ( ) fox . moveRight fox . moveLeft ( ) rabbit . m…" at bounding box center [359, 145] width 154 height 160
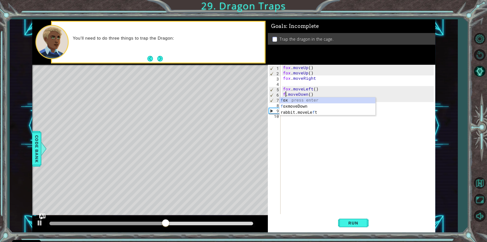
scroll to position [0, 0]
click at [346, 223] on span "Run" at bounding box center [353, 222] width 20 height 5
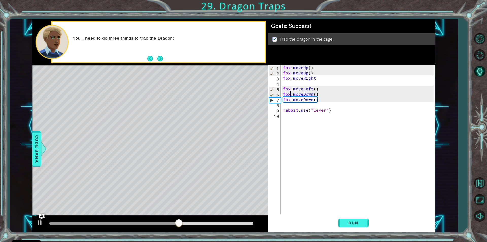
click at [316, 87] on div "fox . moveUp ( ) fox . moveUp ( ) fox . moveRight fox . moveLeft ( ) fox . move…" at bounding box center [359, 145] width 154 height 160
type textarea "fox.moveLeft()"
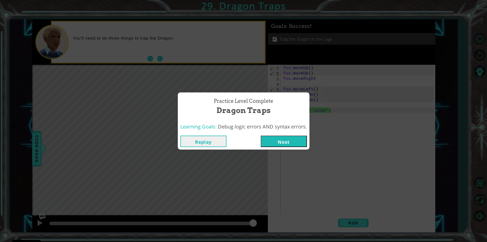
click at [284, 136] on button "Next" at bounding box center [284, 140] width 46 height 11
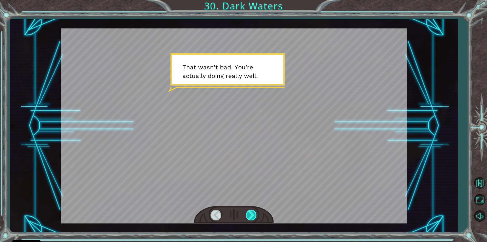
click at [249, 215] on div at bounding box center [251, 214] width 11 height 10
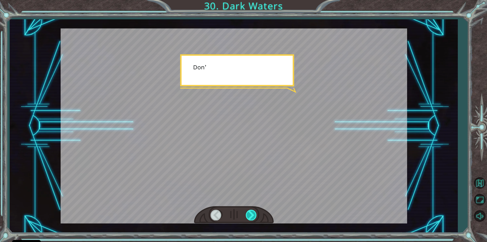
click at [249, 215] on div at bounding box center [251, 214] width 11 height 10
click at [249, 214] on div at bounding box center [251, 214] width 11 height 10
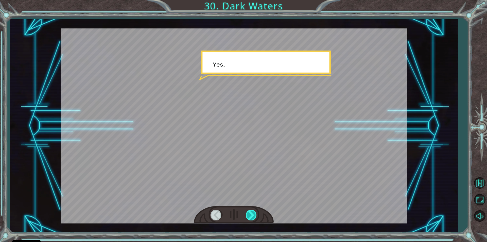
click at [249, 214] on div at bounding box center [251, 214] width 11 height 10
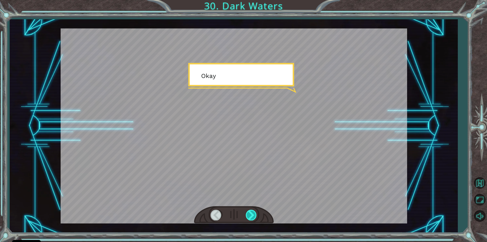
click at [249, 214] on div at bounding box center [251, 214] width 11 height 10
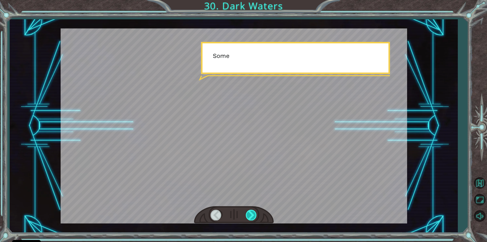
click at [249, 214] on div at bounding box center [251, 214] width 11 height 10
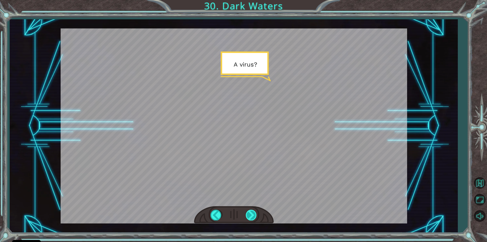
click at [249, 214] on div at bounding box center [251, 214] width 11 height 10
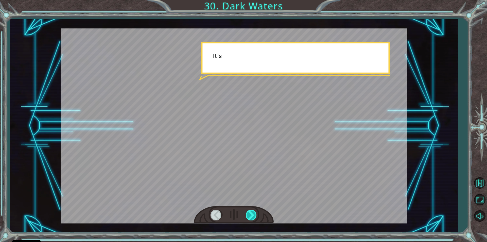
click at [249, 214] on div at bounding box center [251, 214] width 11 height 10
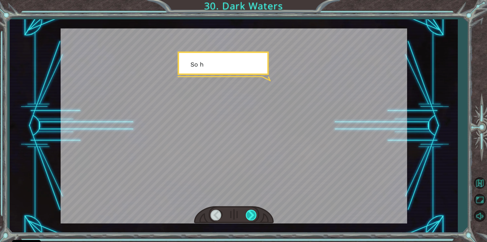
click at [249, 214] on div at bounding box center [251, 214] width 11 height 10
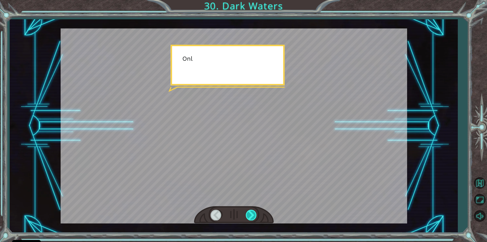
click at [249, 214] on div at bounding box center [251, 214] width 11 height 10
click at [249, 215] on div at bounding box center [251, 214] width 11 height 10
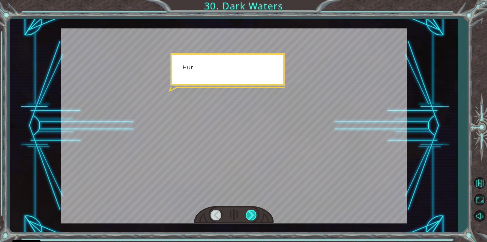
click at [249, 215] on div at bounding box center [251, 214] width 11 height 10
click at [249, 0] on div "Temporary Text T h a t w a s n ’ t b a d . Y o u ’ r e a c t u a l l y d o i n …" at bounding box center [243, 0] width 487 height 0
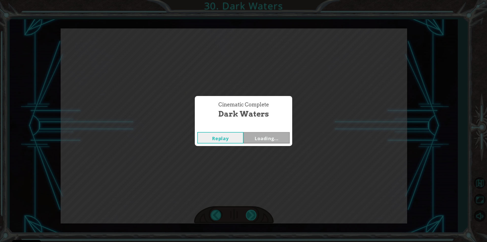
click at [249, 215] on div "Cinematic Complete Dark Waters Replay Loading..." at bounding box center [243, 121] width 487 height 242
click at [268, 138] on button "Next" at bounding box center [266, 137] width 46 height 11
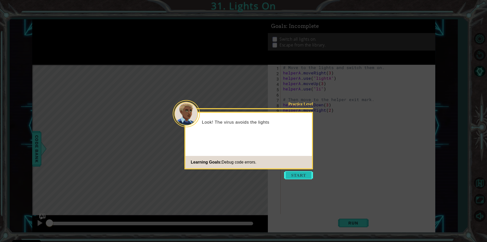
click at [307, 177] on button "Start" at bounding box center [298, 175] width 29 height 8
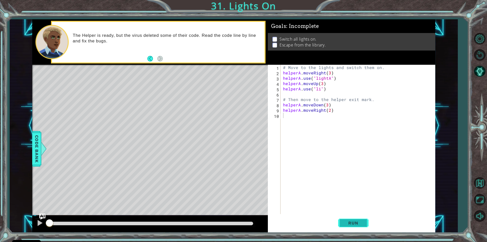
click at [351, 223] on span "Run" at bounding box center [353, 222] width 20 height 5
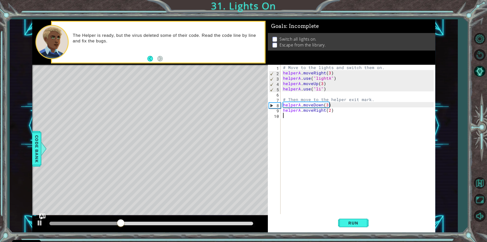
click at [320, 89] on div "# Move to the lights and switch them on. helperA . moveRight ( 3 ) helperA . us…" at bounding box center [359, 145] width 154 height 160
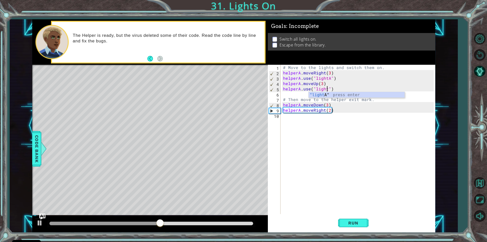
scroll to position [0, 3]
type textarea "helperA.use("lightb")"
click at [358, 219] on button "Run" at bounding box center [353, 222] width 30 height 17
click at [360, 134] on div "# Move to the lights and switch them on. helperA . moveRight ( 3 ) helperA . us…" at bounding box center [359, 145] width 154 height 160
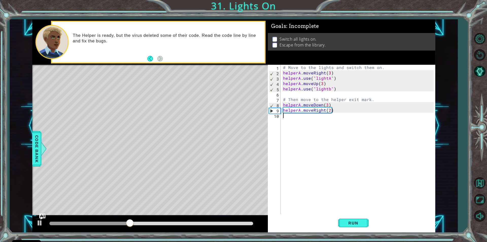
click at [325, 134] on div "# Move to the lights and switch them on. helperA . moveRight ( 3 ) helperA . us…" at bounding box center [359, 145] width 154 height 160
click at [346, 222] on span "Run" at bounding box center [353, 222] width 20 height 5
click at [331, 108] on div "# Move to the lights and switch them on. helperA . moveRight ( 3 ) helperA . us…" at bounding box center [359, 145] width 154 height 160
click at [326, 104] on div "# Move to the lights and switch them on. helperA . moveRight ( 3 ) helperA . us…" at bounding box center [359, 145] width 154 height 160
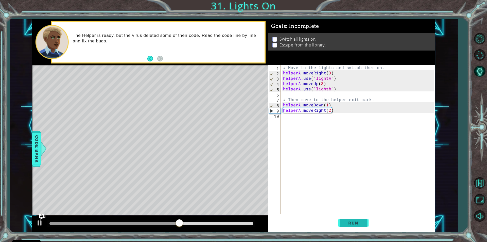
click at [351, 223] on span "Run" at bounding box center [353, 222] width 20 height 5
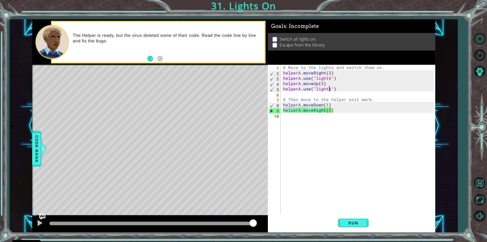
click at [329, 88] on div "# Move to the lights and switch them on. helperA . moveRight ( 3 ) helperA . us…" at bounding box center [359, 145] width 154 height 160
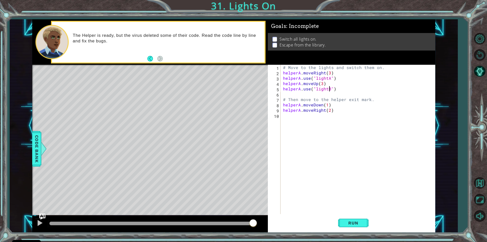
scroll to position [0, 3]
type textarea "helperA.use("lightB")"
click at [353, 223] on span "Run" at bounding box center [353, 222] width 20 height 5
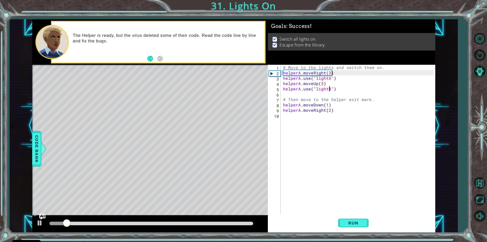
click at [248, 223] on div at bounding box center [151, 223] width 204 height 4
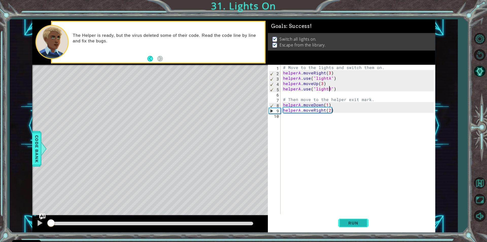
click at [350, 221] on span "Run" at bounding box center [353, 222] width 20 height 5
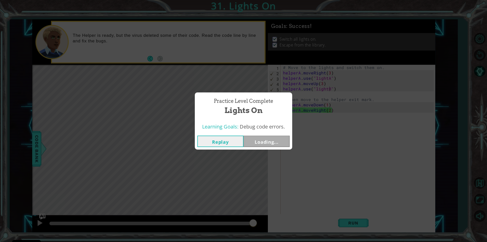
drag, startPoint x: 107, startPoint y: 224, endPoint x: 315, endPoint y: 180, distance: 211.7
click at [300, 214] on body "Cookie Policy CodeCombat uses a few essential and non-essential cookies. Privac…" at bounding box center [243, 121] width 487 height 242
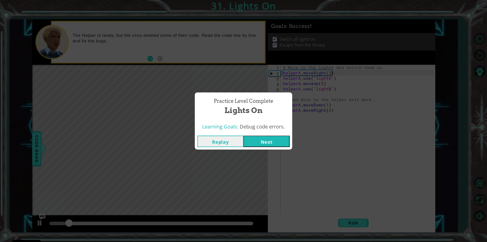
click at [272, 143] on button "Next" at bounding box center [266, 140] width 46 height 11
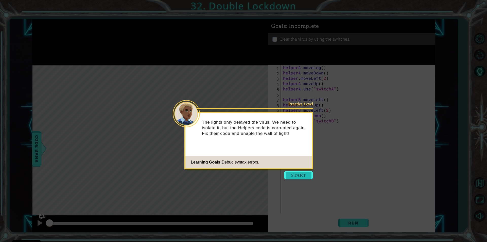
click at [301, 179] on button "Start" at bounding box center [298, 175] width 29 height 8
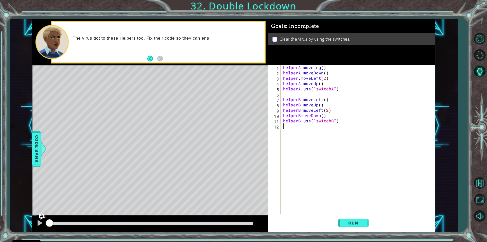
click at [300, 116] on div "helperA . moveLeg ( ) helperA . moveDown ( ) helper . moveLeft ( 2 ) helperA . …" at bounding box center [359, 145] width 154 height 160
click at [357, 230] on button "Run" at bounding box center [353, 222] width 30 height 17
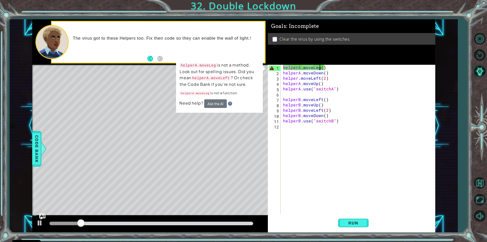
click at [319, 67] on div "helperA . moveLeg ( ) helperA . moveDown ( ) helper . moveLeft ( 2 ) helperA . …" at bounding box center [359, 145] width 154 height 160
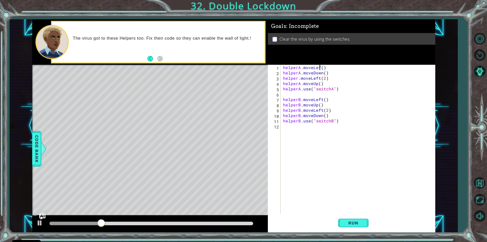
scroll to position [0, 2]
click at [360, 220] on span "Run" at bounding box center [353, 222] width 20 height 5
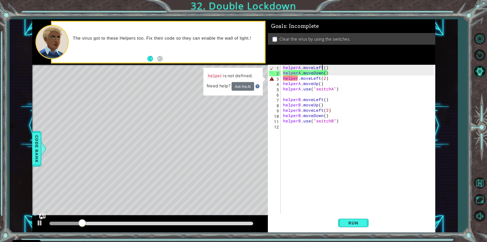
click at [297, 79] on div "helperA . moveLeft ( ) helperA . moveDown ( ) helper . moveLeft ( 2 ) helperA .…" at bounding box center [359, 145] width 154 height 160
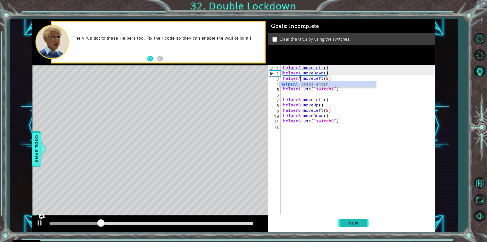
type textarea "helperA.moveLeft(2)"
click at [355, 217] on button "Run" at bounding box center [353, 222] width 30 height 17
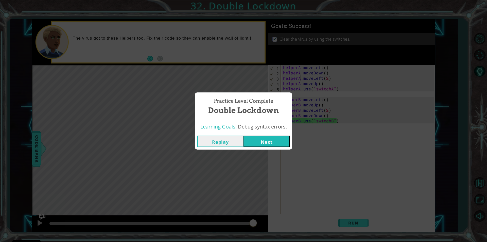
click at [256, 142] on button "Next" at bounding box center [266, 140] width 46 height 11
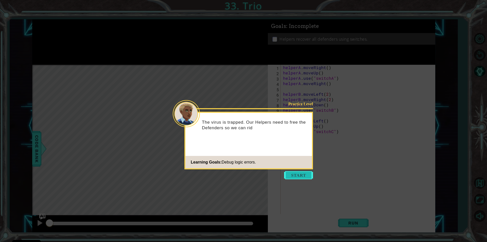
click at [295, 175] on button "Start" at bounding box center [298, 175] width 29 height 8
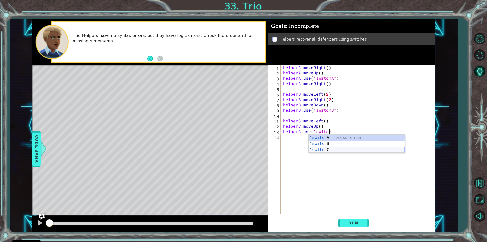
click at [348, 148] on div ""switch A" press enter "switch B" press enter "switch C" press enter" at bounding box center [356, 149] width 96 height 30
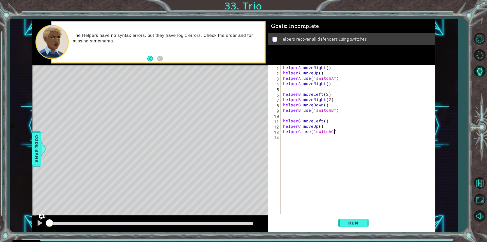
scroll to position [0, 3]
click at [360, 228] on button "Run" at bounding box center [353, 222] width 30 height 17
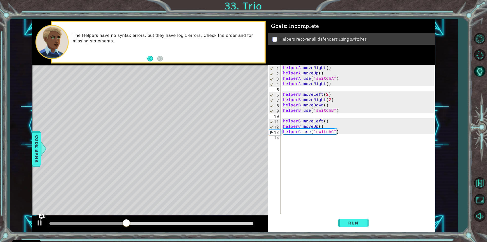
click at [325, 124] on div "helperA . moveRight ( ) helperA . moveUp ( ) helperA . use ( "switchA" ) helper…" at bounding box center [359, 145] width 154 height 160
type textarea "helperC.moveUp()"
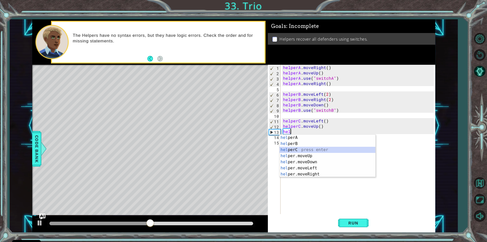
click at [303, 149] on div "hel perA press enter hel perB press enter hel perC press enter hel per.moveUp p…" at bounding box center [327, 161] width 96 height 55
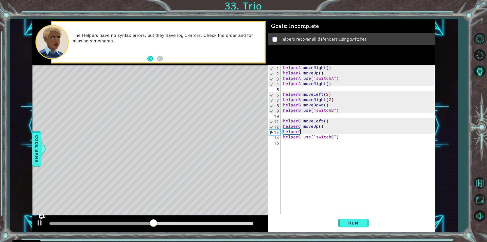
click at [313, 132] on div "helperA . moveRight ( ) helperA . moveUp ( ) helperA . use ( "switchA" ) helper…" at bounding box center [359, 145] width 154 height 160
click at [315, 133] on div "helperA . moveRight ( ) helperA . moveUp ( ) helperA . use ( "switchA" ) helper…" at bounding box center [359, 145] width 154 height 160
click at [359, 221] on span "Run" at bounding box center [353, 222] width 20 height 5
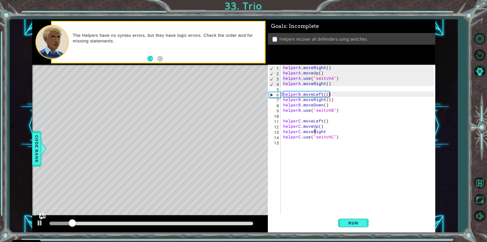
click at [325, 74] on div "helperA . moveRight ( ) helperA . moveUp ( ) helperA . use ( "switchA" ) helper…" at bounding box center [359, 145] width 154 height 160
type textarea "helperA.moveUp()"
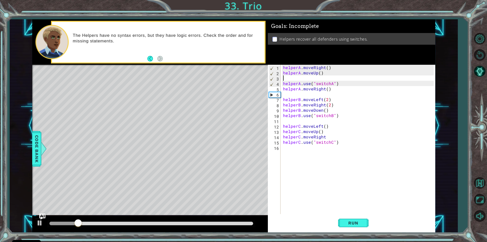
scroll to position [0, 0]
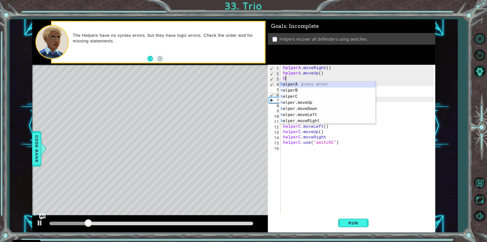
click at [321, 81] on div "h elperA press enter h elperB press enter h elperC press enter h elper.moveUp p…" at bounding box center [327, 108] width 96 height 55
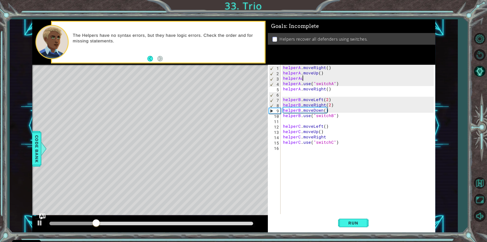
scroll to position [0, 1]
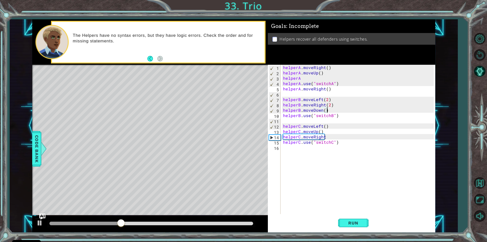
click at [374, 107] on div "helperA . moveRight ( ) helperA . moveUp ( ) helperA helperA . use ( "switchA" …" at bounding box center [359, 145] width 154 height 160
click at [352, 220] on span "Run" at bounding box center [353, 222] width 20 height 5
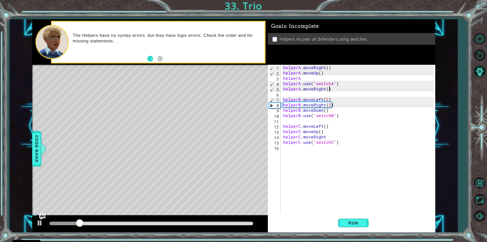
click at [333, 90] on div "helperA . moveRight ( ) helperA . moveUp ( ) helperA helperA . use ( "switchA" …" at bounding box center [359, 145] width 154 height 160
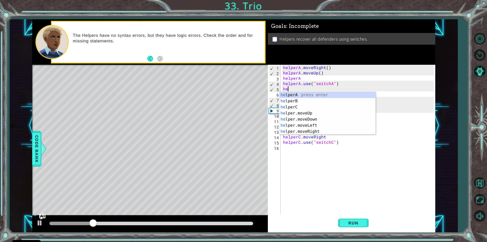
scroll to position [0, 0]
type textarea "h"
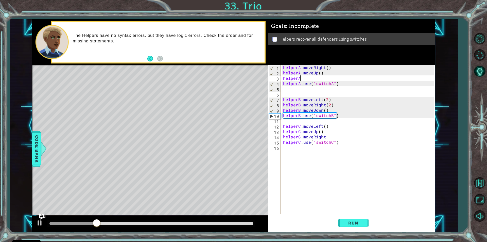
click at [302, 78] on div "helperA . moveRight ( ) helperA . moveUp ( ) helperA helperA . use ( "switchA" …" at bounding box center [359, 145] width 154 height 160
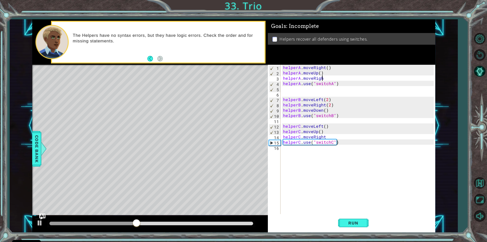
scroll to position [0, 2]
click at [346, 222] on span "Run" at bounding box center [353, 222] width 20 height 5
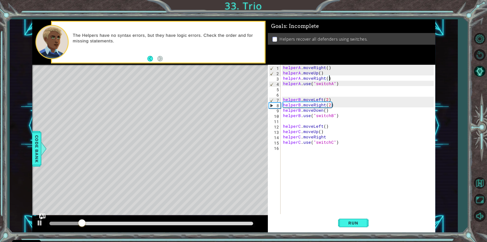
scroll to position [0, 3]
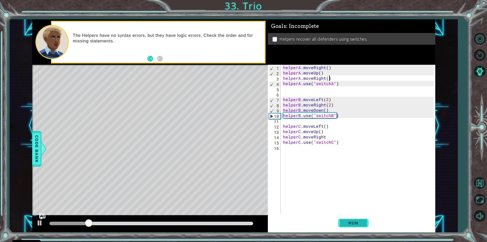
click at [353, 219] on button "Run" at bounding box center [353, 222] width 30 height 17
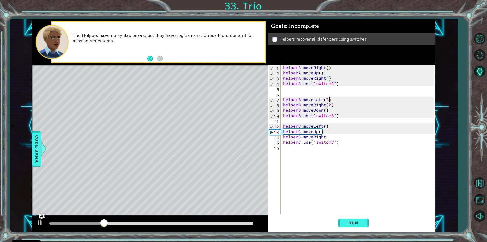
click at [329, 100] on div "helperA . moveRight ( ) helperA . moveUp ( ) helperA . moveRight ( ) helperA . …" at bounding box center [359, 145] width 154 height 160
type textarea "helperB.moveLeft(2)"
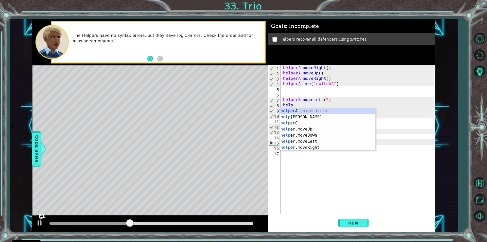
scroll to position [0, 1]
click at [313, 118] on div "helper A press enter helper B press enter helper C press enter helper .moveUp p…" at bounding box center [327, 135] width 96 height 55
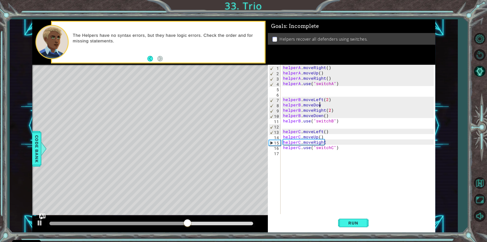
scroll to position [0, 2]
click at [349, 228] on button "Run" at bounding box center [353, 222] width 30 height 17
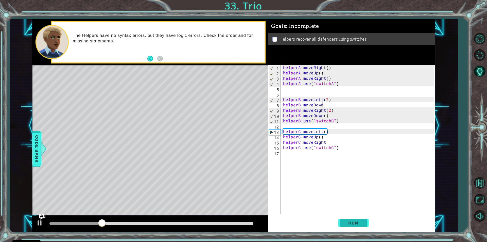
click at [348, 222] on span "Run" at bounding box center [353, 222] width 20 height 5
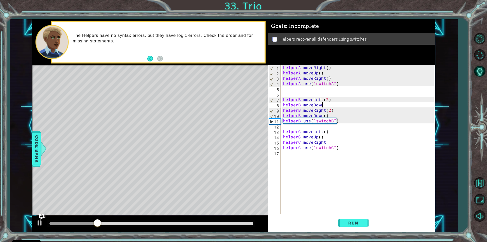
scroll to position [0, 2]
type textarea "helperB.moveDown()"
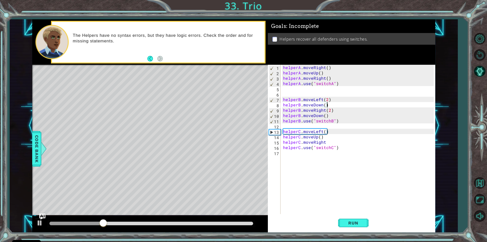
click at [312, 201] on div "helperA . moveRight ( ) helperA . moveUp ( ) helperA . moveRight ( ) helperA . …" at bounding box center [359, 145] width 154 height 160
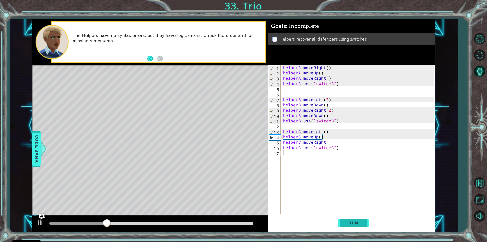
click at [354, 216] on button "Run" at bounding box center [353, 222] width 30 height 17
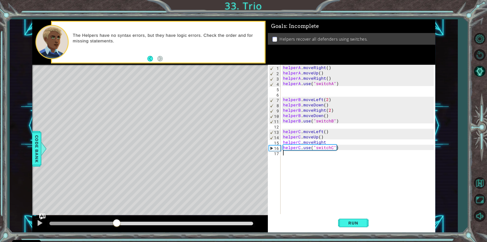
drag, startPoint x: 109, startPoint y: 230, endPoint x: 119, endPoint y: 230, distance: 10.4
click at [332, 141] on div "helperA . moveRight ( ) helperA . moveUp ( ) helperA . moveRight ( ) helperA . …" at bounding box center [359, 145] width 154 height 160
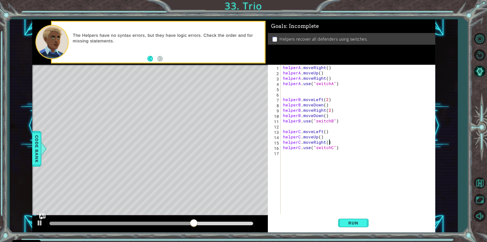
scroll to position [0, 3]
type textarea "helperC.moveRight()"
click at [350, 223] on span "Run" at bounding box center [353, 222] width 20 height 5
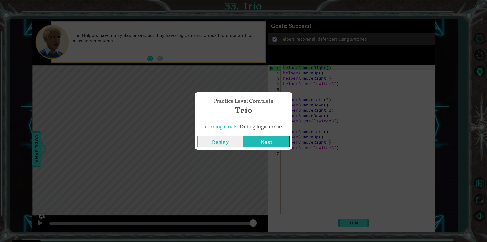
drag, startPoint x: 62, startPoint y: 222, endPoint x: 289, endPoint y: 229, distance: 227.2
click at [289, 229] on body "Cookie Policy CodeCombat uses a few essential and non-essential cookies. Privac…" at bounding box center [243, 121] width 487 height 242
click at [260, 139] on button "Next" at bounding box center [266, 140] width 46 height 11
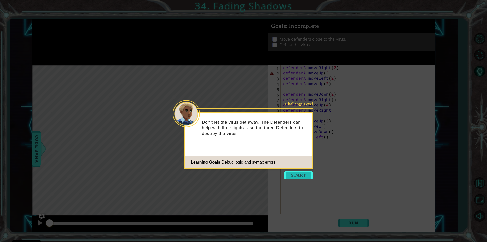
click at [294, 174] on button "Start" at bounding box center [298, 175] width 29 height 8
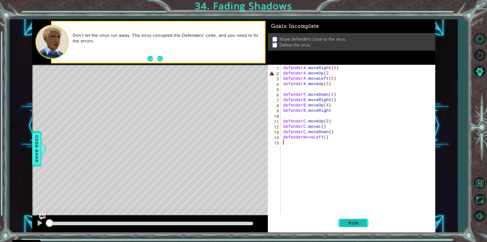
click at [358, 222] on span "Run" at bounding box center [353, 222] width 20 height 5
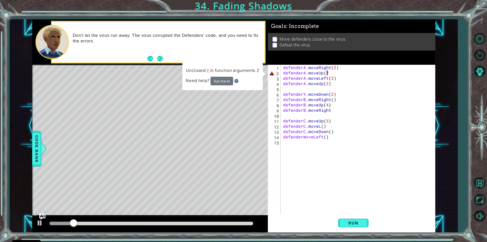
click at [331, 75] on div "defenderA . moveRight ( 2 ) defenderA . moveUp ( 2 defenderA . moveLeft ( 2 ) d…" at bounding box center [359, 145] width 154 height 160
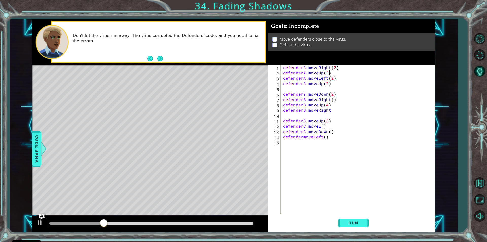
click at [304, 93] on div "defenderA . moveRight ( 2 ) defenderA . moveUp ( 2 ) defenderA . moveLeft ( 2 )…" at bounding box center [359, 145] width 154 height 160
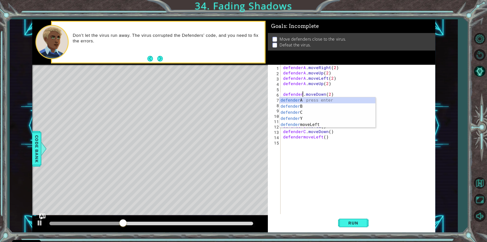
scroll to position [0, 1]
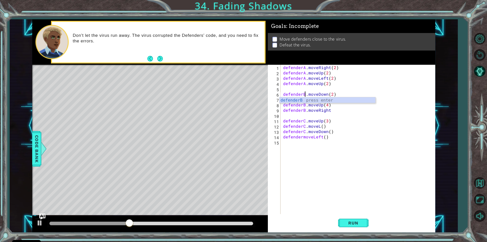
click at [338, 132] on div "defenderA . moveRight ( 2 ) defenderA . moveUp ( 2 ) defenderA . moveLeft ( 2 )…" at bounding box center [359, 145] width 154 height 160
type textarea "defenderC.moveDown()"
click at [336, 118] on div "defenderA . moveRight ( 2 ) defenderA . moveUp ( 2 ) defenderA . moveLeft ( 2 )…" at bounding box center [359, 145] width 154 height 160
click at [319, 125] on div "defenderA . moveRight ( 2 ) defenderA . moveUp ( 2 ) defenderA . moveLeft ( 2 )…" at bounding box center [359, 145] width 154 height 160
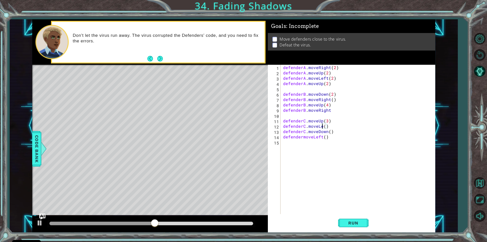
scroll to position [0, 3]
click at [302, 136] on div "defenderA . moveRight ( 2 ) defenderA . moveUp ( 2 ) defenderA . moveLeft ( 2 )…" at bounding box center [359, 145] width 154 height 160
click at [301, 136] on div "defenderA . moveRight ( 2 ) defenderA . moveUp ( 2 ) defenderA . moveLeft ( 2 )…" at bounding box center [359, 145] width 154 height 160
click at [302, 137] on div "defenderA . moveRight ( 2 ) defenderA . moveUp ( 2 ) defenderA . moveLeft ( 2 )…" at bounding box center [359, 145] width 154 height 160
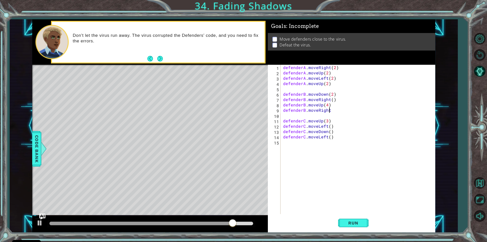
click at [334, 108] on div "defenderA . moveRight ( 2 ) defenderA . moveUp ( 2 ) defenderA . moveLeft ( 2 )…" at bounding box center [359, 145] width 154 height 160
type textarea "defenderB.moveRight"
